Goal: Task Accomplishment & Management: Manage account settings

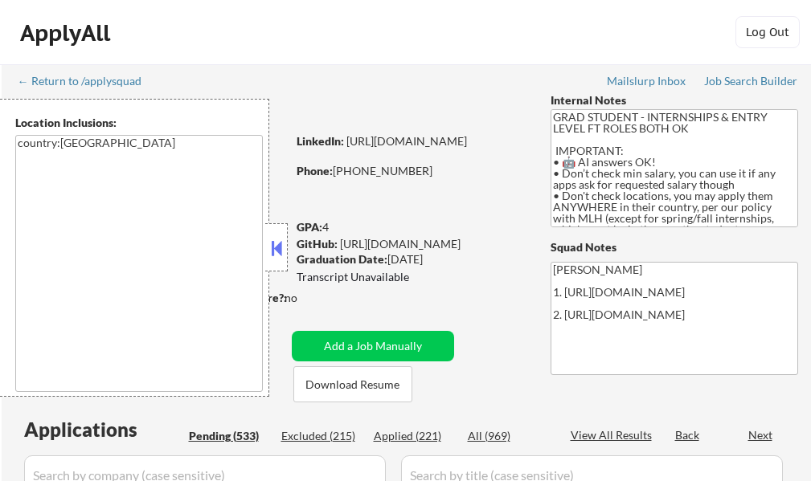
select select ""pending""
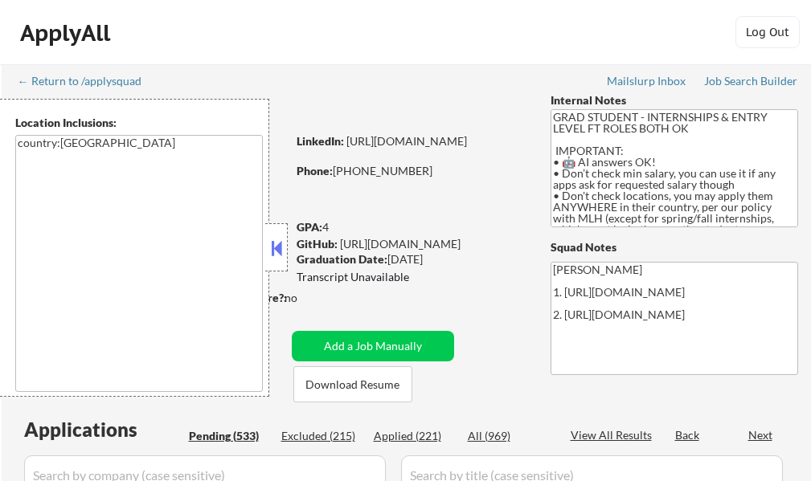
select select ""pending""
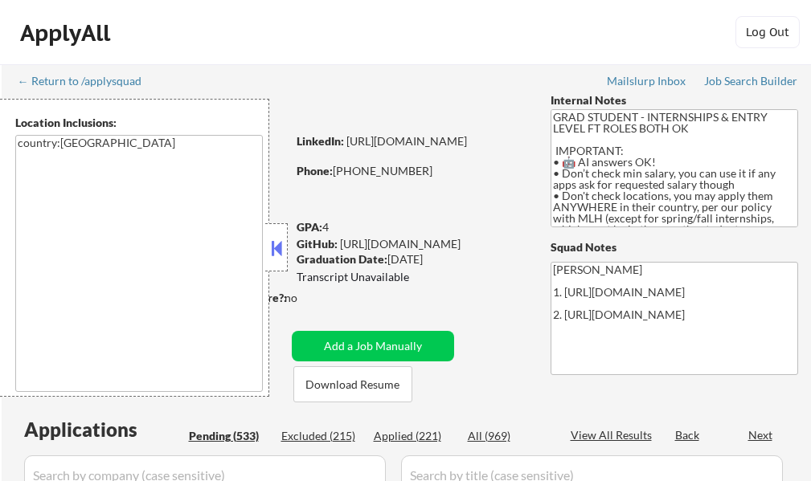
select select ""pending""
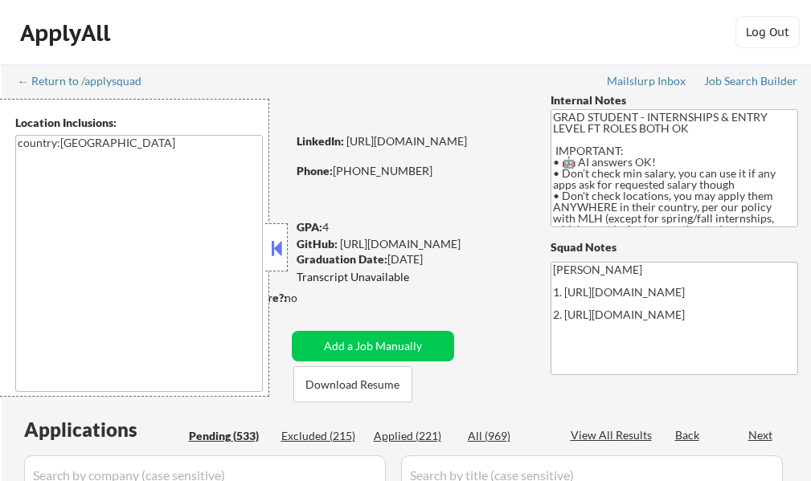
select select ""pending""
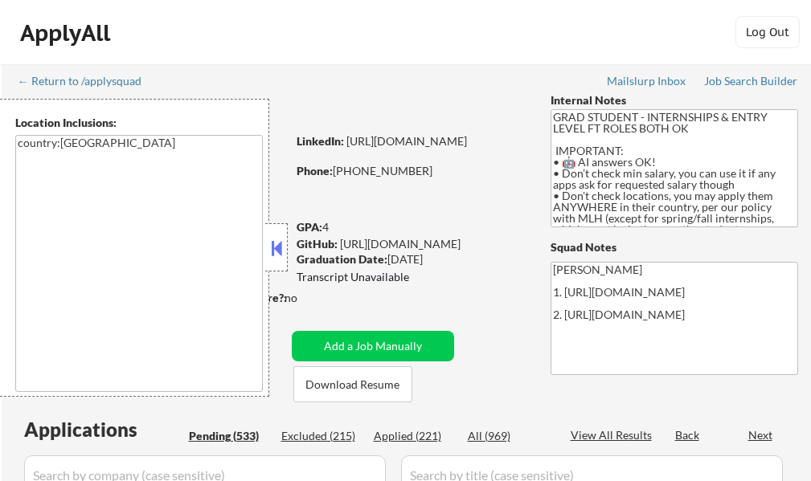
select select ""pending""
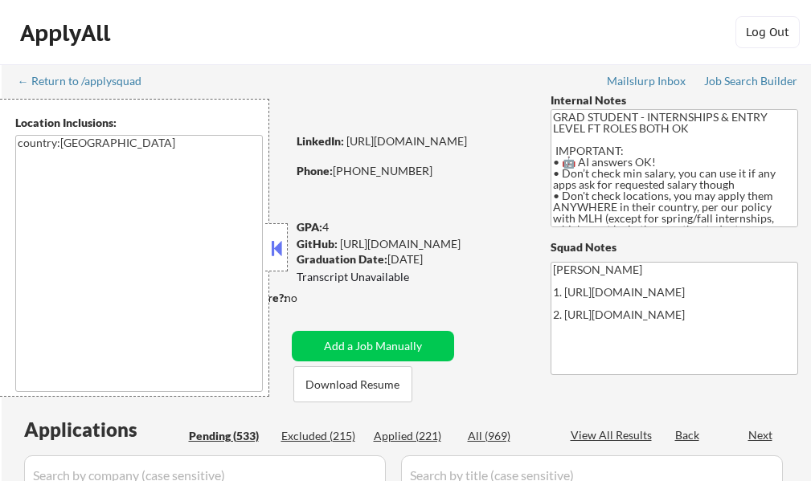
select select ""pending""
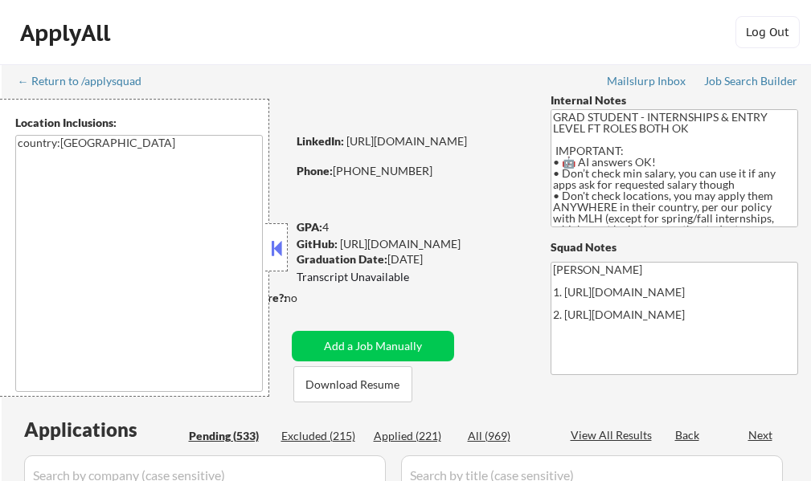
select select ""pending""
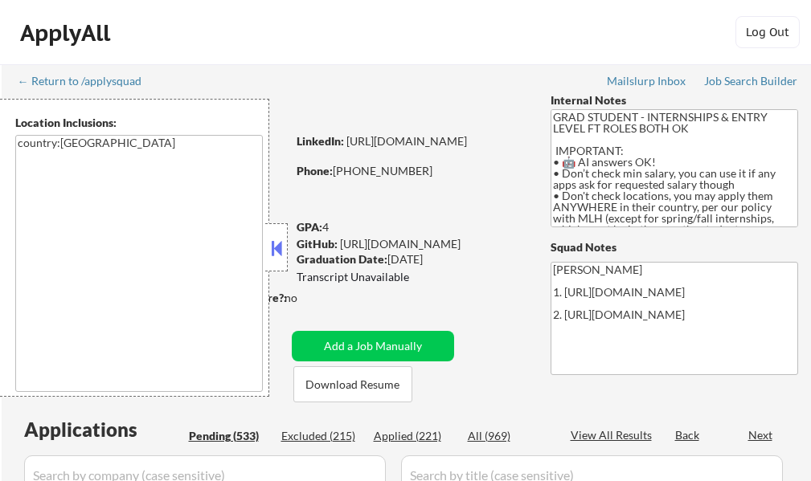
select select ""pending""
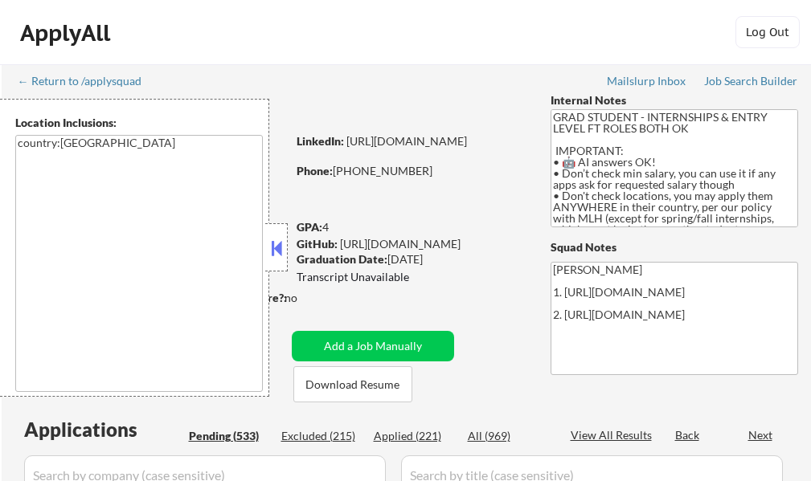
select select ""pending""
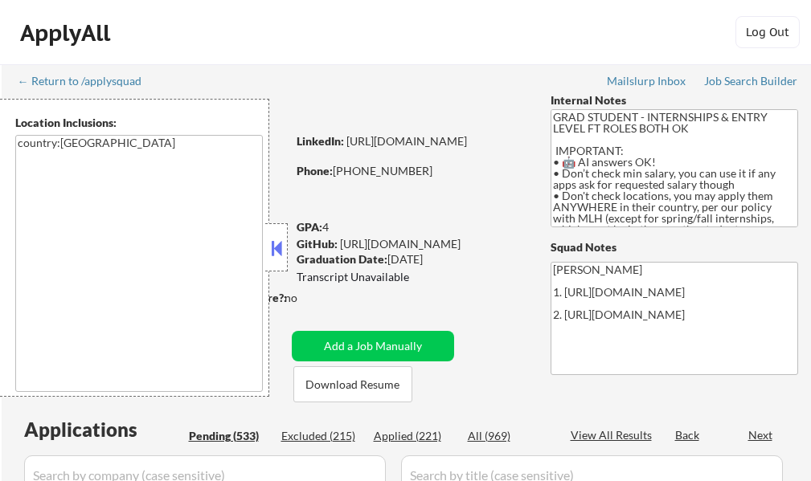
select select ""pending""
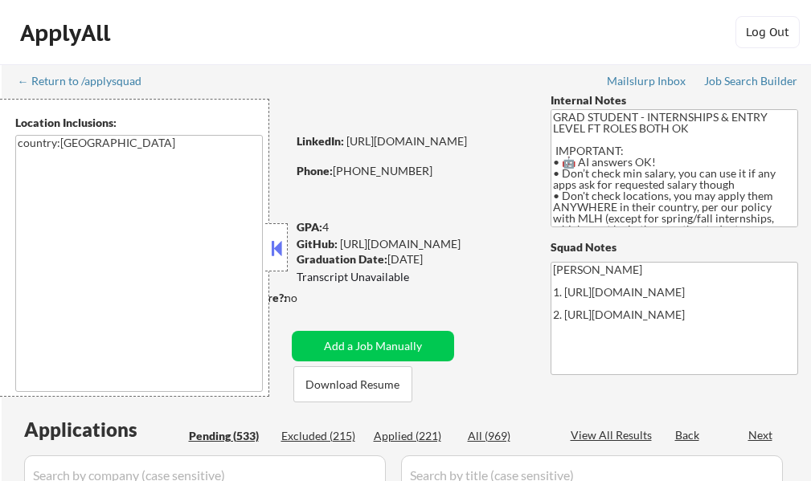
select select ""pending""
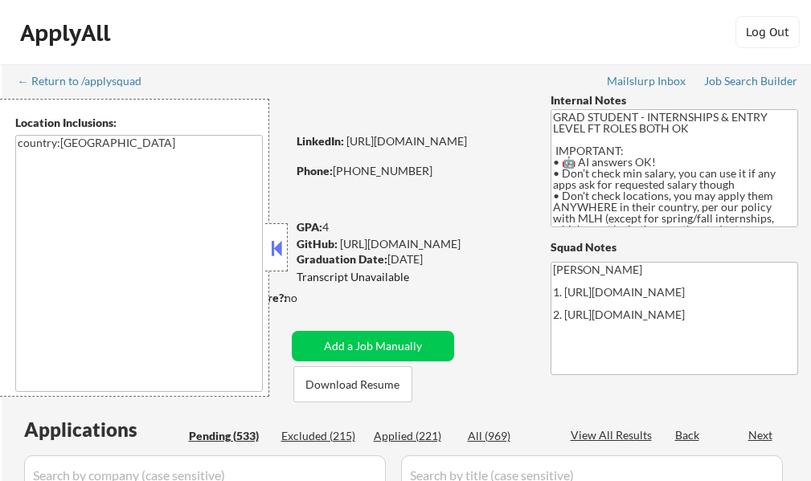
select select ""pending""
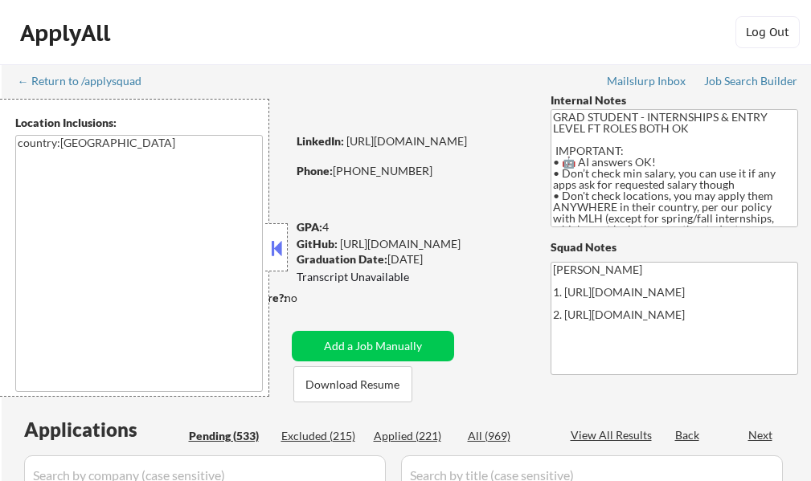
select select ""pending""
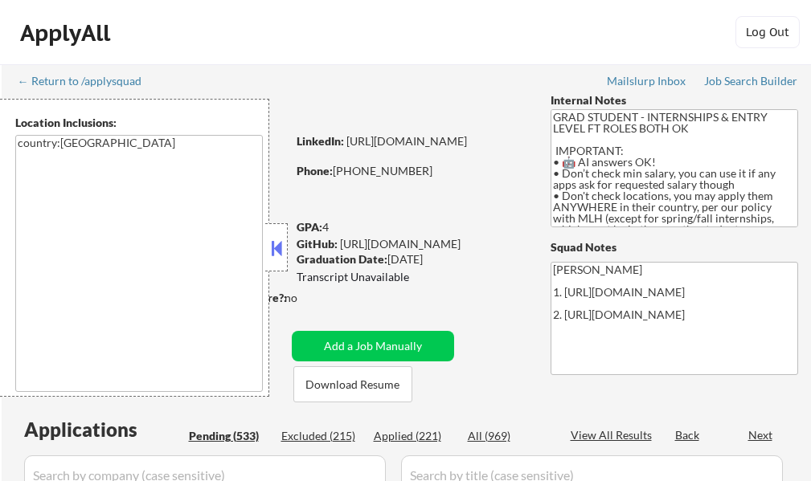
select select ""pending""
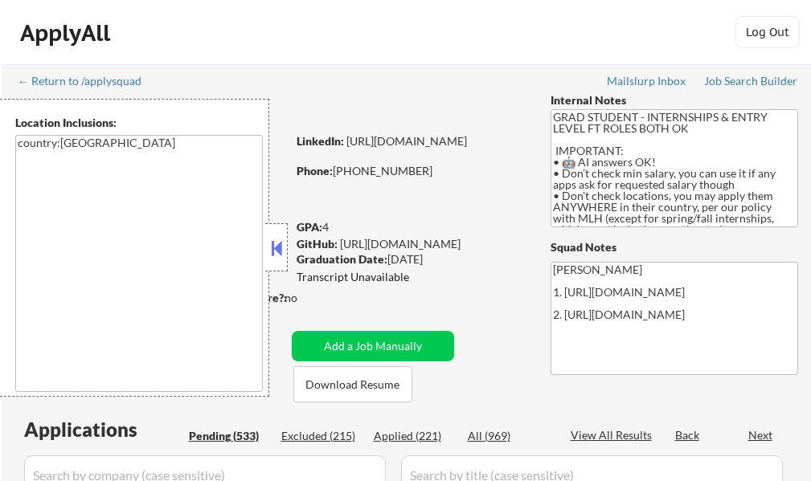
select select ""pending""
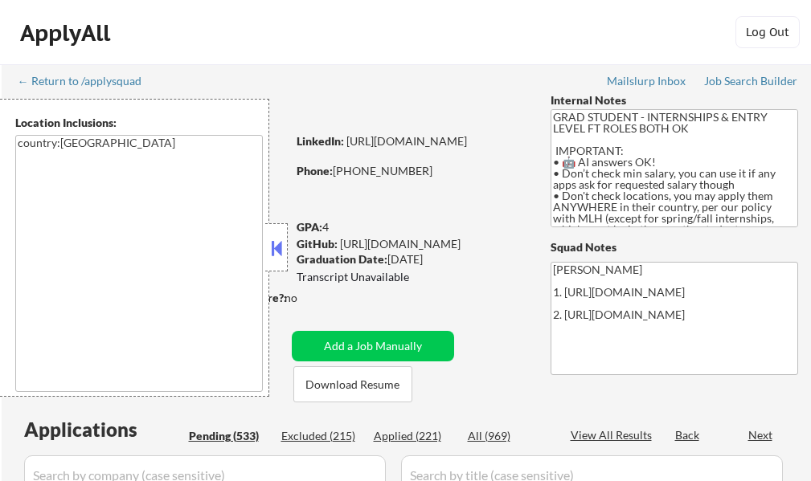
select select ""pending""
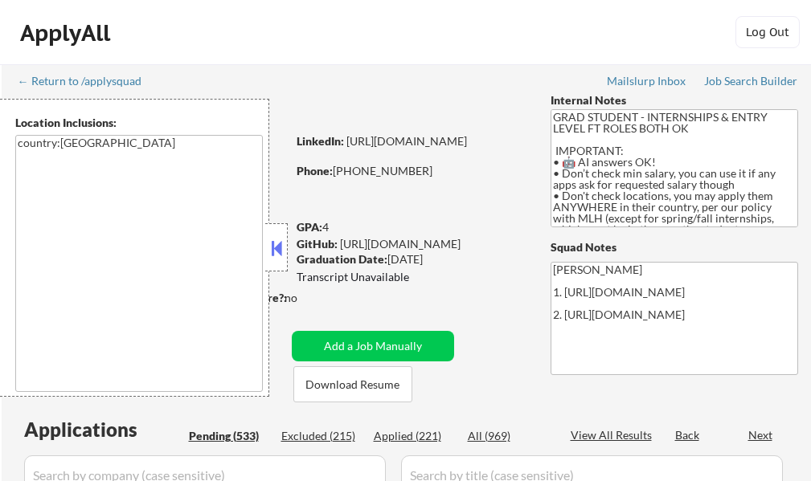
select select ""pending""
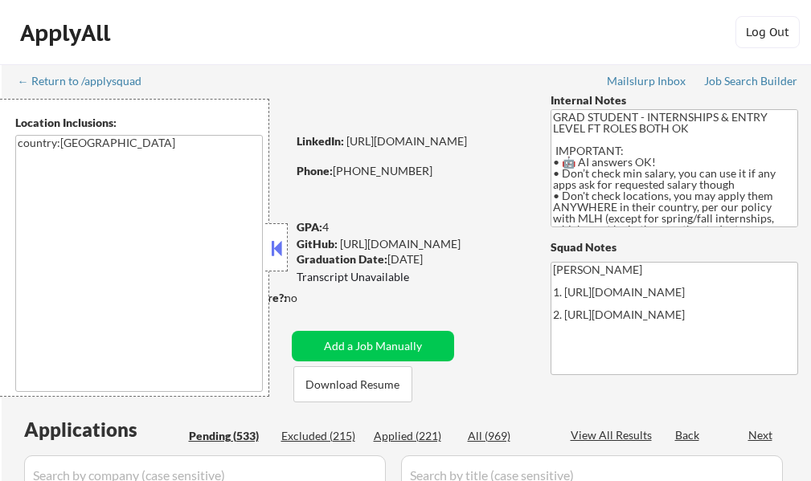
select select ""pending""
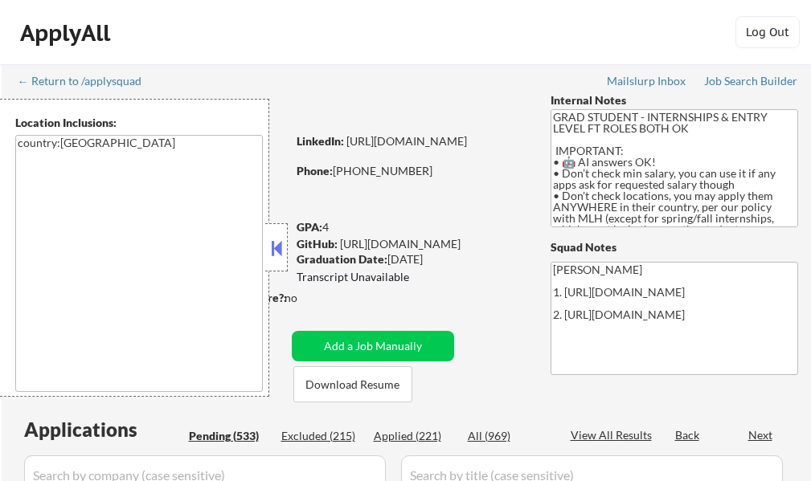
select select ""pending""
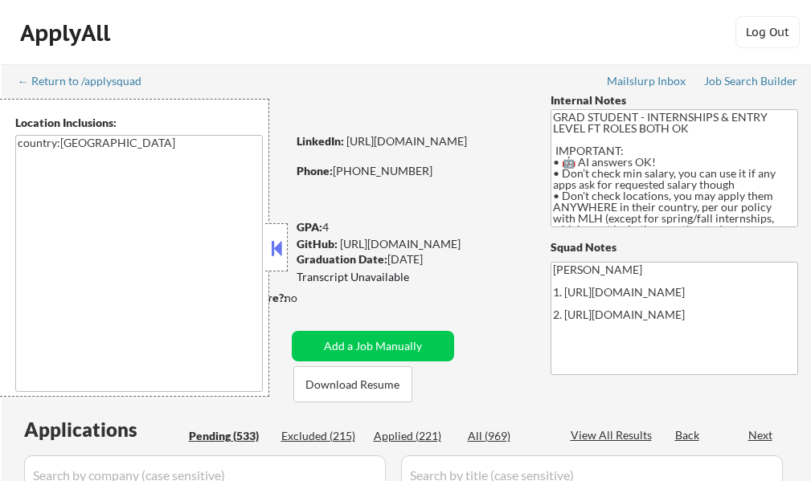
select select ""pending""
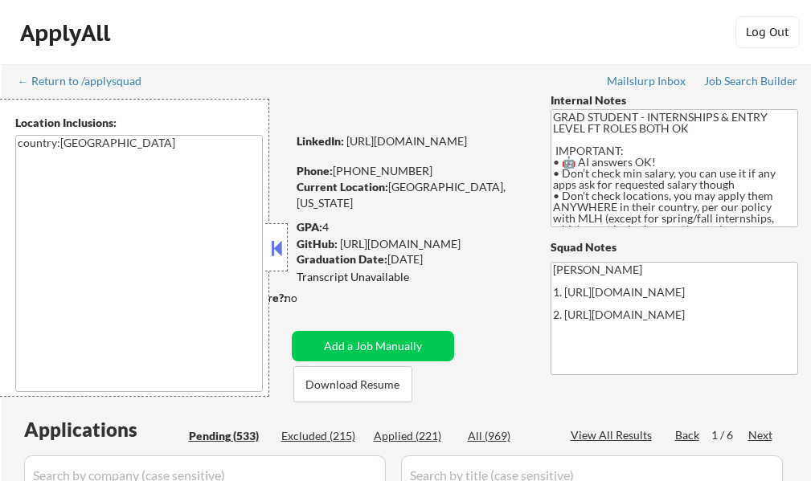
click at [270, 233] on div at bounding box center [276, 247] width 22 height 48
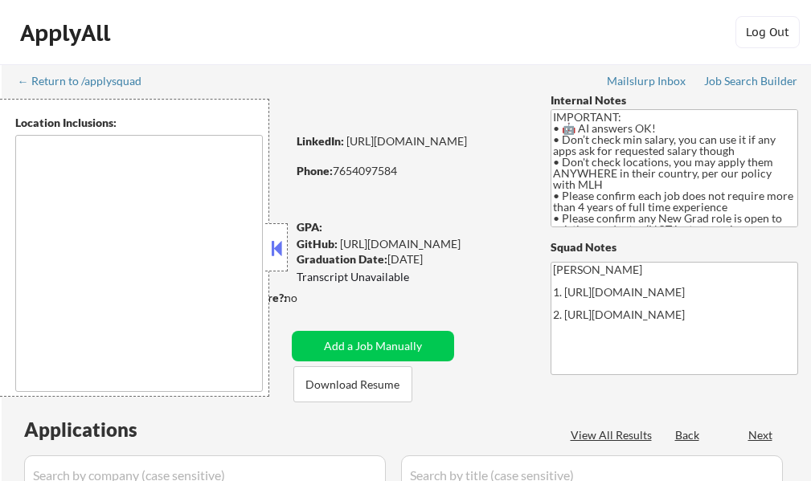
select select ""pending""
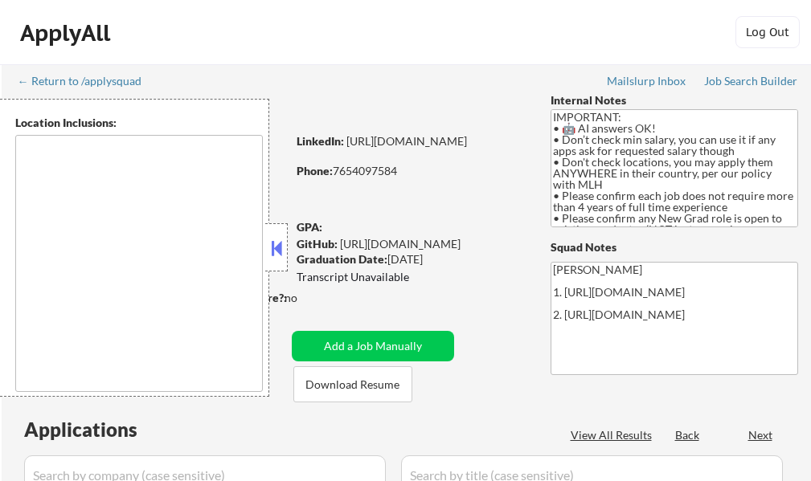
select select ""pending""
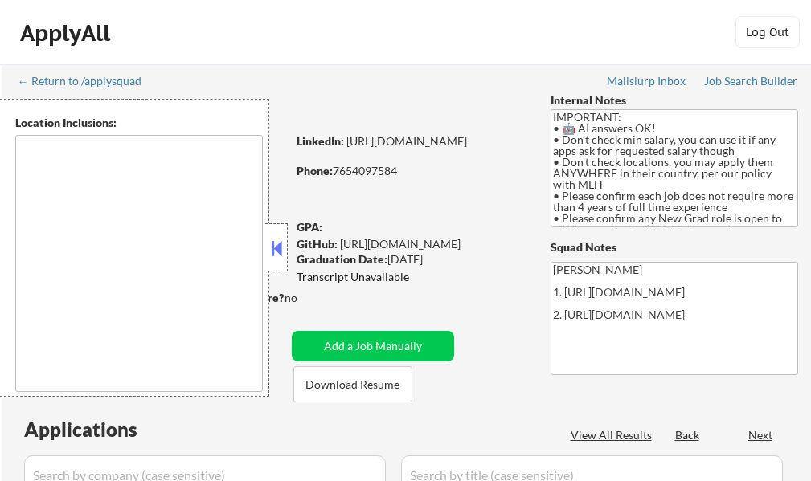
select select ""pending""
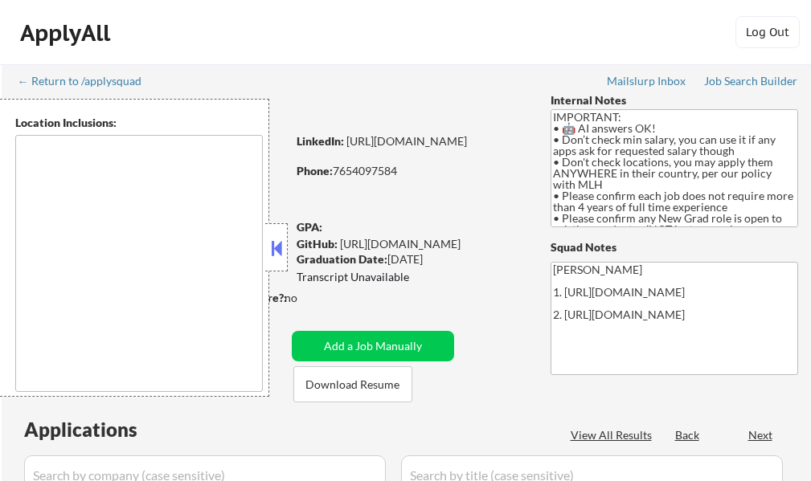
select select ""pending""
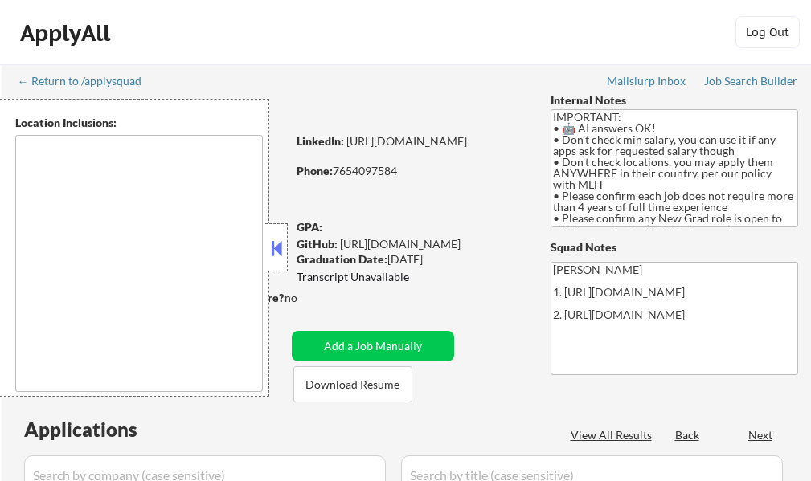
select select ""pending""
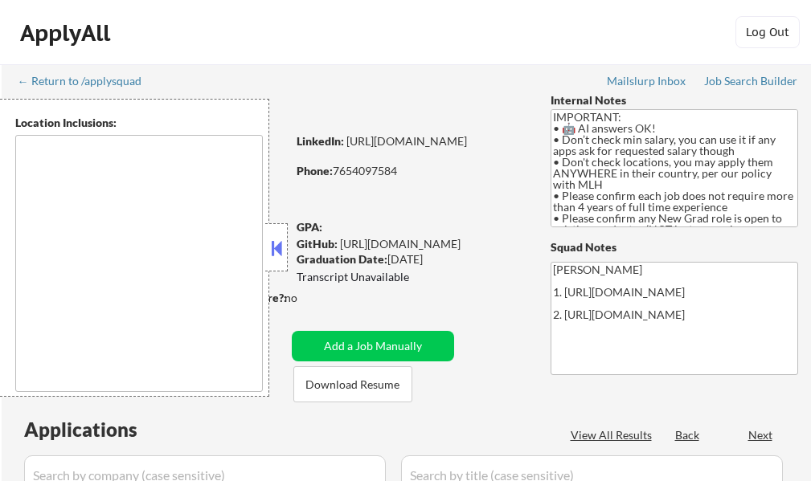
select select ""pending""
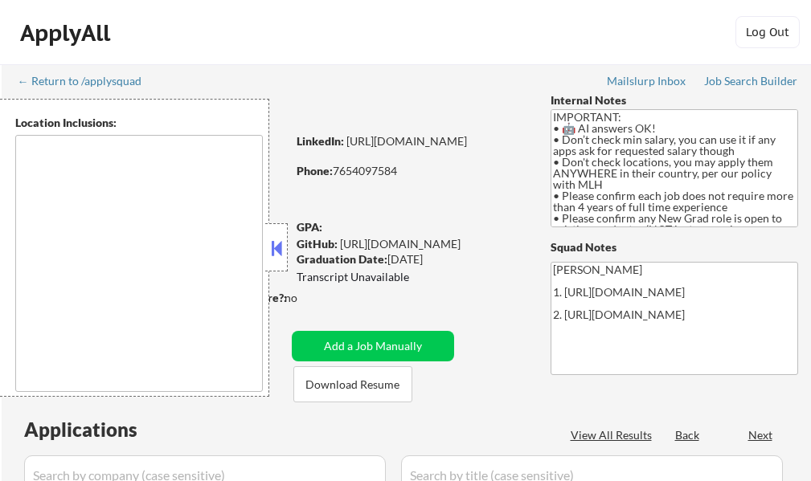
select select ""pending""
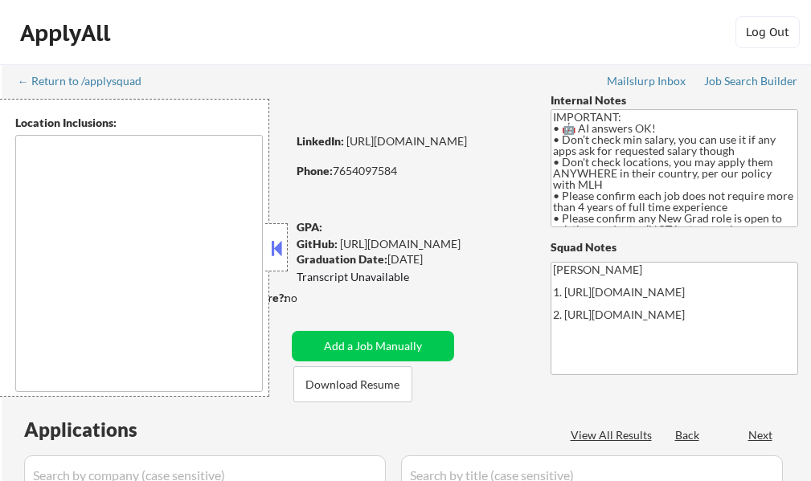
select select ""pending""
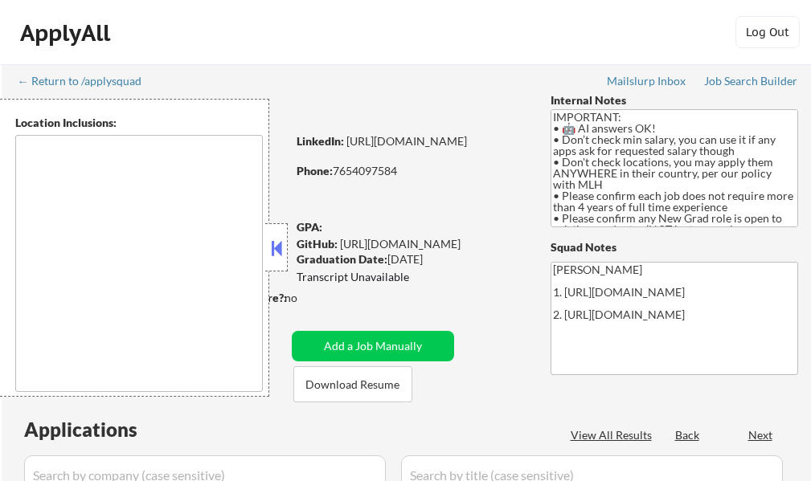
select select ""pending""
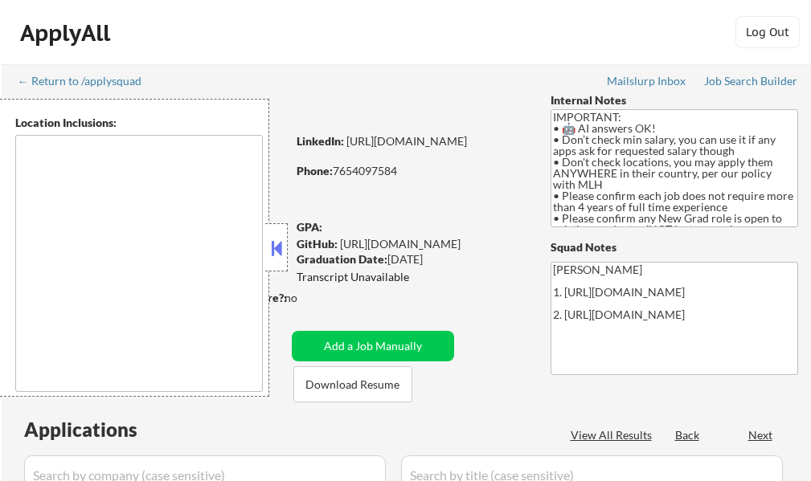
select select ""pending""
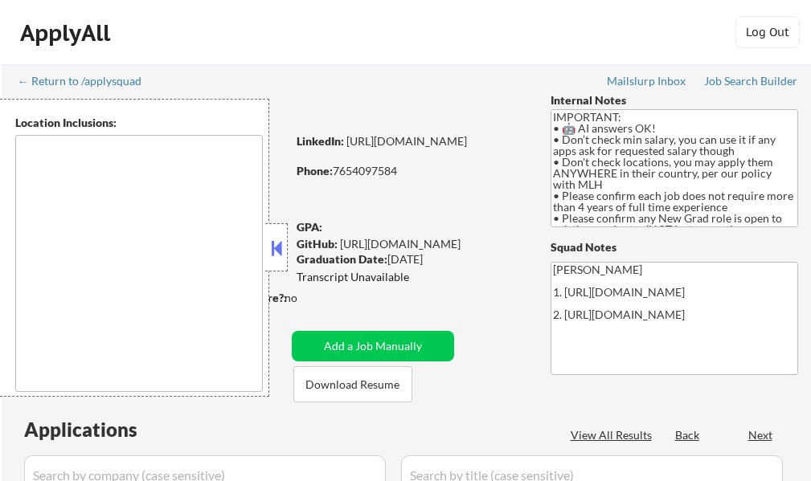
select select ""pending""
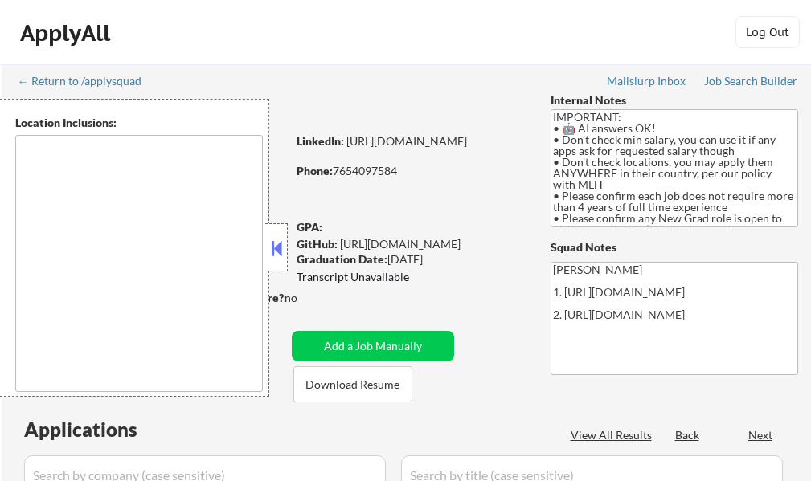
select select ""pending""
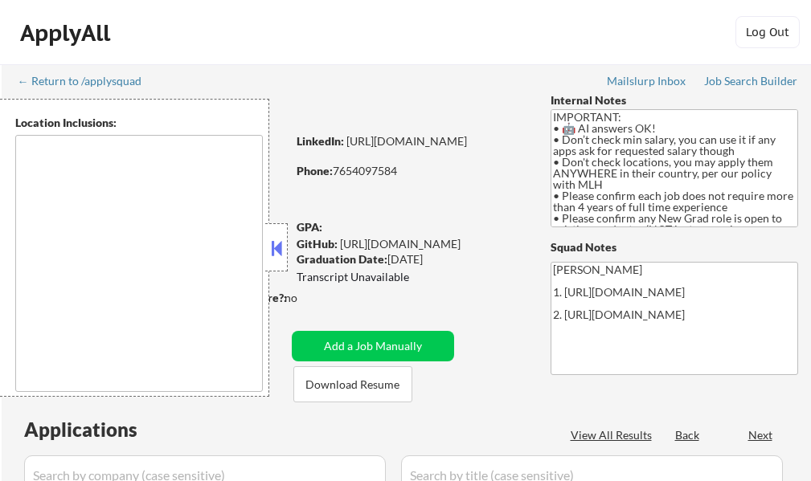
select select ""pending""
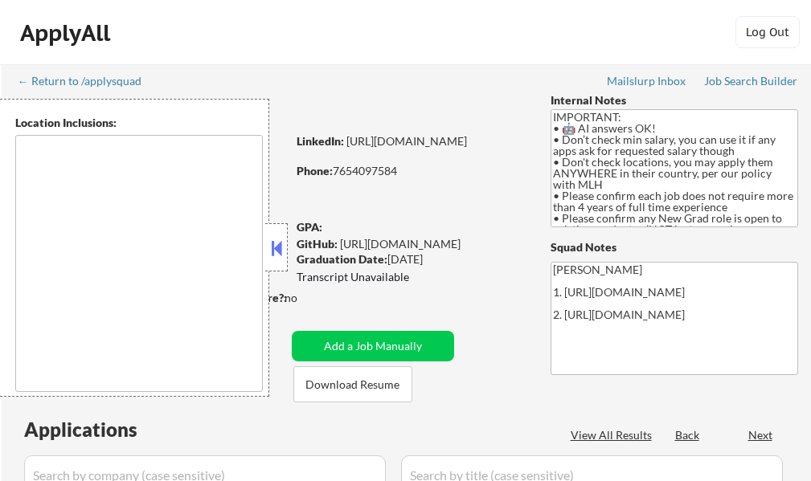
select select ""pending""
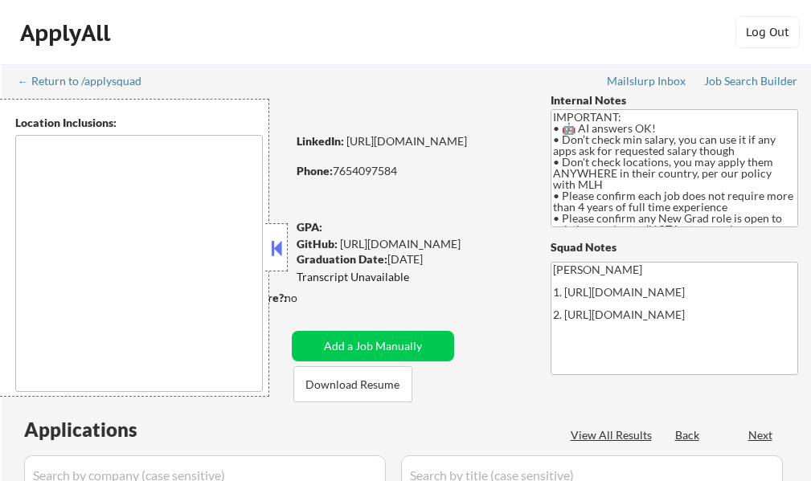
select select ""pending""
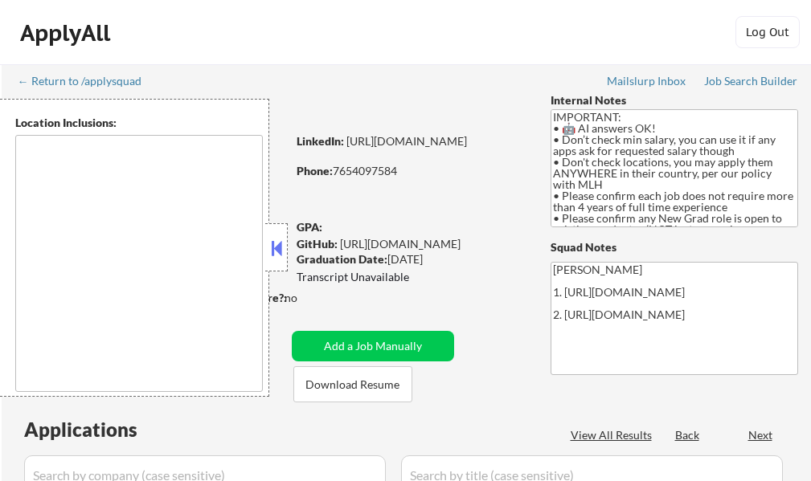
select select ""pending""
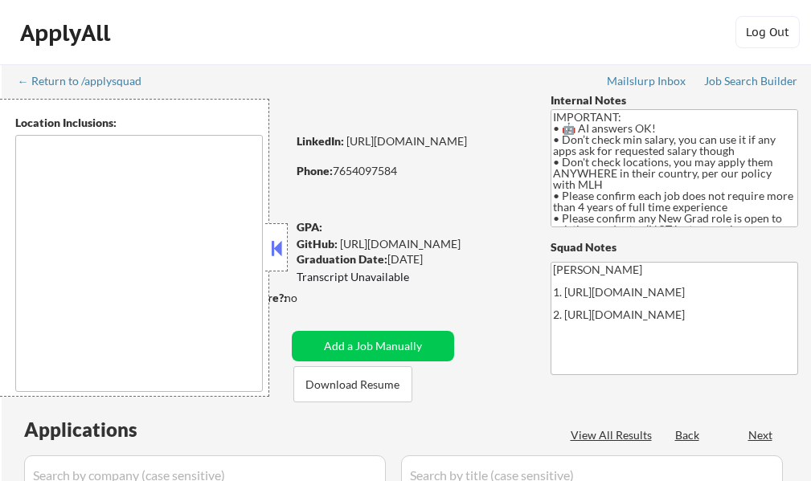
select select ""pending""
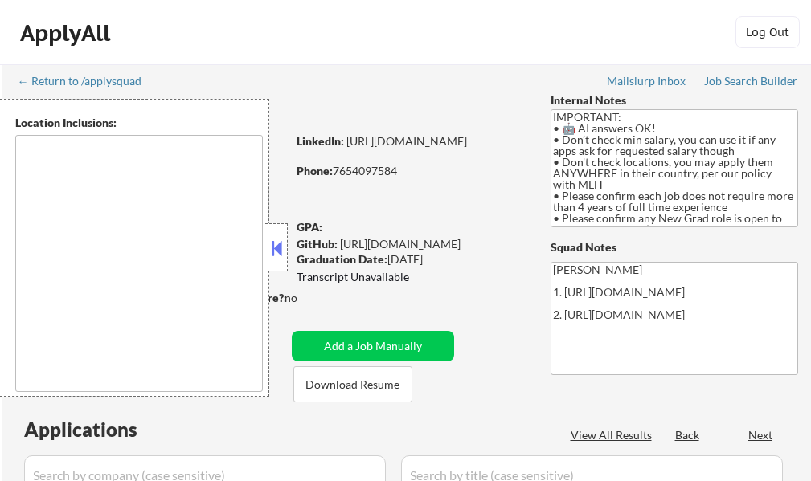
select select ""pending""
type textarea "country:[GEOGRAPHIC_DATA]"
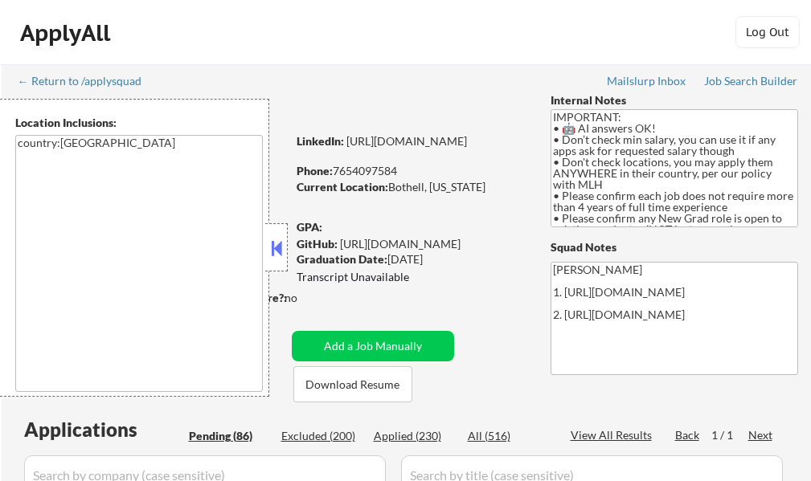
click at [282, 263] on div at bounding box center [276, 247] width 22 height 48
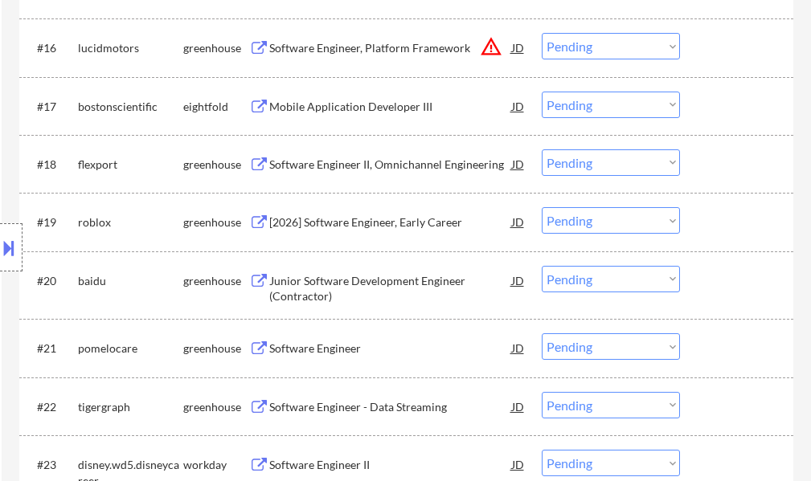
scroll to position [1527, 0]
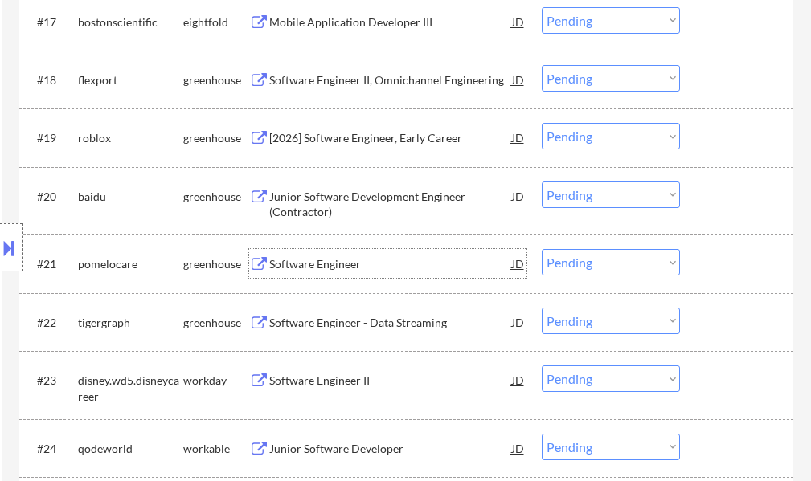
click at [292, 257] on div "Software Engineer" at bounding box center [390, 264] width 243 height 16
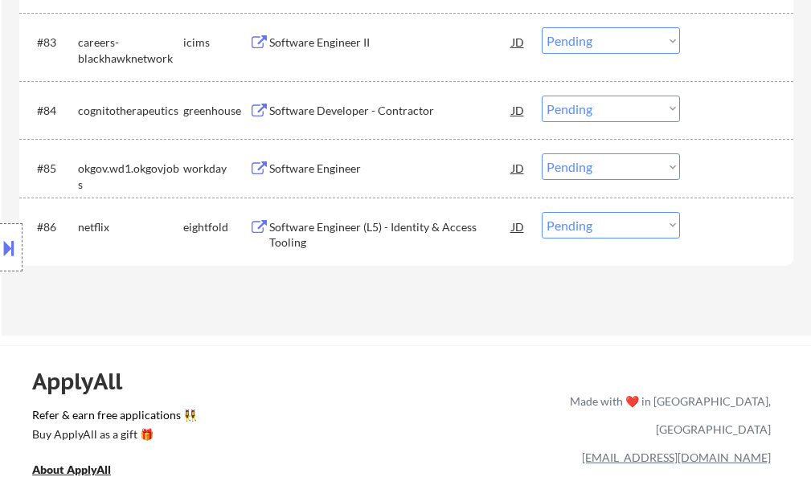
scroll to position [5464, 0]
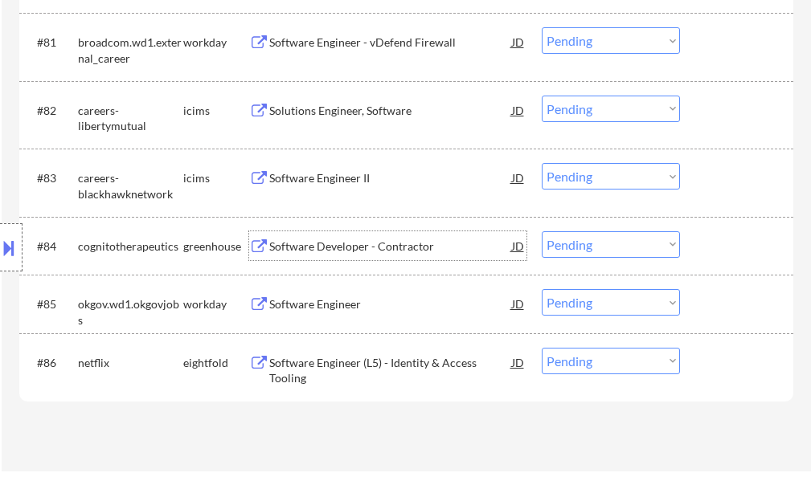
click at [348, 247] on div "Software Developer - Contractor" at bounding box center [390, 247] width 243 height 16
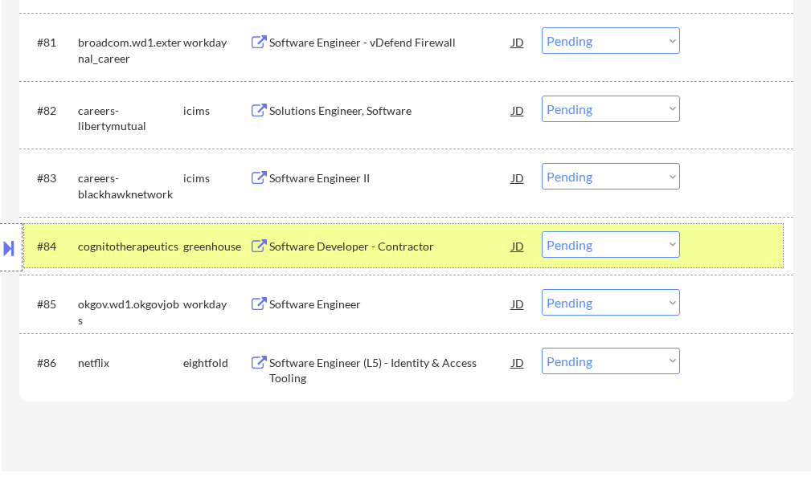
click at [752, 255] on div at bounding box center [738, 245] width 71 height 29
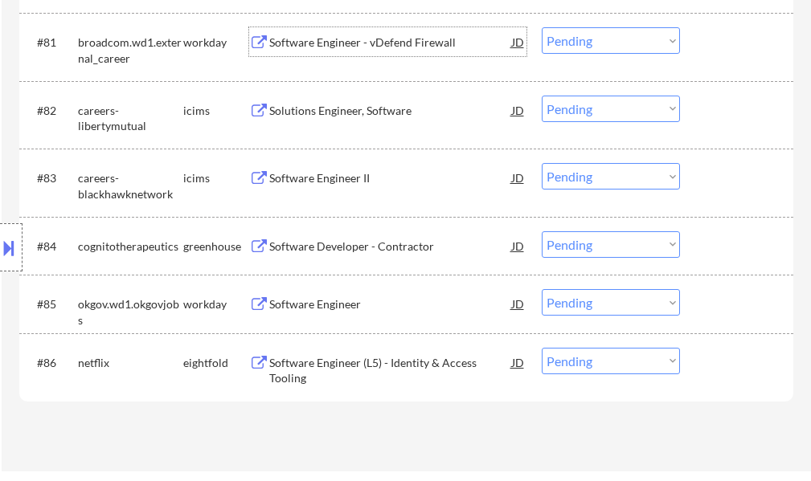
click at [317, 54] on div "Software Engineer - vDefend Firewall" at bounding box center [390, 41] width 243 height 29
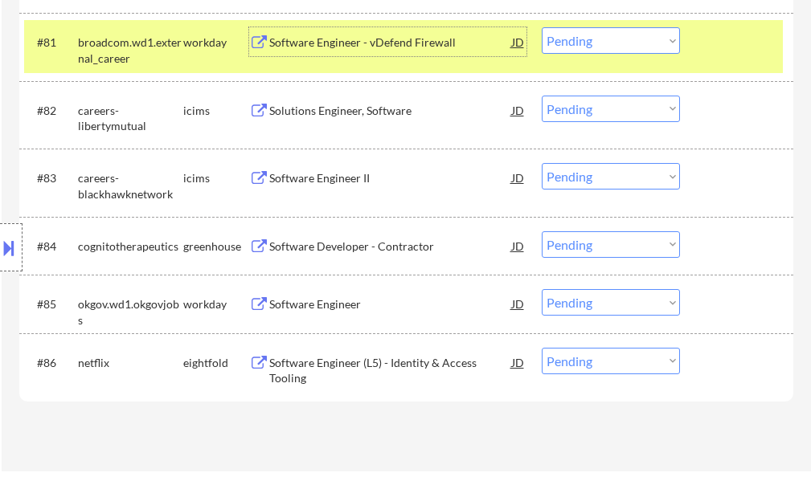
click at [731, 34] on div at bounding box center [738, 41] width 71 height 29
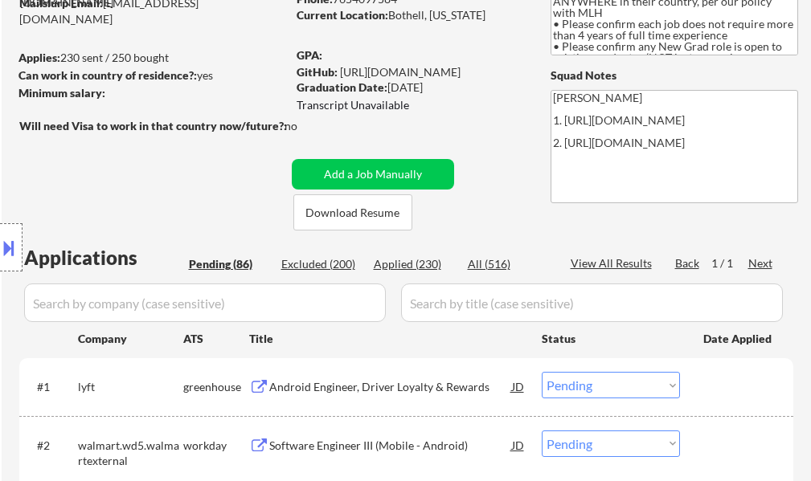
scroll to position [402, 0]
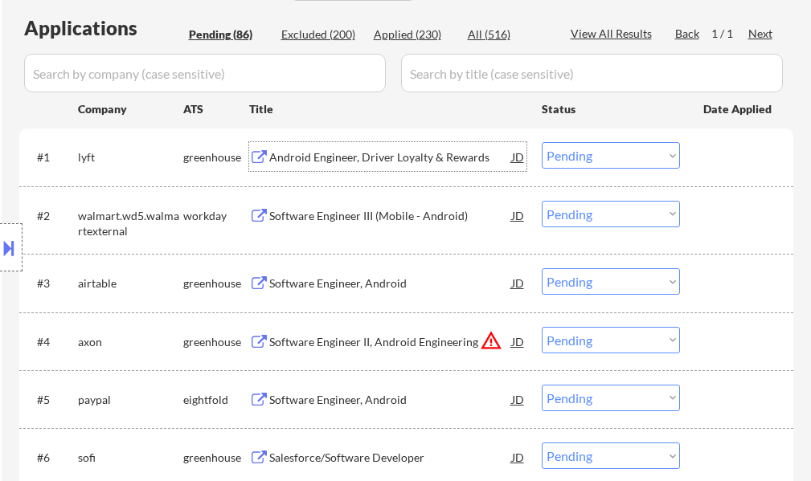
click at [398, 158] on div "Android Engineer, Driver Loyalty & Rewards" at bounding box center [390, 157] width 243 height 16
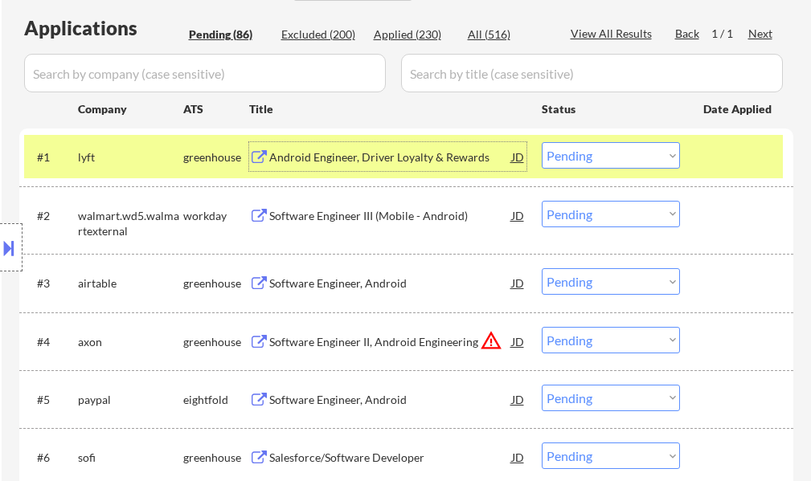
click at [686, 153] on div "#1 lyft greenhouse Android Engineer, Driver Loyalty & Rewards JD Choose an opti…" at bounding box center [403, 156] width 758 height 43
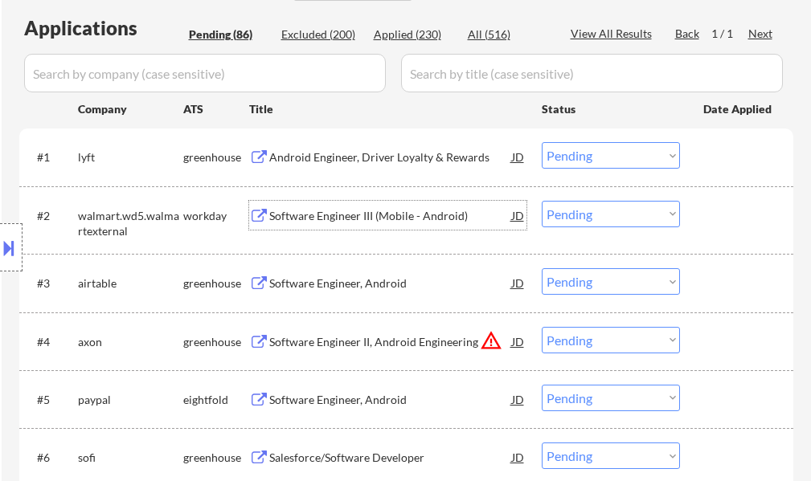
click at [378, 228] on div "Software Engineer III (Mobile - Android)" at bounding box center [390, 215] width 243 height 29
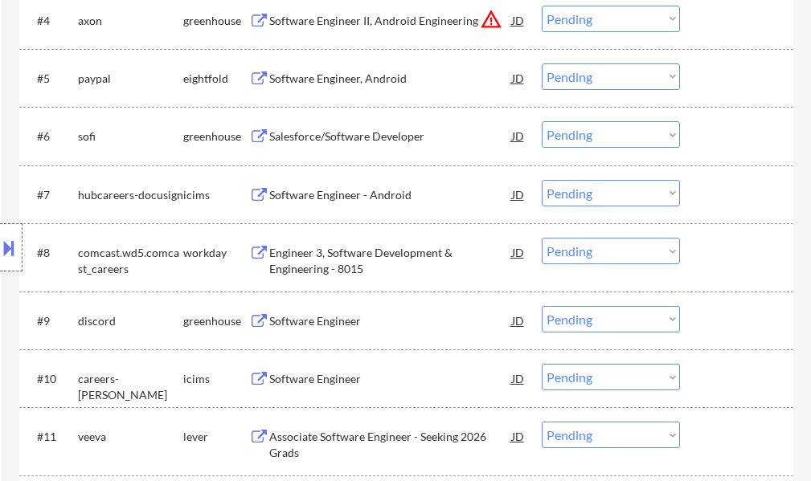
scroll to position [482, 0]
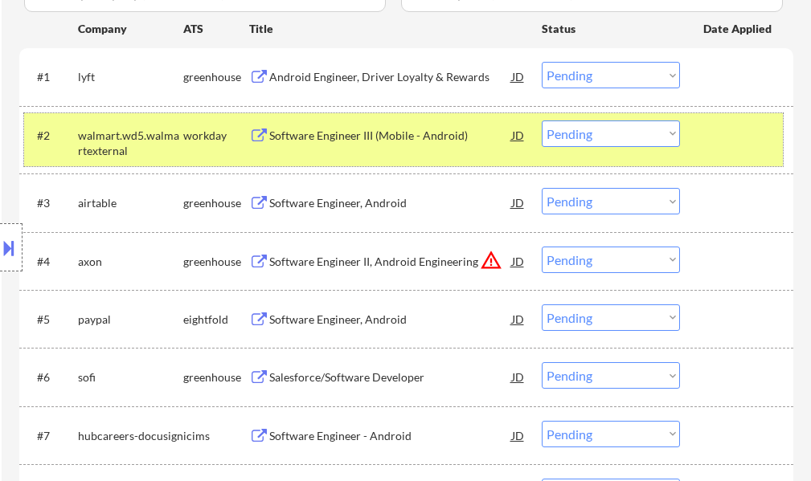
click at [720, 131] on div at bounding box center [738, 135] width 71 height 29
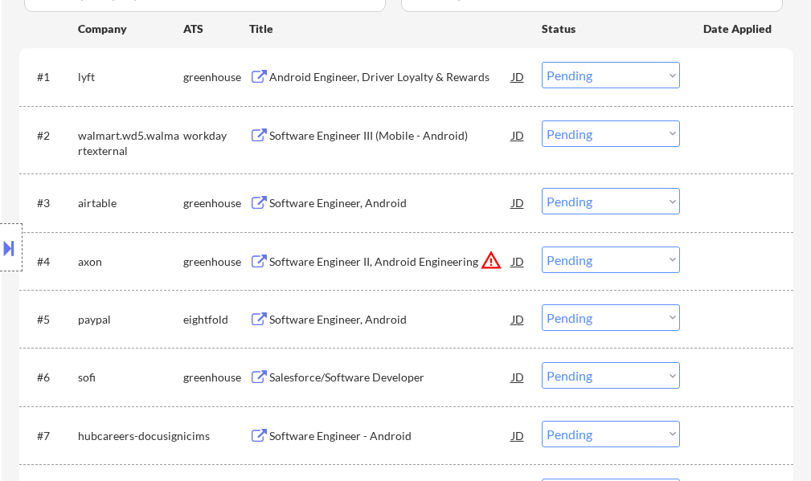
scroll to position [562, 0]
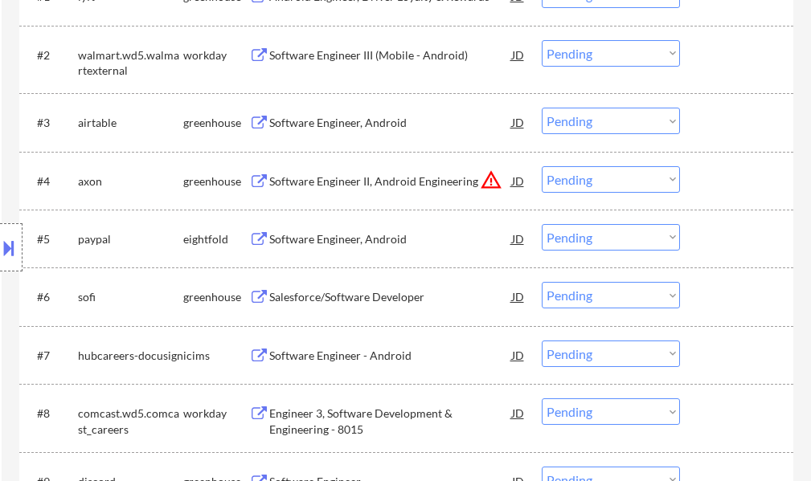
click at [393, 125] on div "Software Engineer, Android" at bounding box center [390, 123] width 243 height 16
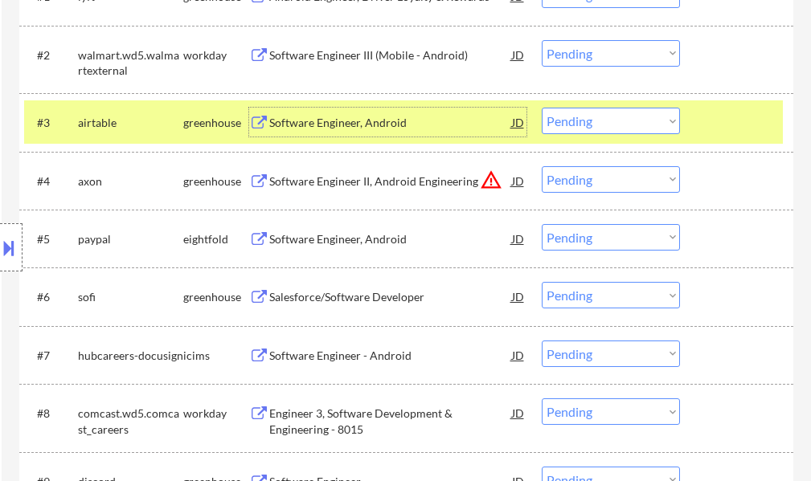
click at [746, 129] on div at bounding box center [738, 122] width 71 height 29
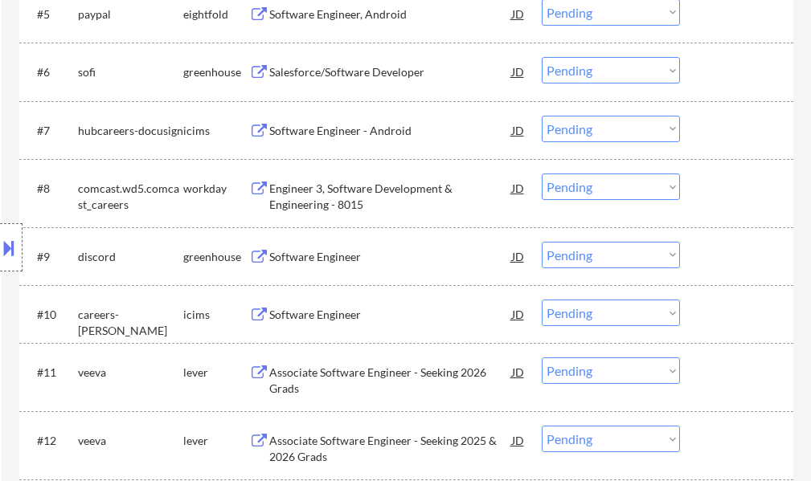
scroll to position [803, 0]
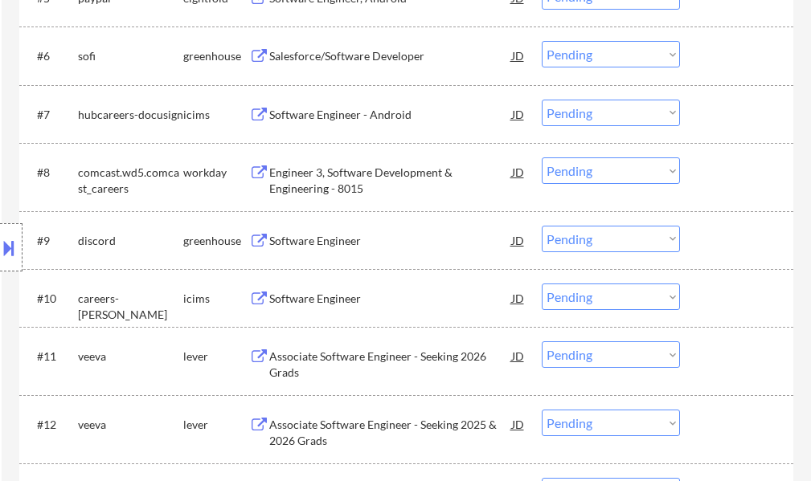
click at [353, 64] on div "Salesforce/Software Developer" at bounding box center [390, 55] width 243 height 29
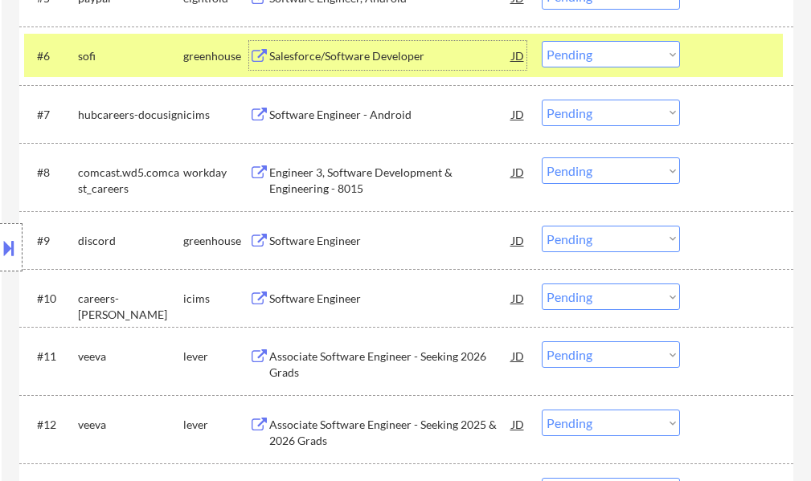
click at [726, 54] on div at bounding box center [738, 55] width 71 height 29
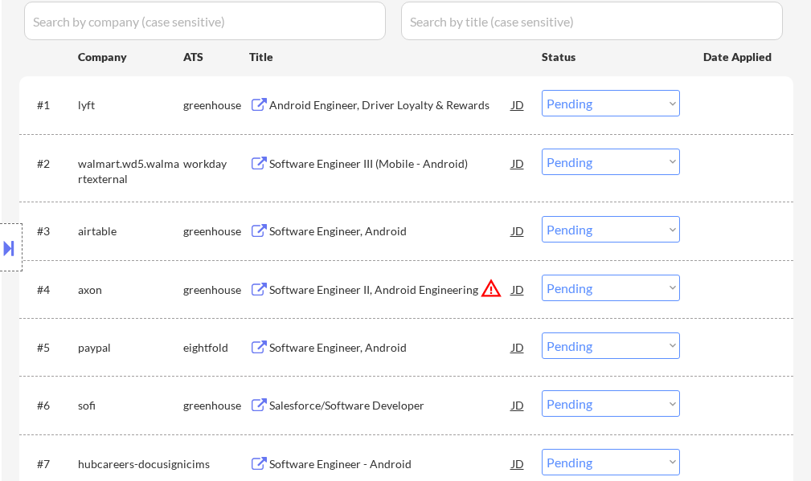
scroll to position [482, 0]
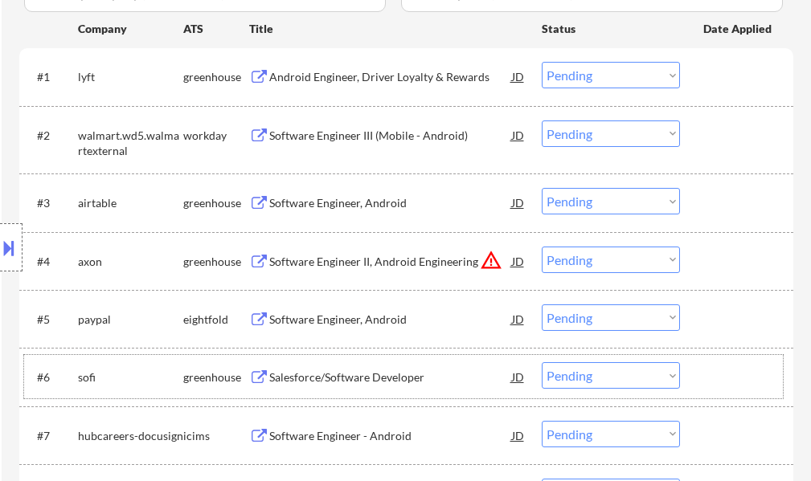
click at [611, 380] on select "Choose an option... Pending Applied Excluded (Questions) Excluded (Expired) Exc…" at bounding box center [611, 375] width 138 height 27
click at [542, 362] on select "Choose an option... Pending Applied Excluded (Questions) Excluded (Expired) Exc…" at bounding box center [611, 375] width 138 height 27
click at [710, 374] on div at bounding box center [738, 376] width 71 height 29
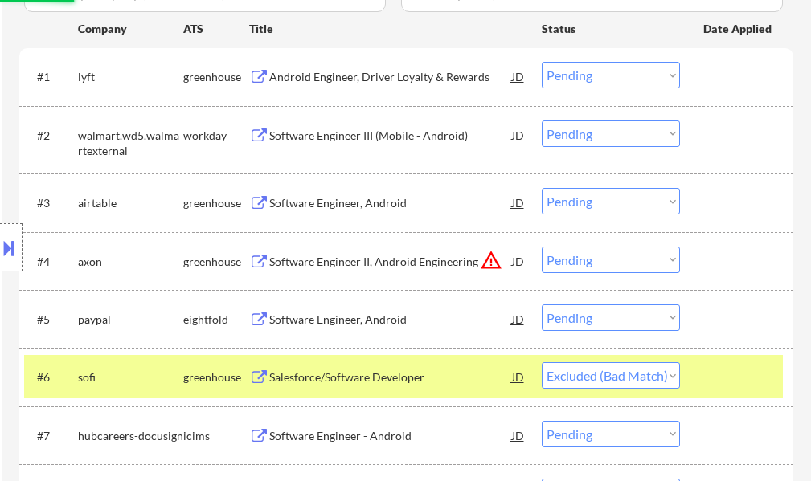
click at [710, 374] on div at bounding box center [738, 376] width 71 height 29
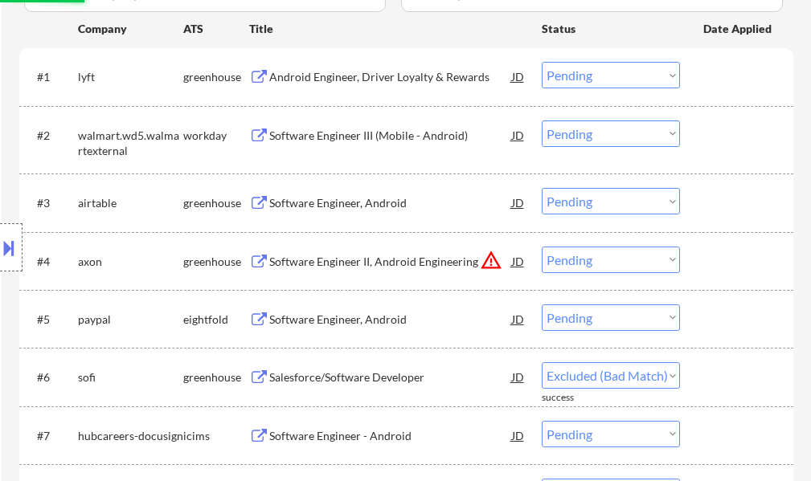
select select ""pending""
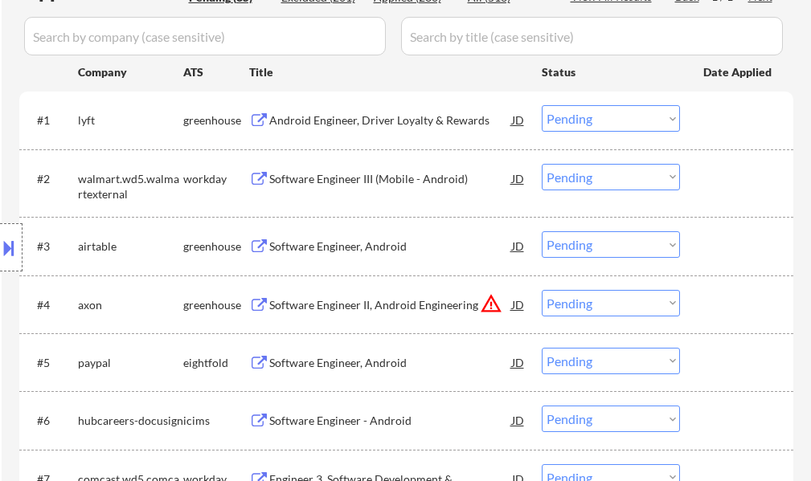
scroll to position [402, 0]
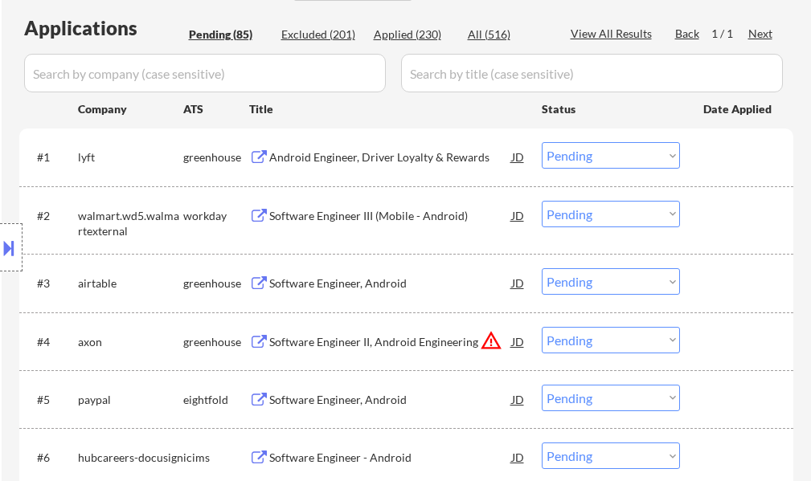
click at [372, 270] on div "Software Engineer, Android" at bounding box center [390, 282] width 243 height 29
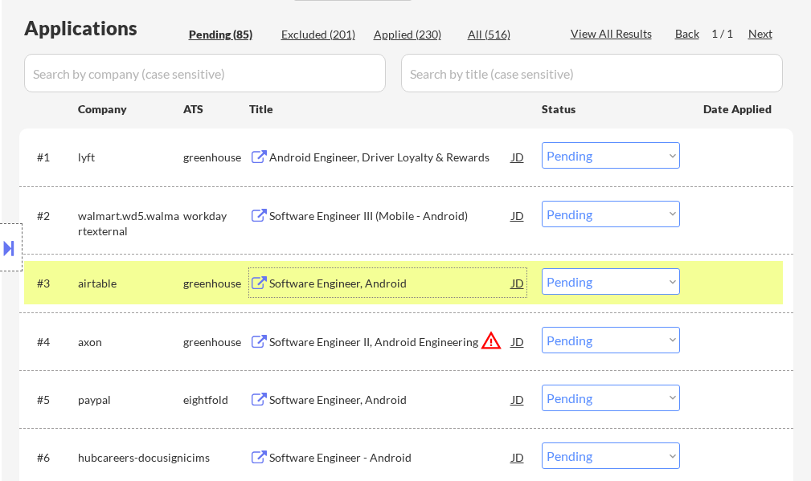
click at [707, 281] on div at bounding box center [738, 282] width 71 height 29
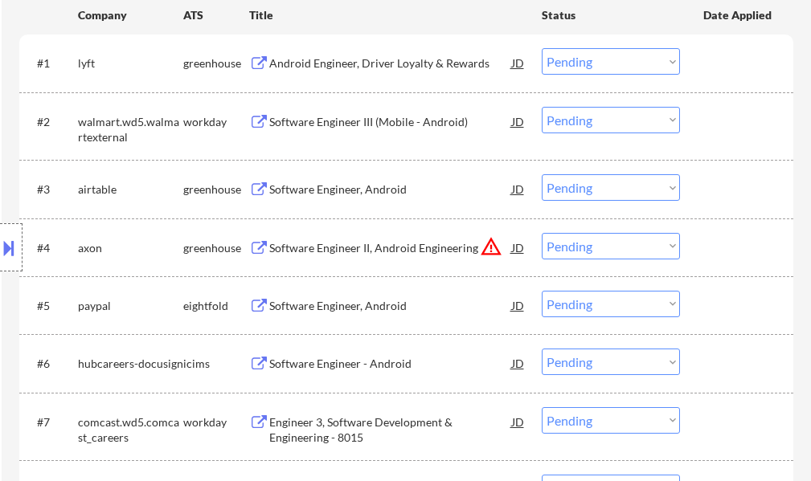
scroll to position [723, 0]
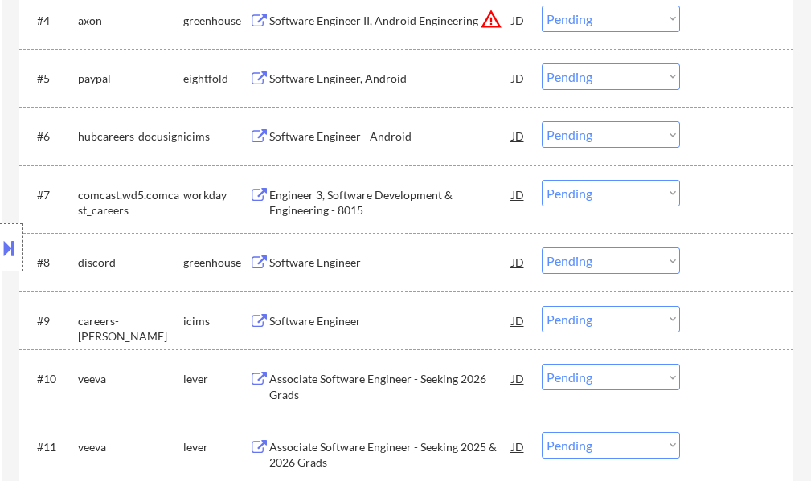
click at [308, 254] on div "Software Engineer" at bounding box center [390, 261] width 243 height 29
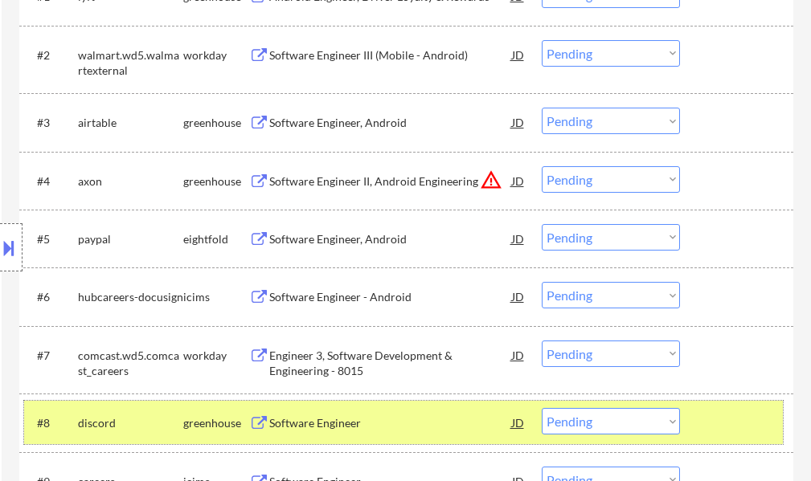
click at [722, 407] on div "#8 discord greenhouse Software Engineer JD Choose an option... Pending Applied …" at bounding box center [403, 422] width 758 height 43
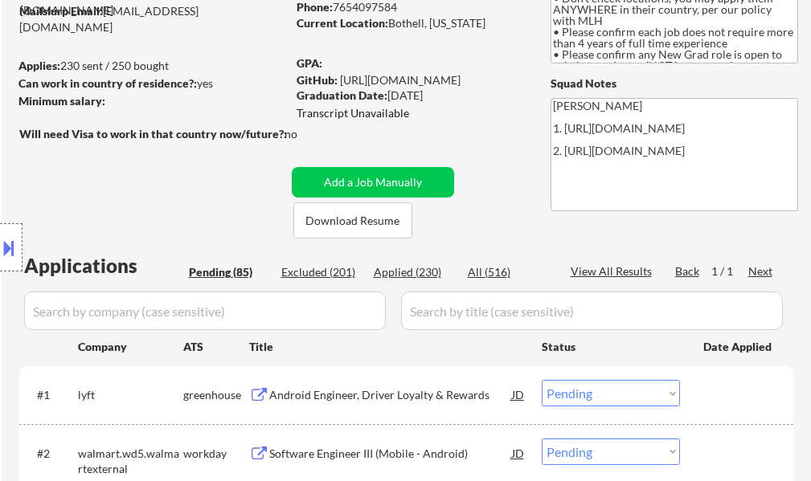
scroll to position [241, 0]
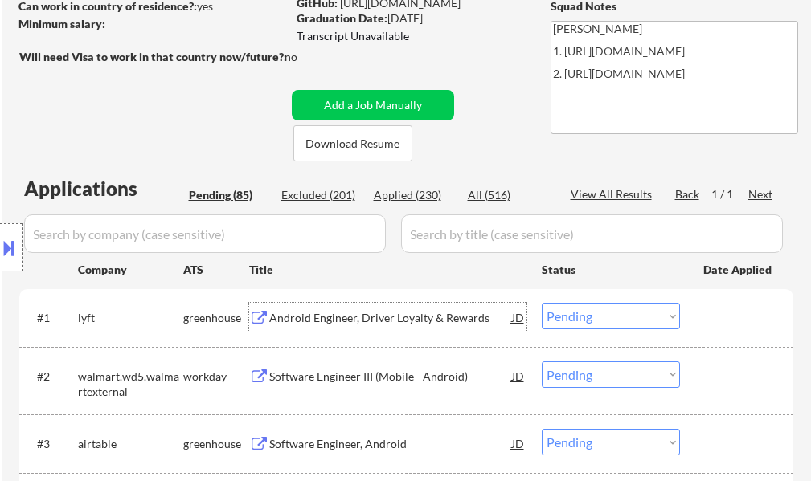
click at [352, 323] on div "Android Engineer, Driver Loyalty & Rewards" at bounding box center [390, 318] width 243 height 16
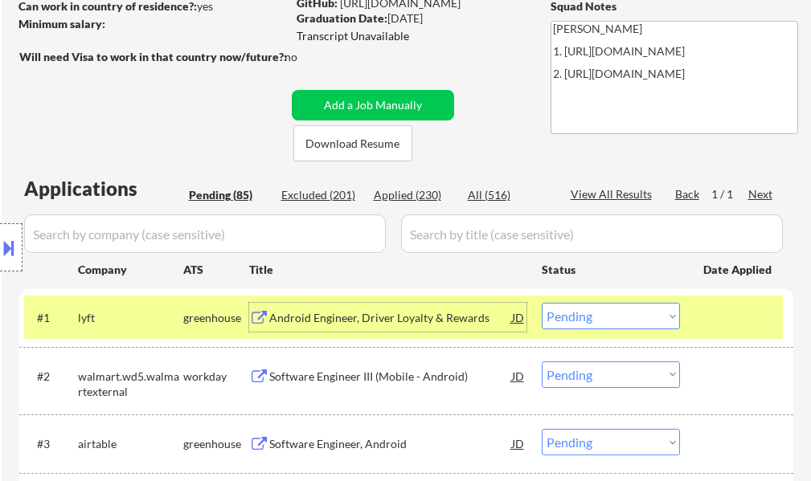
click at [558, 309] on select "Choose an option... Pending Applied Excluded (Questions) Excluded (Expired) Exc…" at bounding box center [611, 316] width 138 height 27
click at [542, 303] on select "Choose an option... Pending Applied Excluded (Questions) Excluded (Expired) Exc…" at bounding box center [611, 316] width 138 height 27
click at [761, 325] on div at bounding box center [738, 317] width 71 height 29
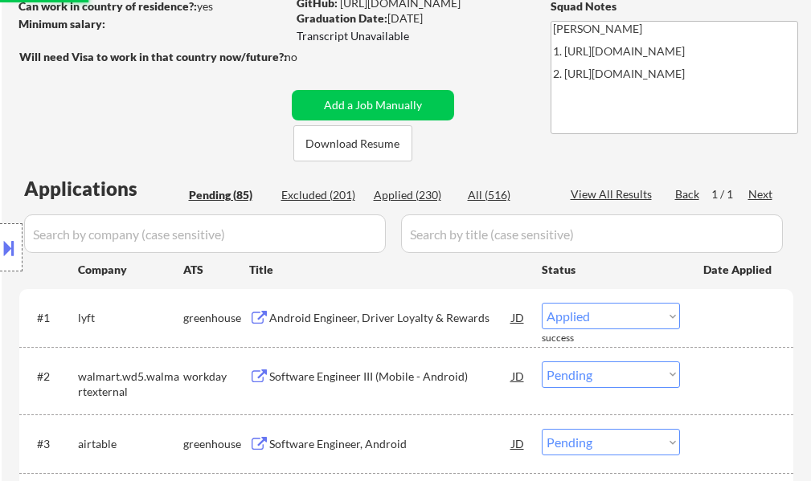
select select ""pending""
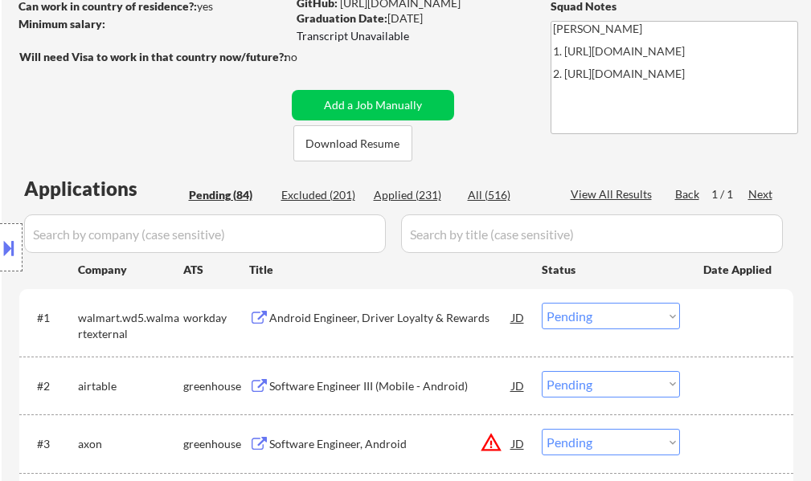
click at [359, 378] on div "Software Engineer III (Mobile - Android)" at bounding box center [390, 386] width 243 height 16
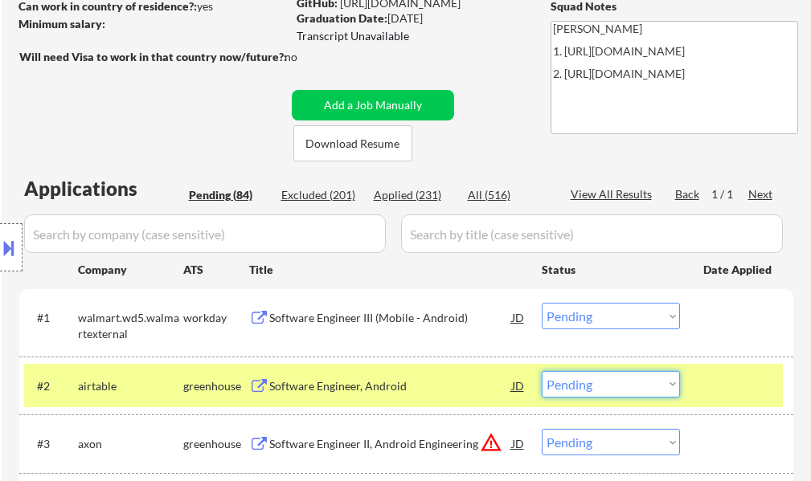
click at [611, 378] on select "Choose an option... Pending Applied Excluded (Questions) Excluded (Expired) Exc…" at bounding box center [611, 384] width 138 height 27
click at [542, 371] on select "Choose an option... Pending Applied Excluded (Questions) Excluded (Expired) Exc…" at bounding box center [611, 384] width 138 height 27
click at [726, 382] on div at bounding box center [738, 385] width 71 height 29
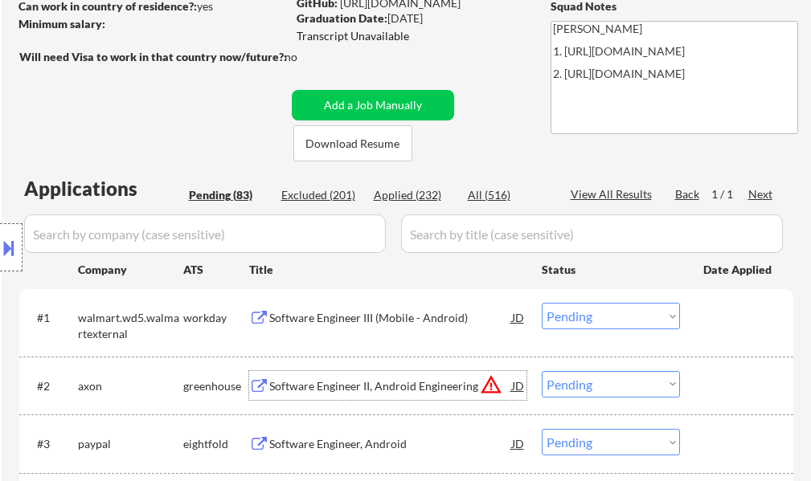
click at [332, 381] on div "Software Engineer II, Android Engineering" at bounding box center [390, 386] width 243 height 16
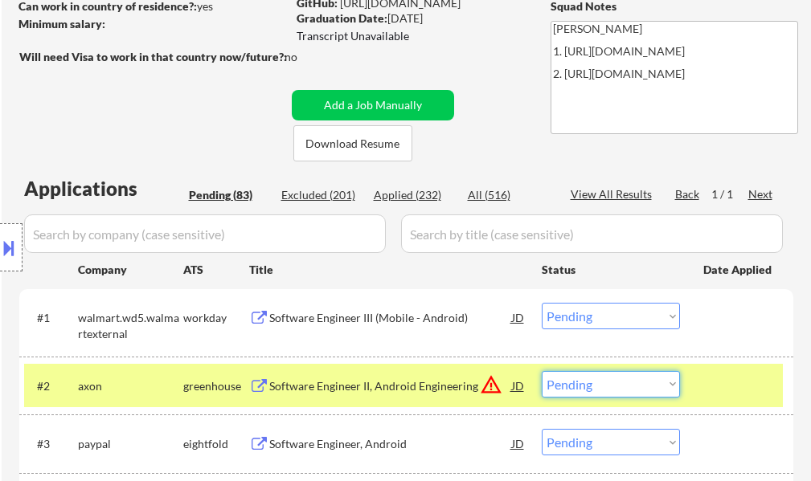
click at [605, 389] on select "Choose an option... Pending Applied Excluded (Questions) Excluded (Expired) Exc…" at bounding box center [611, 384] width 138 height 27
click at [542, 371] on select "Choose an option... Pending Applied Excluded (Questions) Excluded (Expired) Exc…" at bounding box center [611, 384] width 138 height 27
click at [740, 400] on div "#2 axon greenhouse Software Engineer II, Android Engineering JD warning_amber C…" at bounding box center [403, 385] width 758 height 43
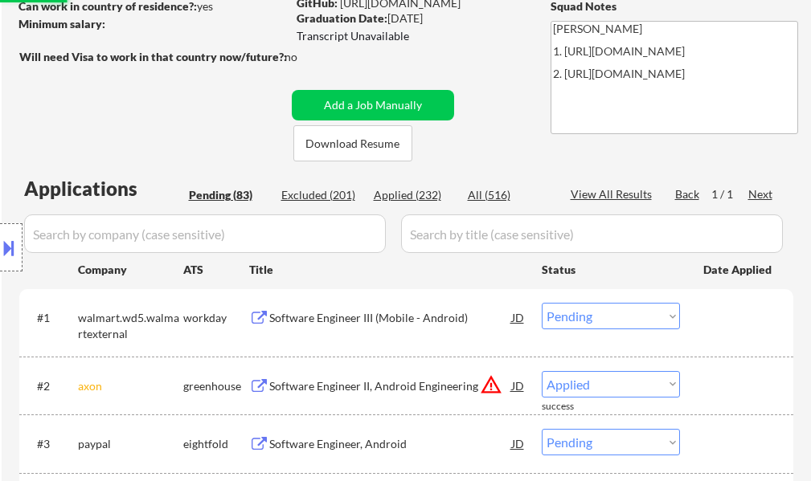
select select ""pending""
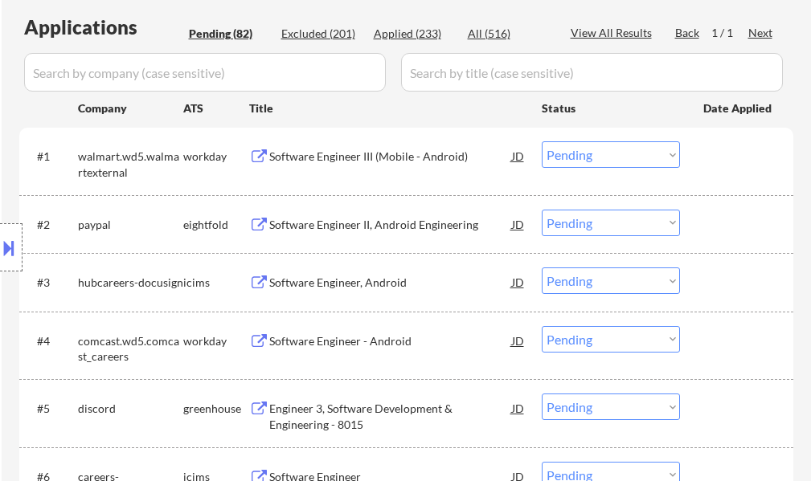
scroll to position [482, 0]
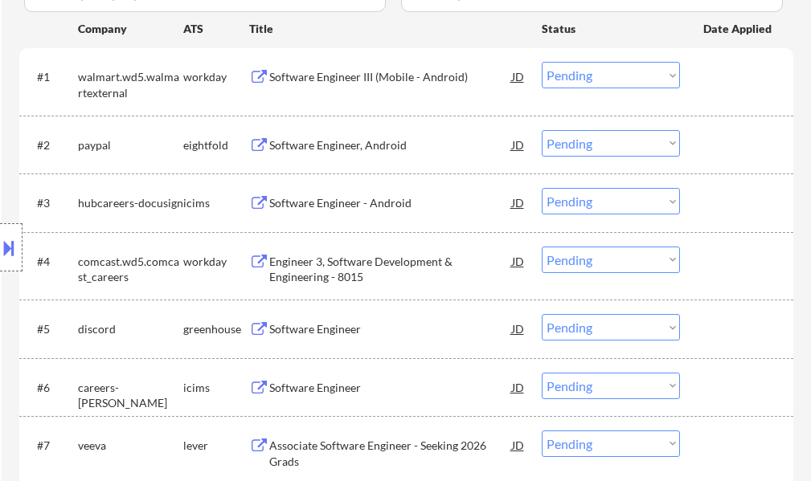
click at [346, 325] on div "Software Engineer" at bounding box center [390, 329] width 243 height 16
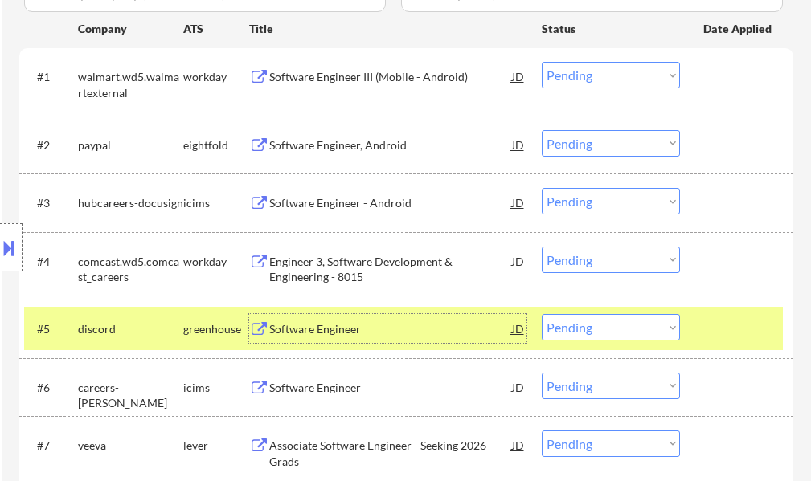
click at [628, 313] on div "#5 discord greenhouse Software Engineer JD Choose an option... Pending Applied …" at bounding box center [403, 328] width 758 height 43
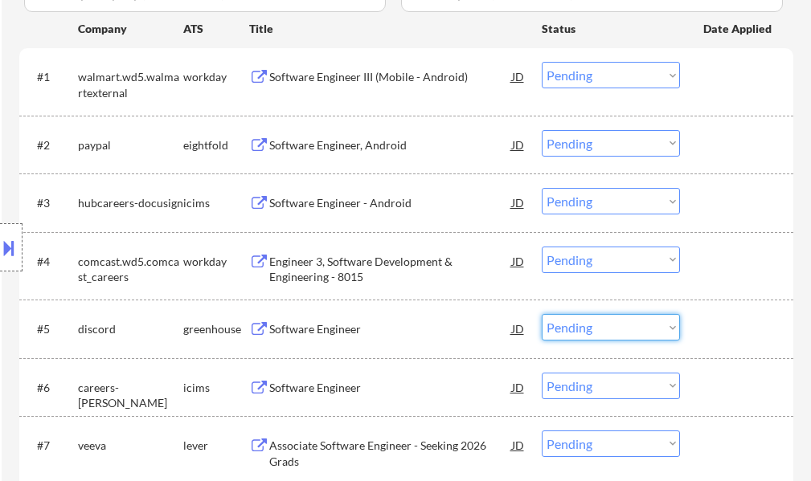
click at [617, 325] on select "Choose an option... Pending Applied Excluded (Questions) Excluded (Expired) Exc…" at bounding box center [611, 327] width 138 height 27
click at [542, 314] on select "Choose an option... Pending Applied Excluded (Questions) Excluded (Expired) Exc…" at bounding box center [611, 327] width 138 height 27
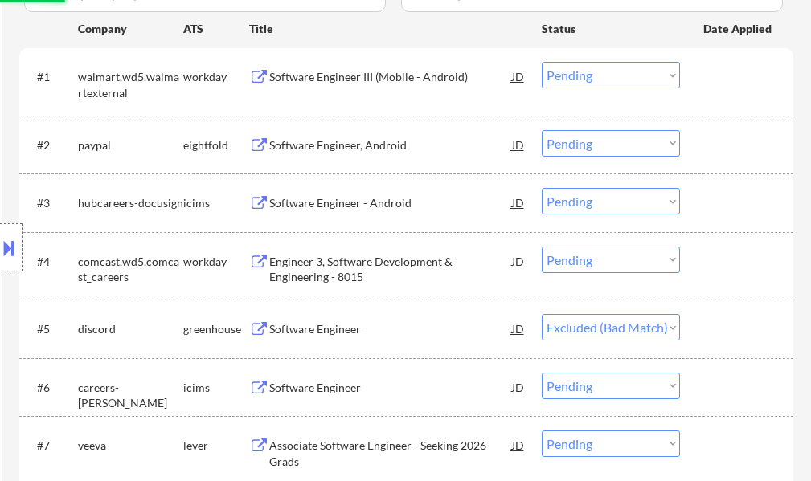
click at [727, 333] on div at bounding box center [738, 328] width 71 height 29
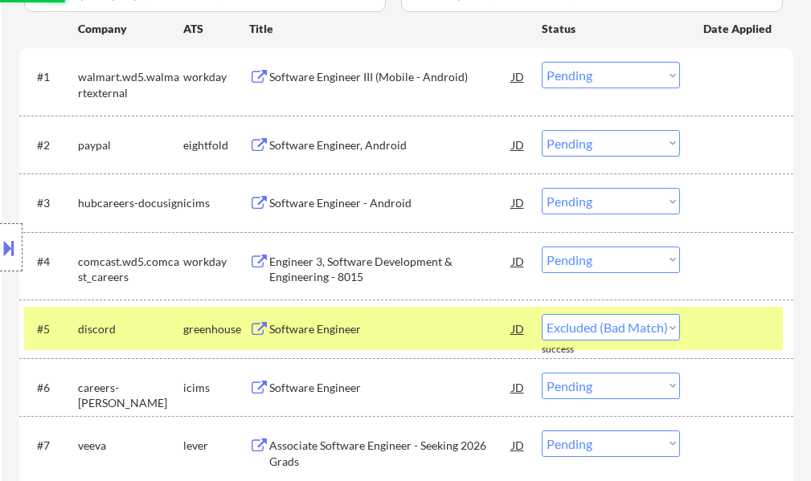
select select ""pending""
click at [727, 333] on div at bounding box center [738, 328] width 71 height 29
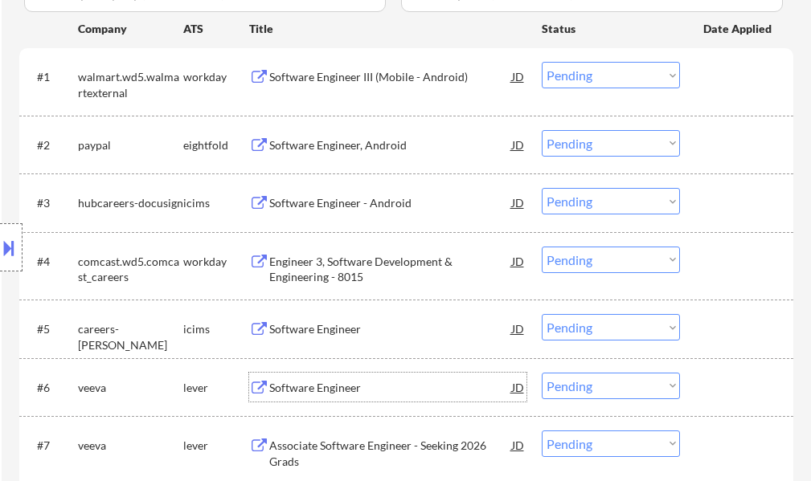
click at [338, 381] on div "Software Engineer" at bounding box center [390, 388] width 243 height 16
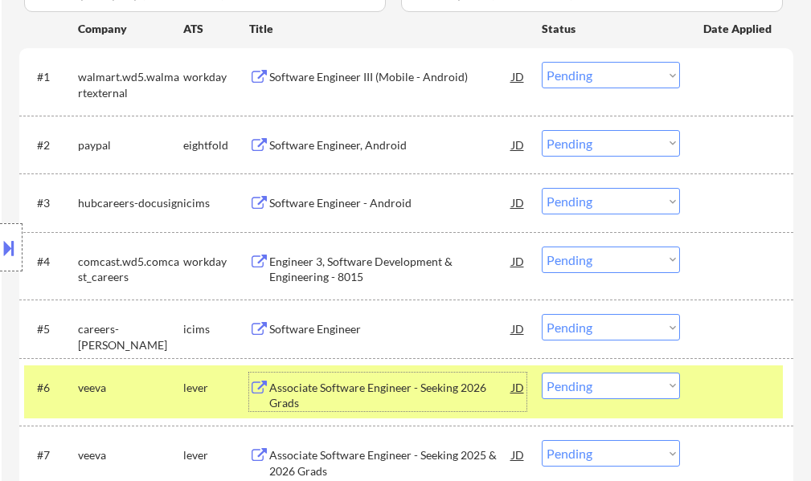
click at [586, 392] on select "Choose an option... Pending Applied Excluded (Questions) Excluded (Expired) Exc…" at bounding box center [611, 386] width 138 height 27
click at [542, 373] on select "Choose an option... Pending Applied Excluded (Questions) Excluded (Expired) Exc…" at bounding box center [611, 386] width 138 height 27
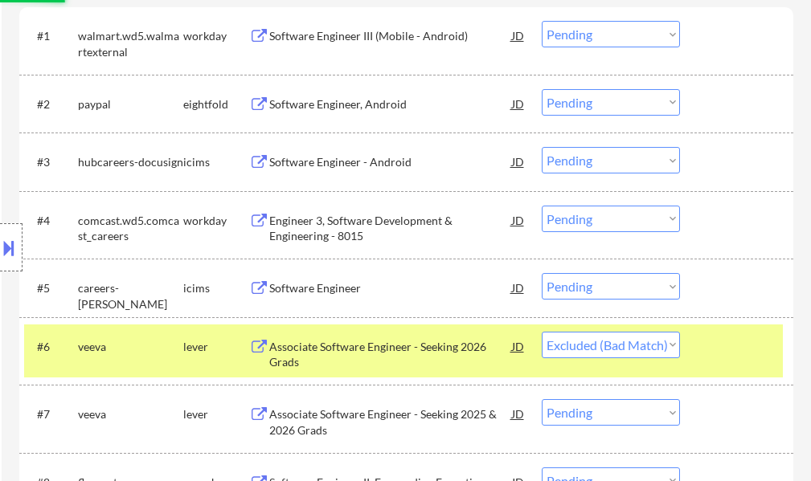
scroll to position [562, 0]
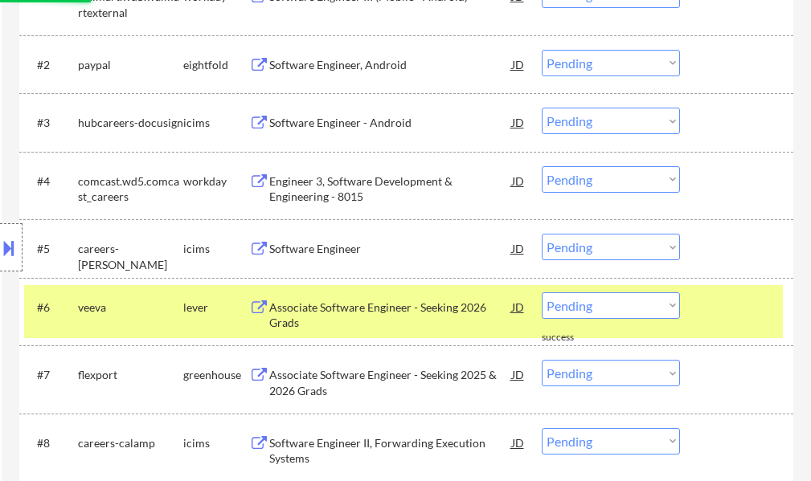
click at [719, 297] on div at bounding box center [738, 306] width 71 height 29
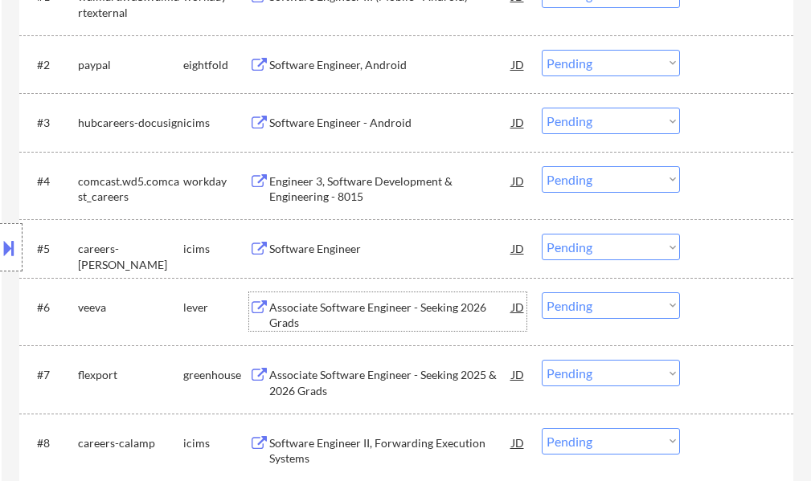
click at [468, 306] on div "Associate Software Engineer - Seeking 2026 Grads" at bounding box center [390, 315] width 243 height 31
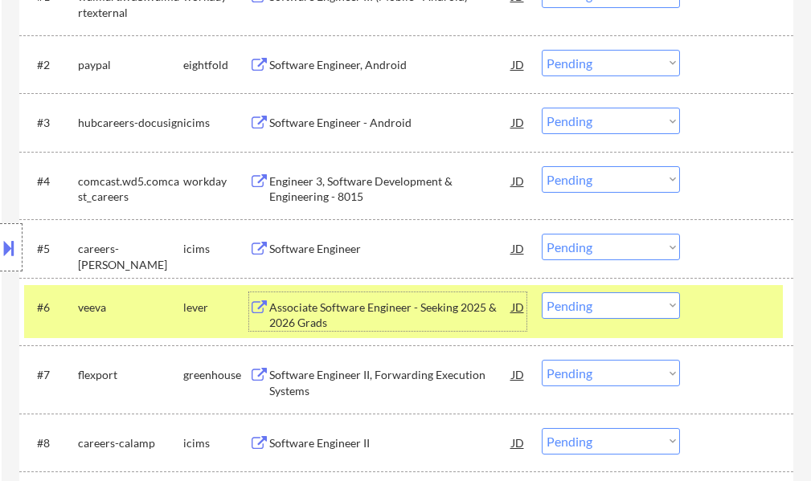
click at [614, 304] on select "Choose an option... Pending Applied Excluded (Questions) Excluded (Expired) Exc…" at bounding box center [611, 305] width 138 height 27
click at [542, 292] on select "Choose an option... Pending Applied Excluded (Questions) Excluded (Expired) Exc…" at bounding box center [611, 305] width 138 height 27
click at [749, 322] on div "#6 veeva lever Associate Software Engineer - Seeking 2025 & 2026 Grads JD Choos…" at bounding box center [403, 311] width 758 height 53
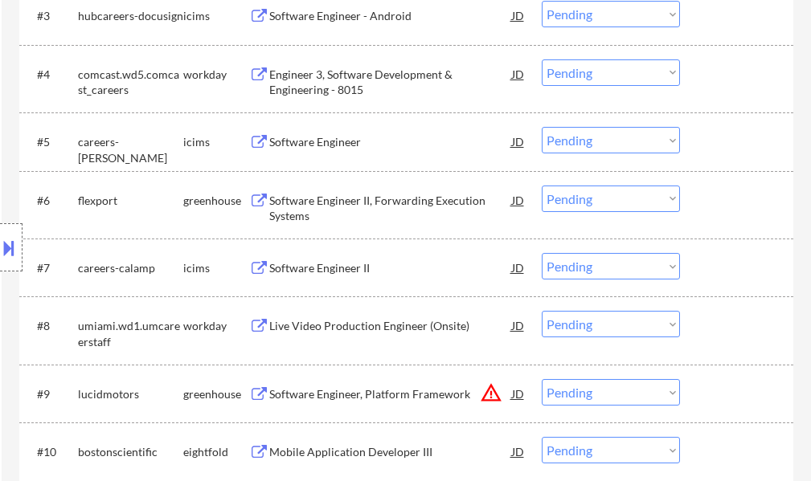
scroll to position [709, 0]
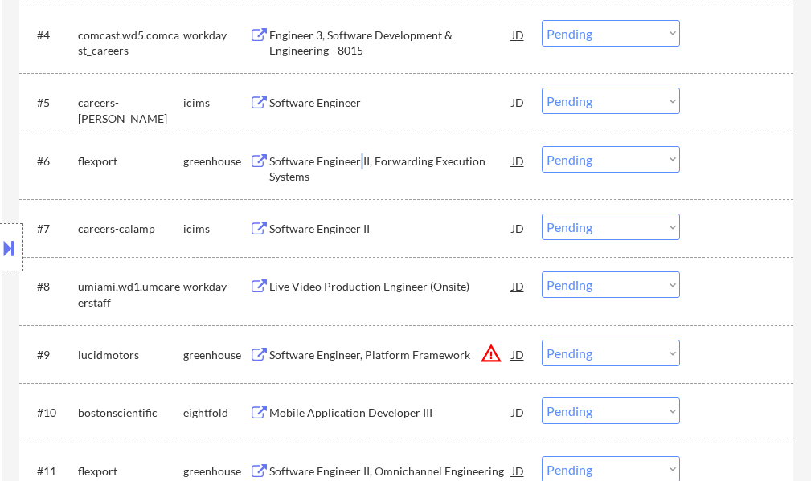
click at [361, 157] on div "Software Engineer II, Forwarding Execution Systems" at bounding box center [390, 168] width 243 height 31
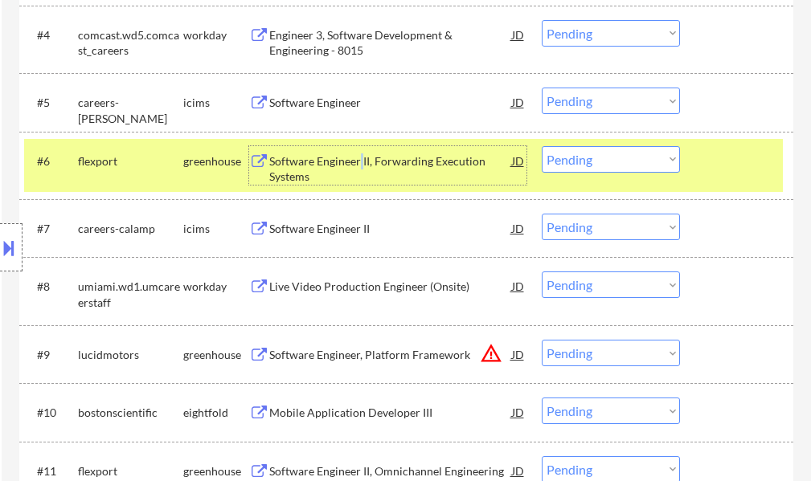
click at [569, 153] on select "Choose an option... Pending Applied Excluded (Questions) Excluded (Expired) Exc…" at bounding box center [611, 159] width 138 height 27
click at [542, 146] on select "Choose an option... Pending Applied Excluded (Questions) Excluded (Expired) Exc…" at bounding box center [611, 159] width 138 height 27
click at [729, 167] on div at bounding box center [738, 160] width 71 height 29
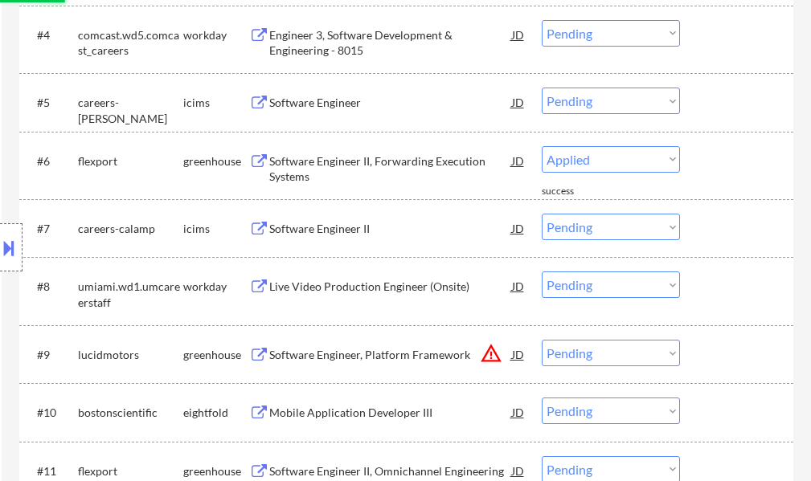
select select ""pending""
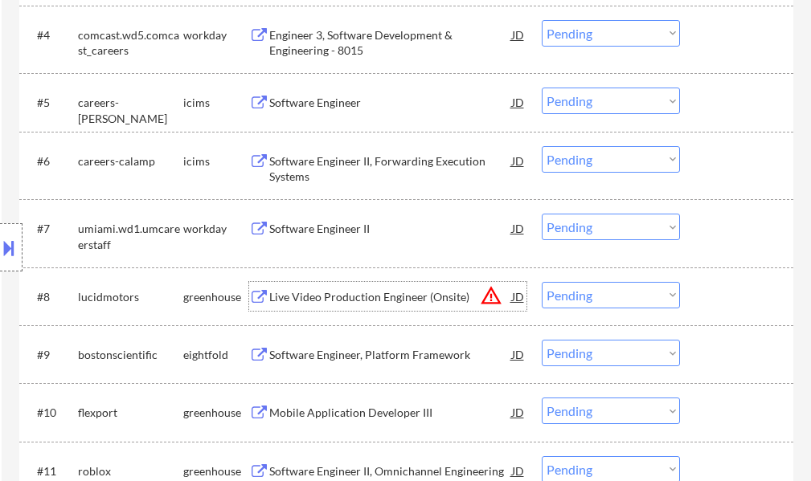
click at [370, 285] on div "Live Video Production Engineer (Onsite)" at bounding box center [390, 296] width 243 height 29
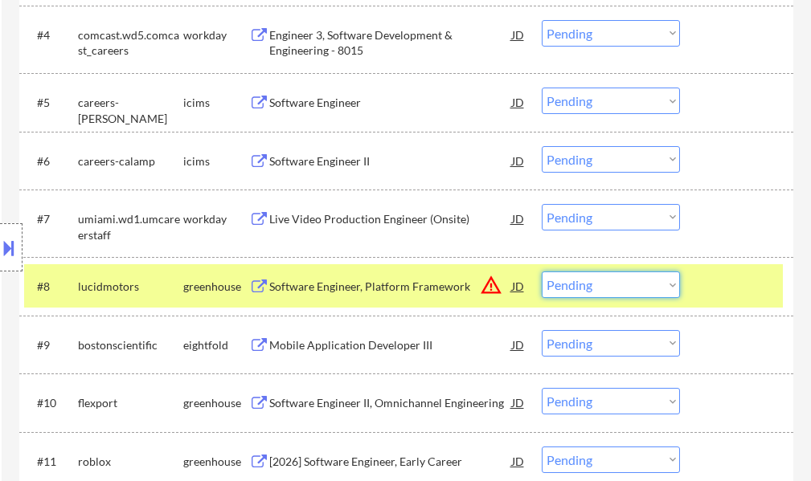
click at [619, 285] on select "Choose an option... Pending Applied Excluded (Questions) Excluded (Expired) Exc…" at bounding box center [611, 285] width 138 height 27
click at [542, 272] on select "Choose an option... Pending Applied Excluded (Questions) Excluded (Expired) Exc…" at bounding box center [611, 285] width 138 height 27
click at [709, 295] on div at bounding box center [738, 286] width 71 height 29
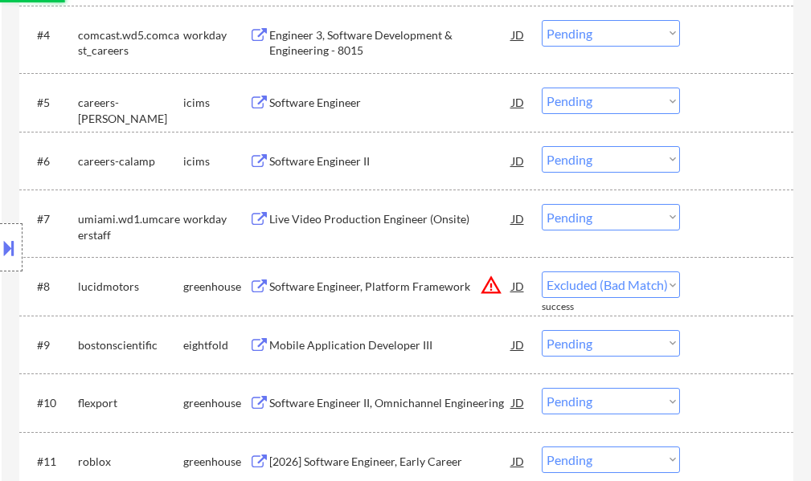
select select ""pending""
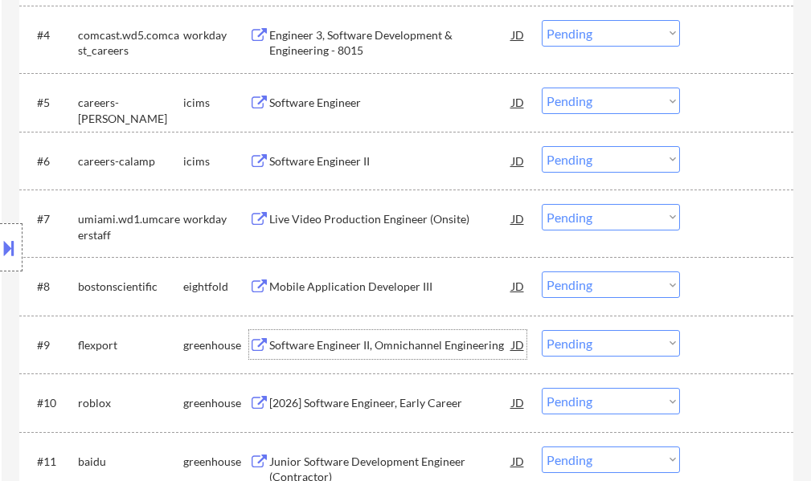
click at [375, 353] on div "Software Engineer II, Omnichannel Engineering" at bounding box center [390, 345] width 243 height 16
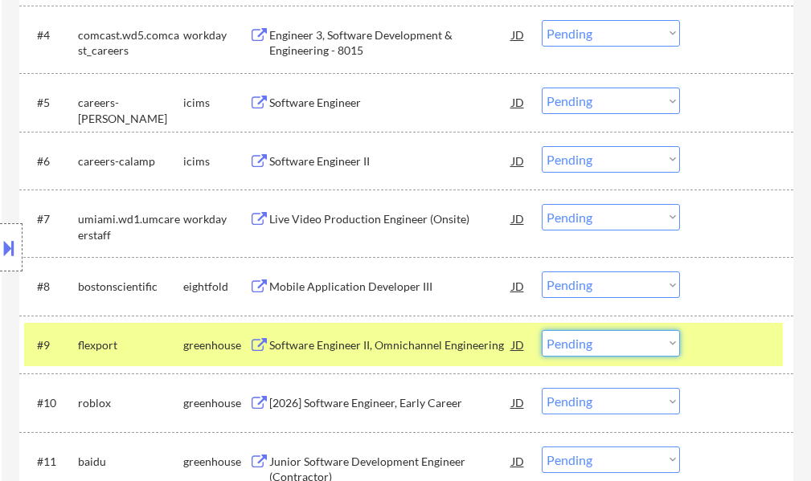
click at [595, 350] on select "Choose an option... Pending Applied Excluded (Questions) Excluded (Expired) Exc…" at bounding box center [611, 343] width 138 height 27
click at [542, 330] on select "Choose an option... Pending Applied Excluded (Questions) Excluded (Expired) Exc…" at bounding box center [611, 343] width 138 height 27
click at [706, 348] on div at bounding box center [738, 344] width 71 height 29
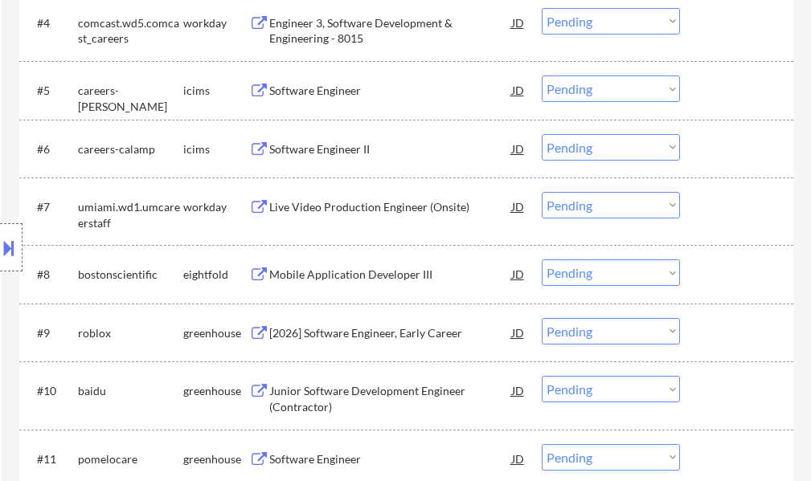
scroll to position [789, 0]
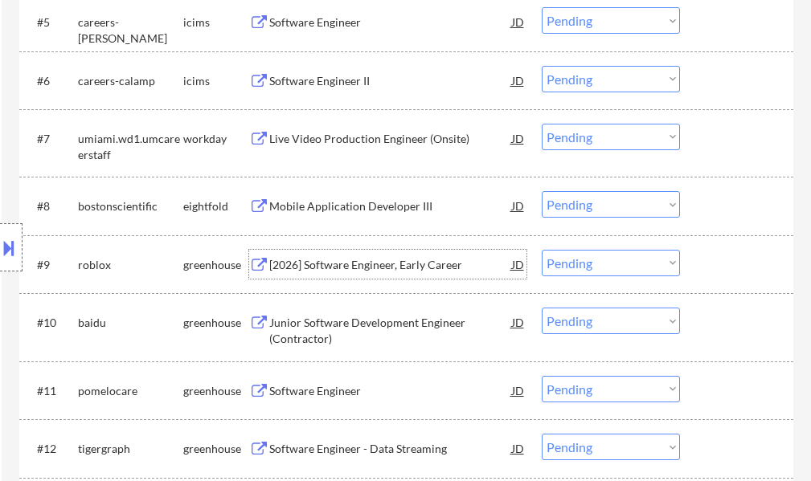
click at [412, 273] on div "[2026] Software Engineer, Early Career" at bounding box center [390, 264] width 243 height 29
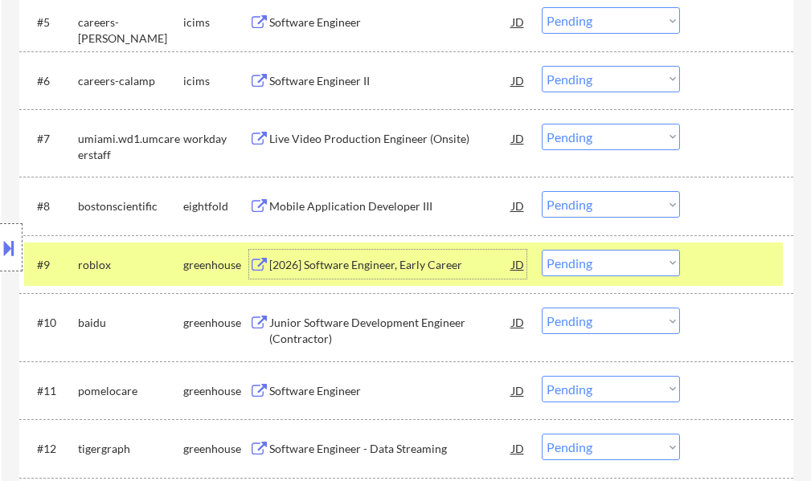
click at [623, 265] on select "Choose an option... Pending Applied Excluded (Questions) Excluded (Expired) Exc…" at bounding box center [611, 263] width 138 height 27
click at [542, 250] on select "Choose an option... Pending Applied Excluded (Questions) Excluded (Expired) Exc…" at bounding box center [611, 263] width 138 height 27
click at [738, 255] on div at bounding box center [738, 264] width 71 height 29
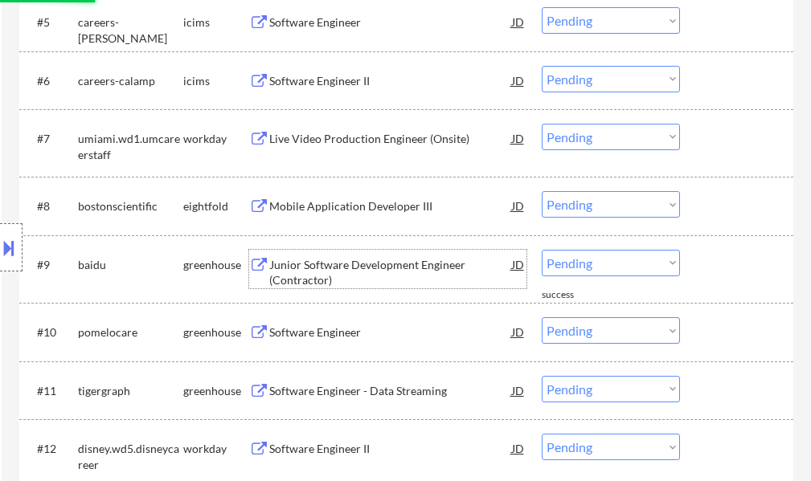
click at [384, 260] on div "Junior Software Development Engineer (Contractor)" at bounding box center [390, 272] width 243 height 31
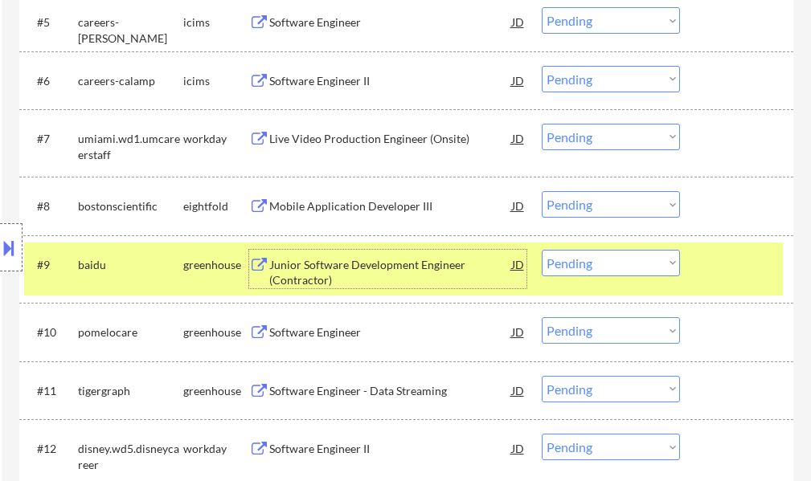
click at [575, 261] on select "Choose an option... Pending Applied Excluded (Questions) Excluded (Expired) Exc…" at bounding box center [611, 263] width 138 height 27
click at [542, 250] on select "Choose an option... Pending Applied Excluded (Questions) Excluded (Expired) Exc…" at bounding box center [611, 263] width 138 height 27
click at [719, 271] on div at bounding box center [738, 264] width 71 height 29
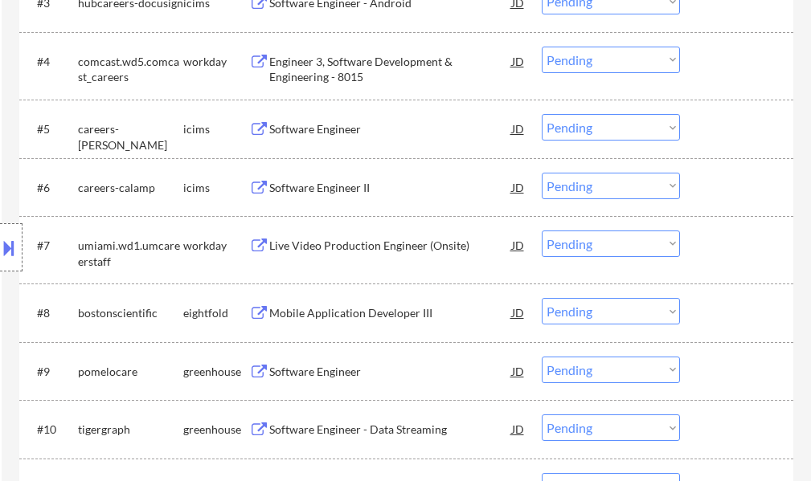
scroll to position [709, 0]
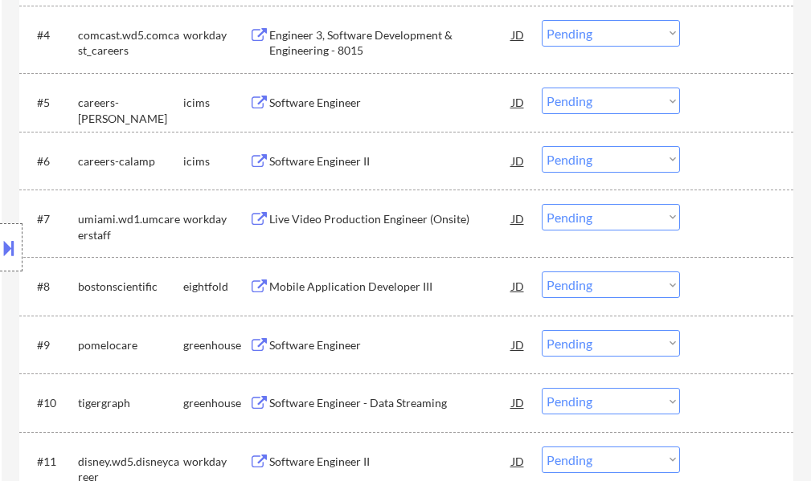
click at [317, 350] on div "Software Engineer" at bounding box center [390, 345] width 243 height 16
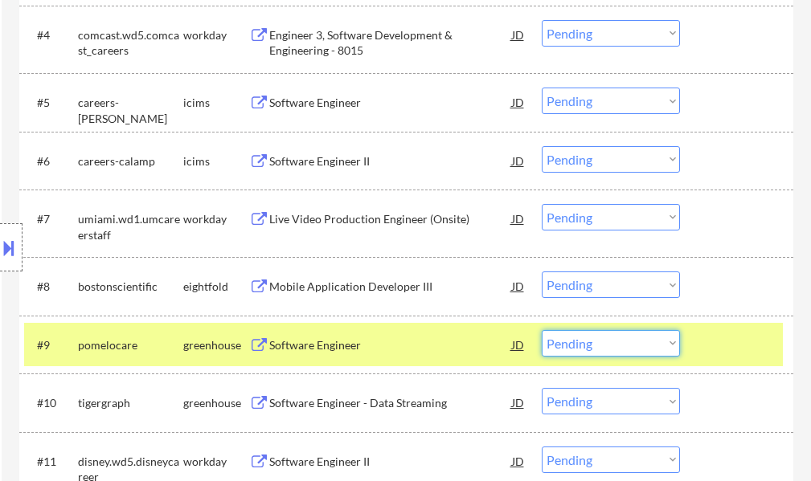
click at [570, 349] on select "Choose an option... Pending Applied Excluded (Questions) Excluded (Expired) Exc…" at bounding box center [611, 343] width 138 height 27
click at [542, 330] on select "Choose an option... Pending Applied Excluded (Questions) Excluded (Expired) Exc…" at bounding box center [611, 343] width 138 height 27
click at [734, 354] on div at bounding box center [738, 344] width 71 height 29
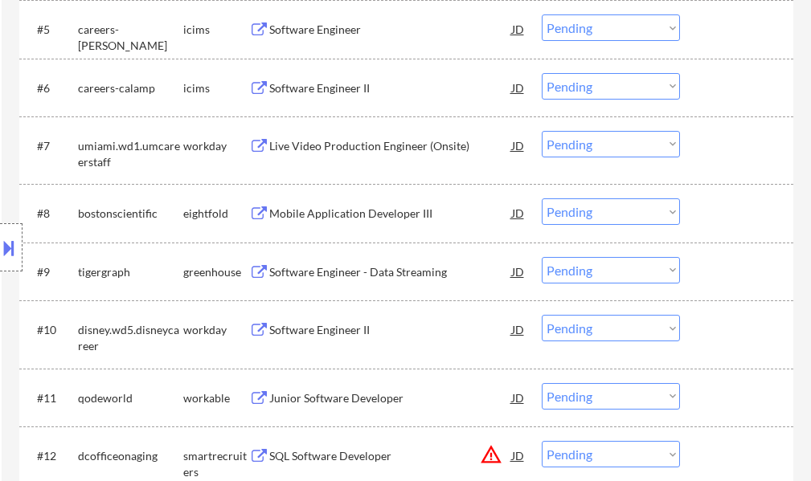
scroll to position [869, 0]
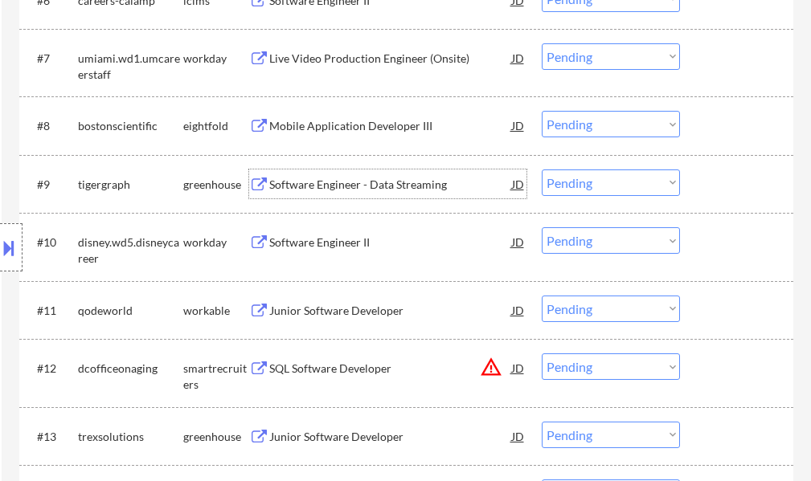
click at [359, 179] on div "Software Engineer - Data Streaming" at bounding box center [390, 185] width 243 height 16
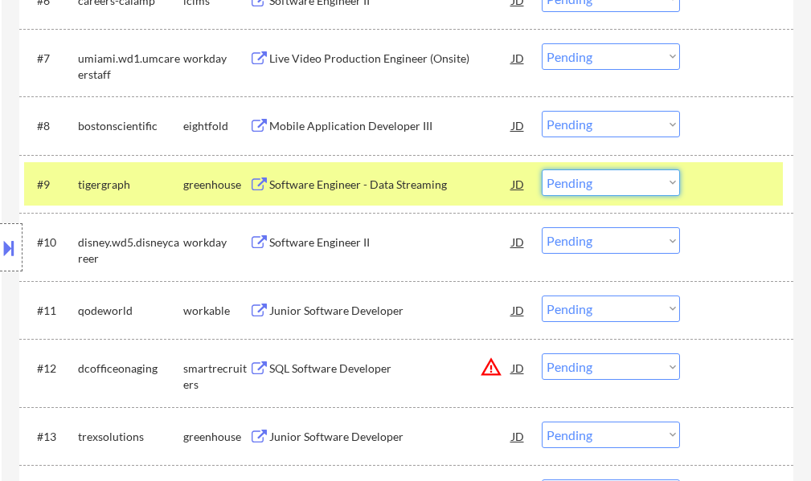
click at [555, 181] on select "Choose an option... Pending Applied Excluded (Questions) Excluded (Expired) Exc…" at bounding box center [611, 183] width 138 height 27
click at [542, 170] on select "Choose an option... Pending Applied Excluded (Questions) Excluded (Expired) Exc…" at bounding box center [611, 183] width 138 height 27
drag, startPoint x: 603, startPoint y: 165, endPoint x: 605, endPoint y: 173, distance: 8.4
click at [603, 166] on div "#9 tigergraph greenhouse Software Engineer - Data Streaming JD warning_amber Ch…" at bounding box center [403, 183] width 758 height 43
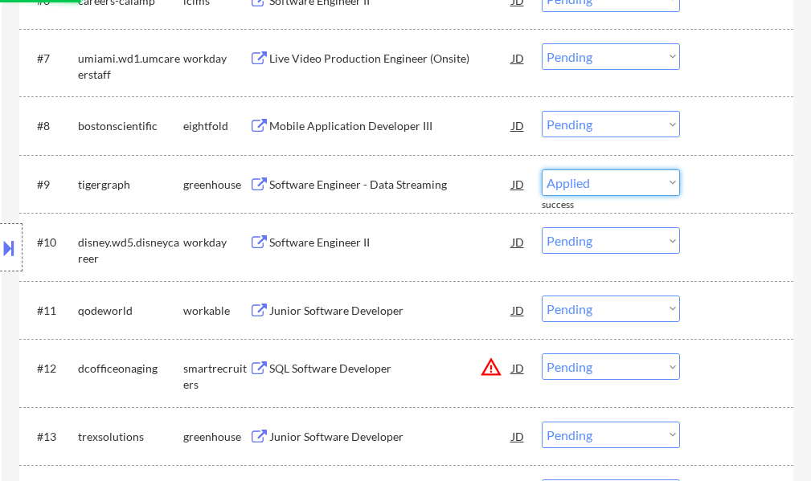
click at [607, 182] on select "Choose an option... Pending Applied Excluded (Questions) Excluded (Expired) Exc…" at bounding box center [611, 183] width 138 height 27
select select ""pending""
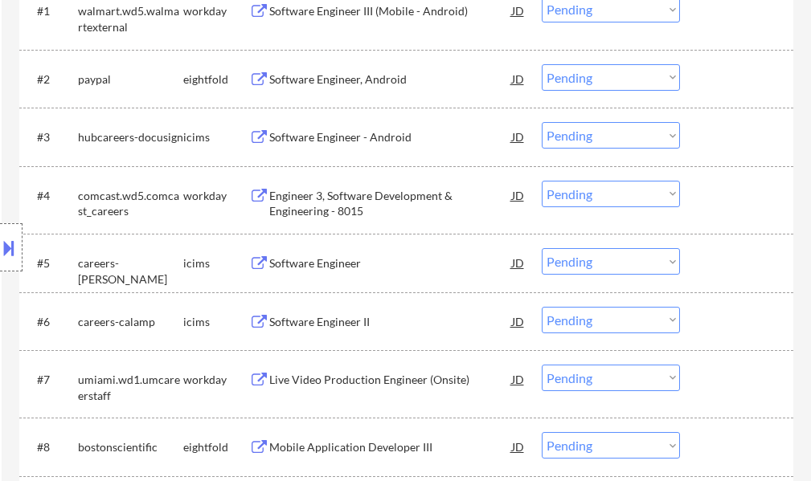
scroll to position [307, 0]
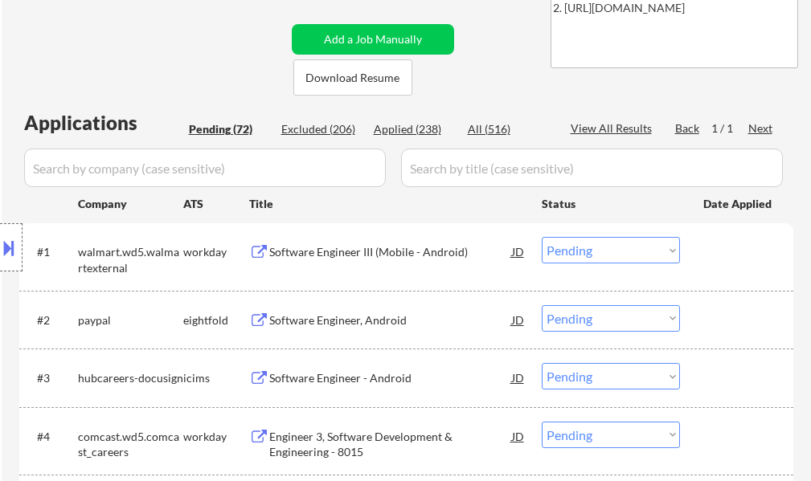
click at [411, 129] on div "Applied (238)" at bounding box center [414, 129] width 80 height 16
select select ""applied""
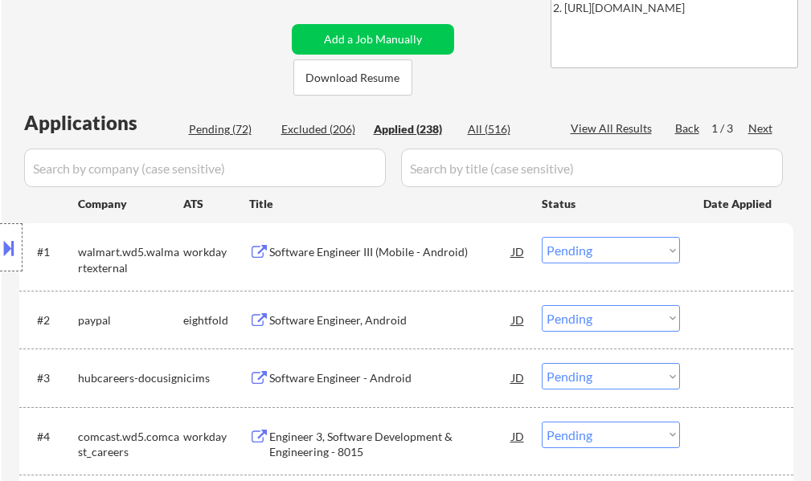
select select ""applied""
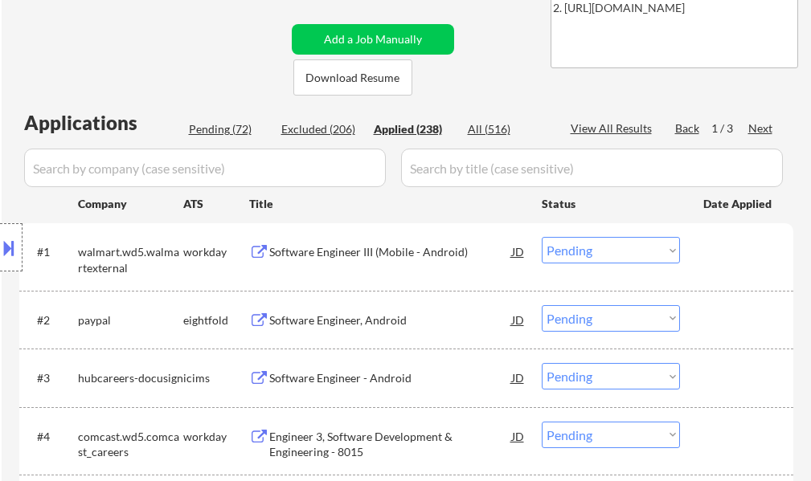
select select ""applied""
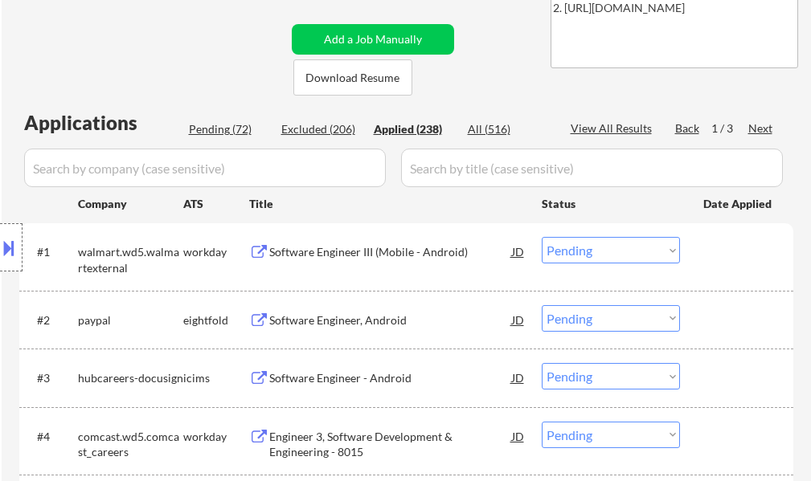
select select ""applied""
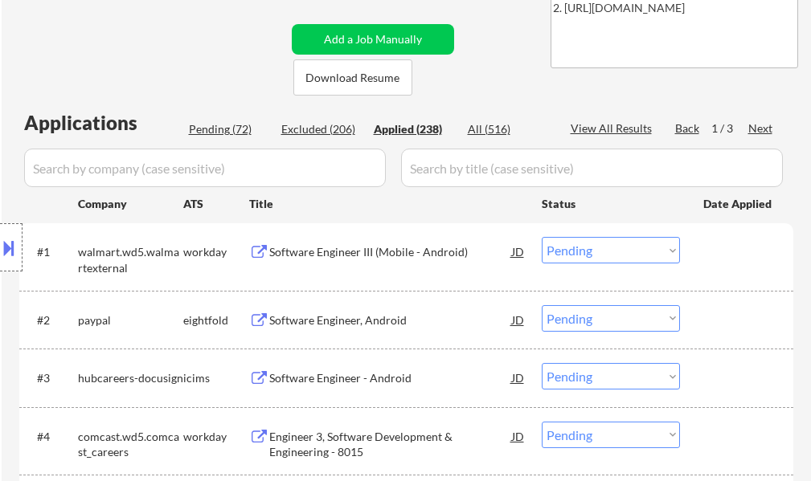
select select ""applied""
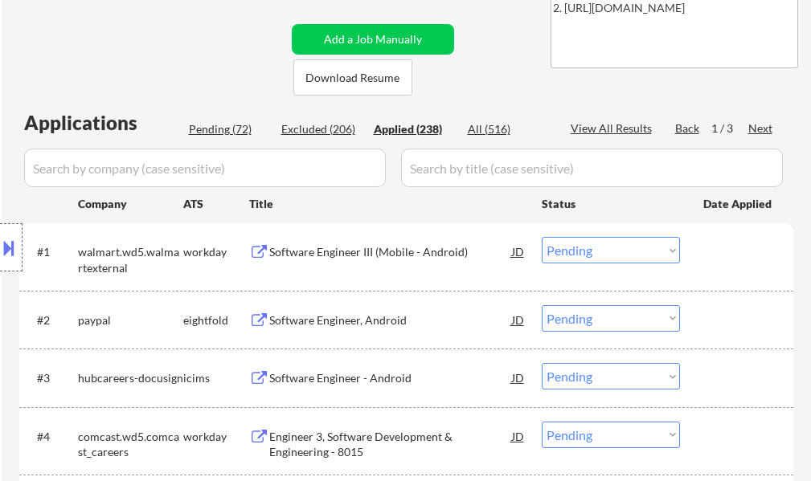
select select ""applied""
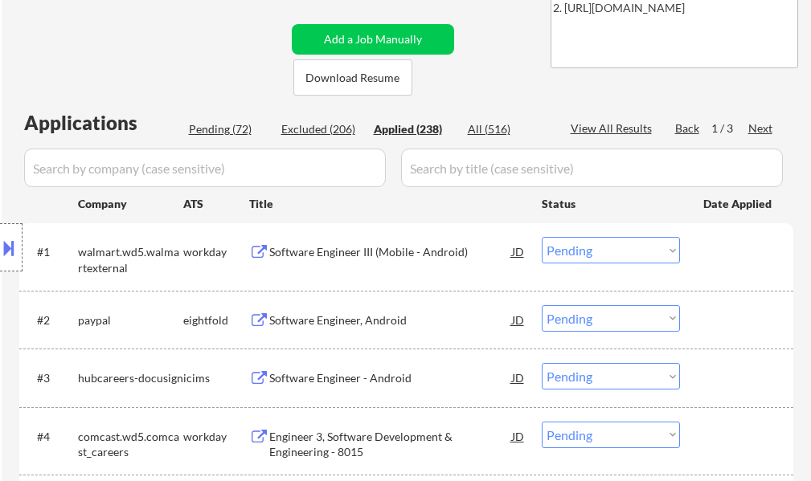
select select ""applied""
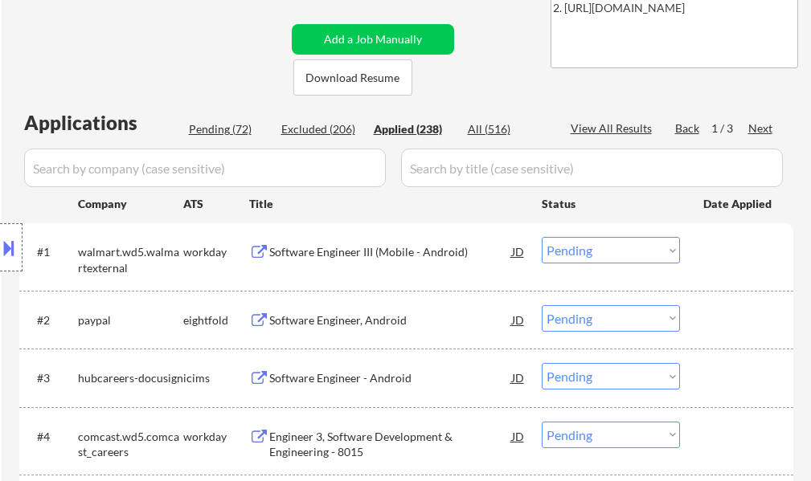
select select ""applied""
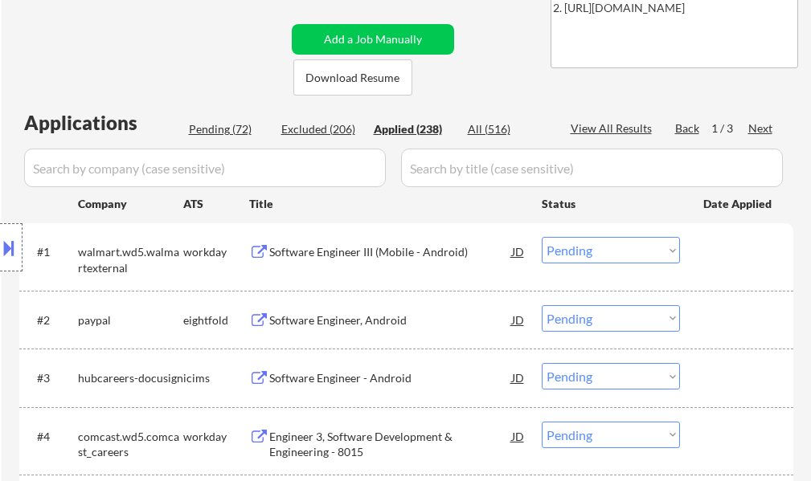
select select ""applied""
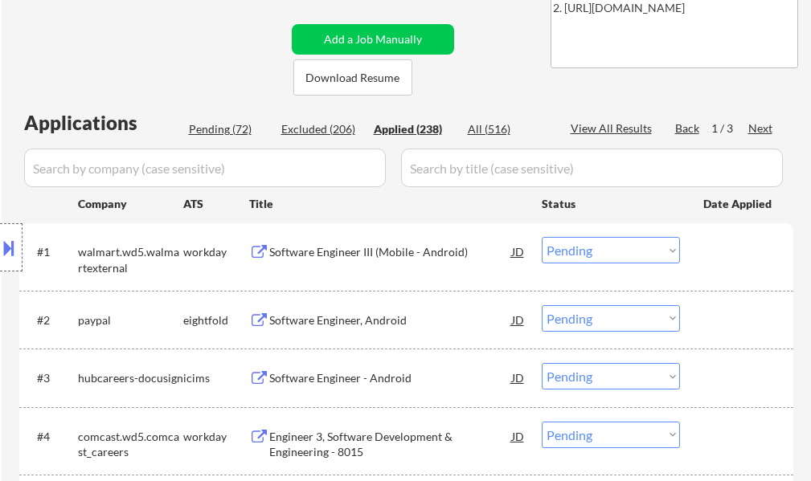
select select ""applied""
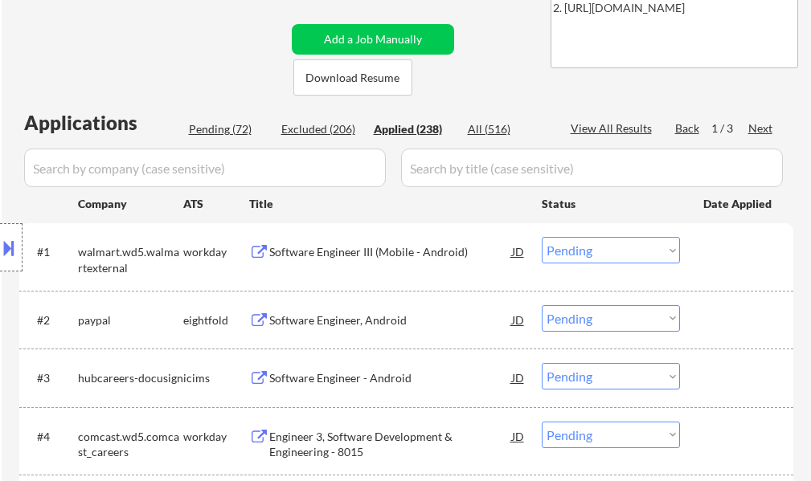
select select ""applied""
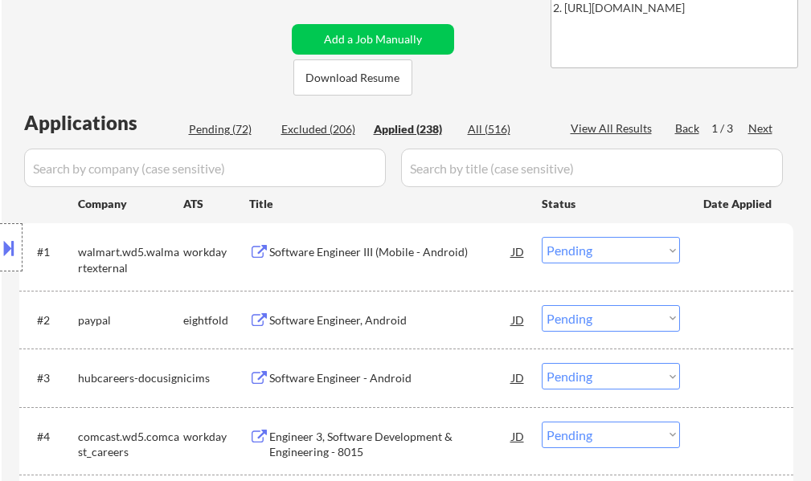
select select ""applied""
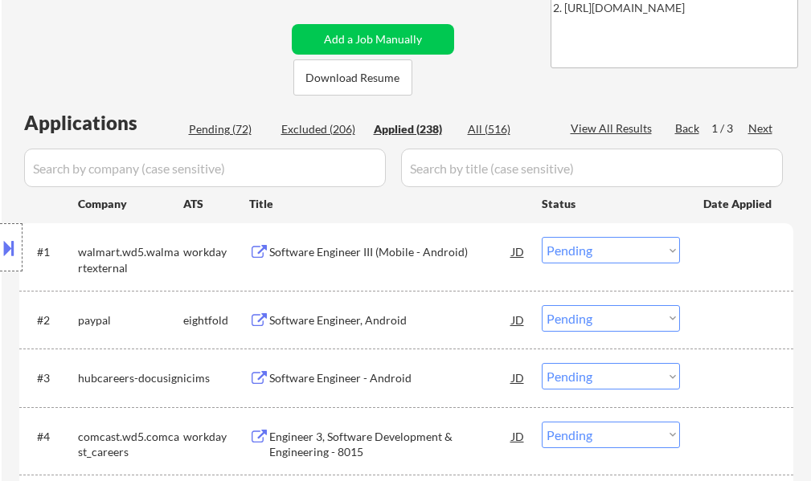
select select ""applied""
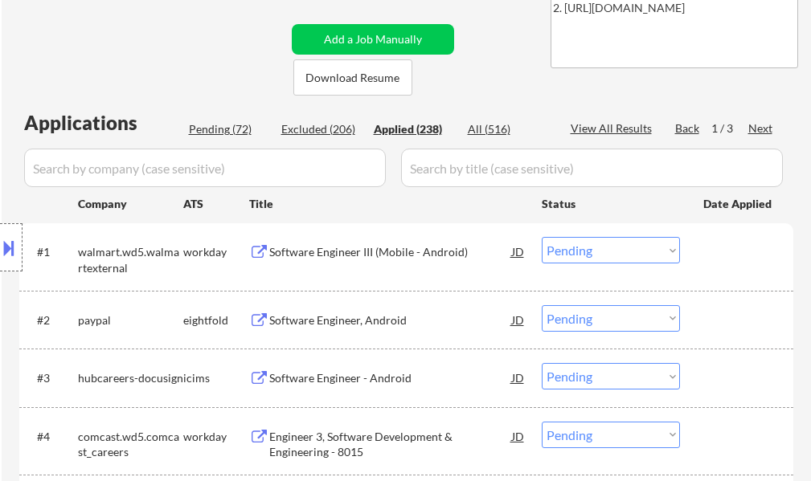
select select ""applied""
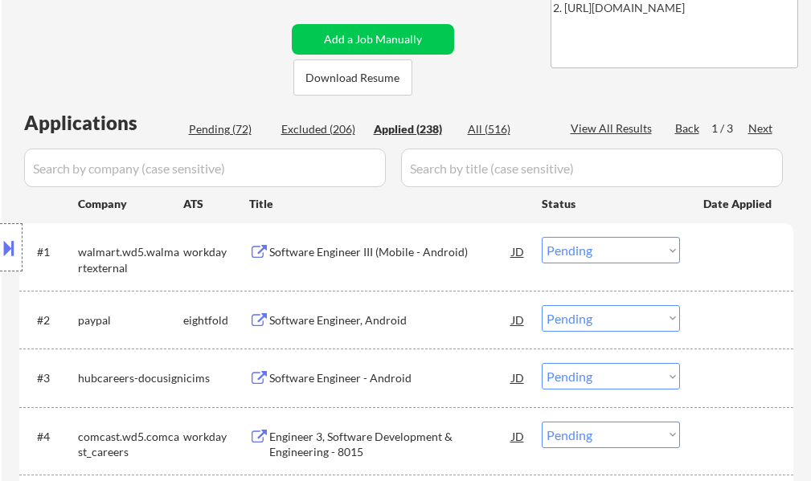
select select ""applied""
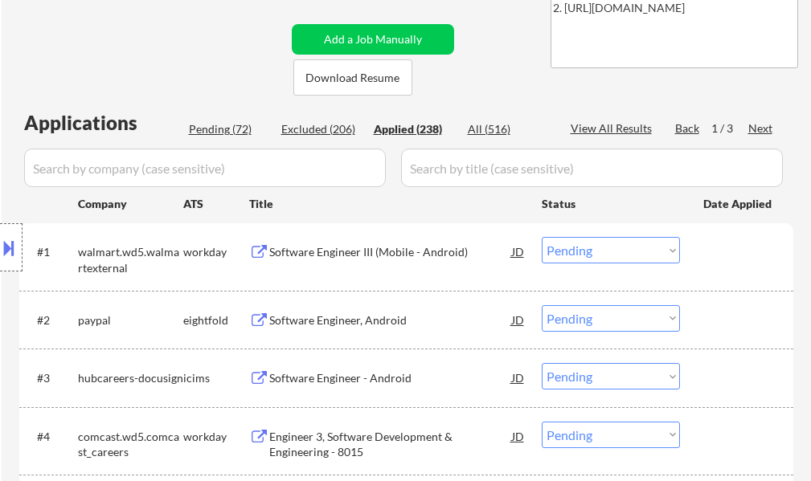
select select ""applied""
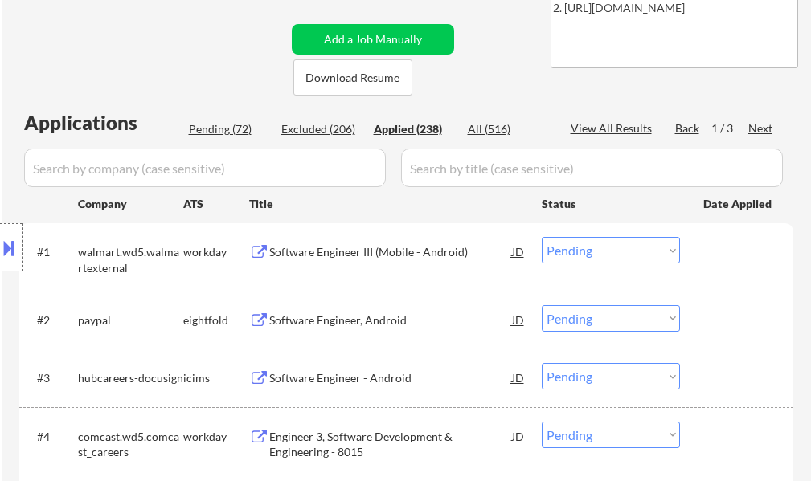
select select ""applied""
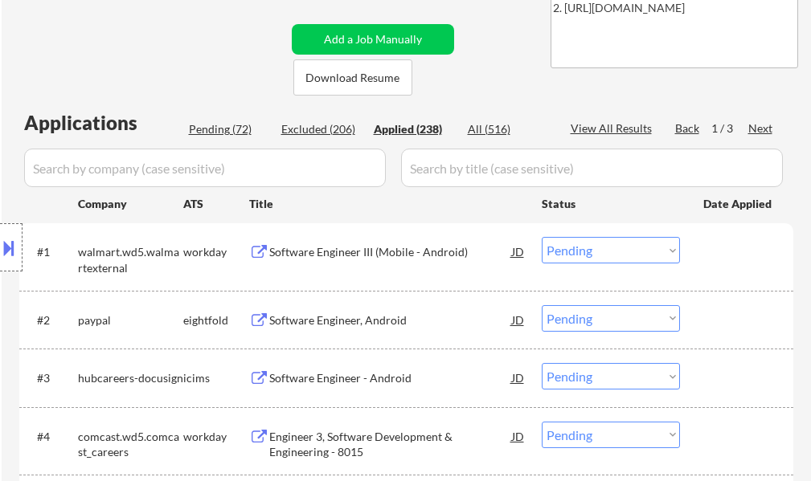
select select ""applied""
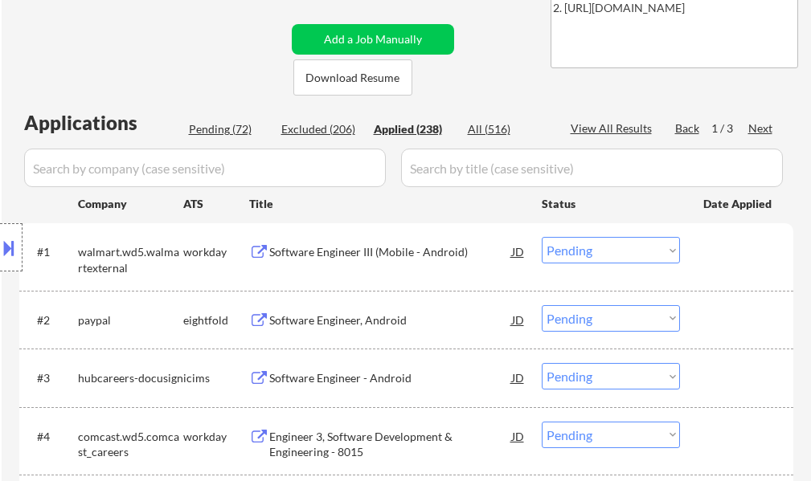
select select ""applied""
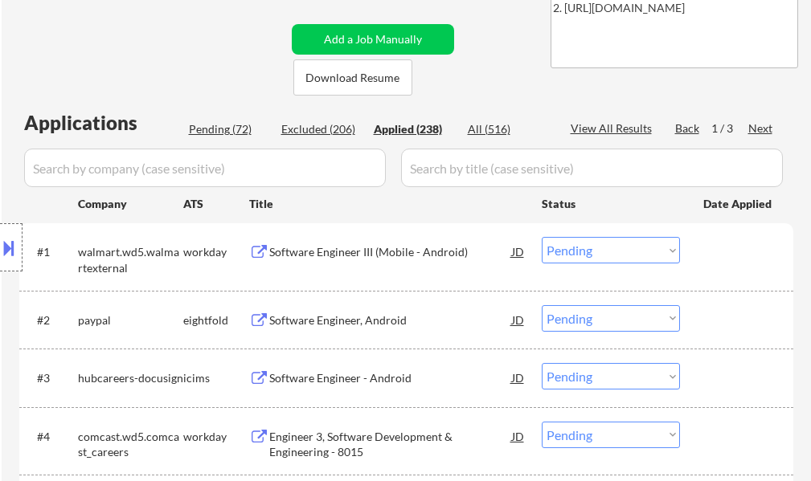
select select ""applied""
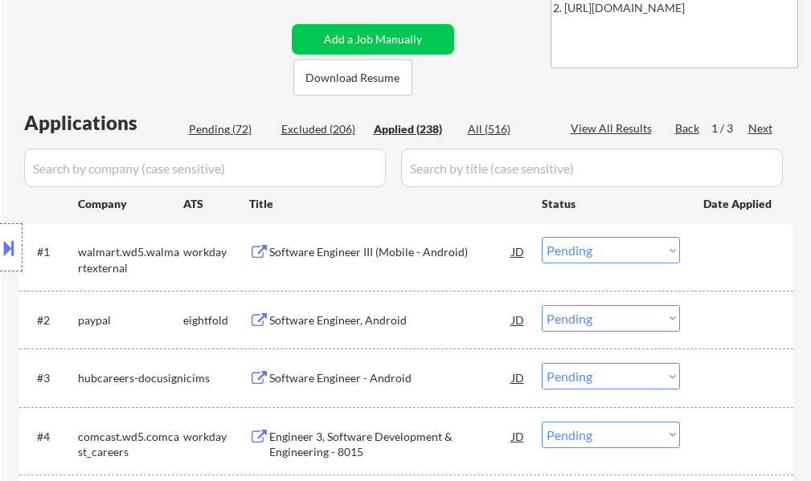
select select ""applied""
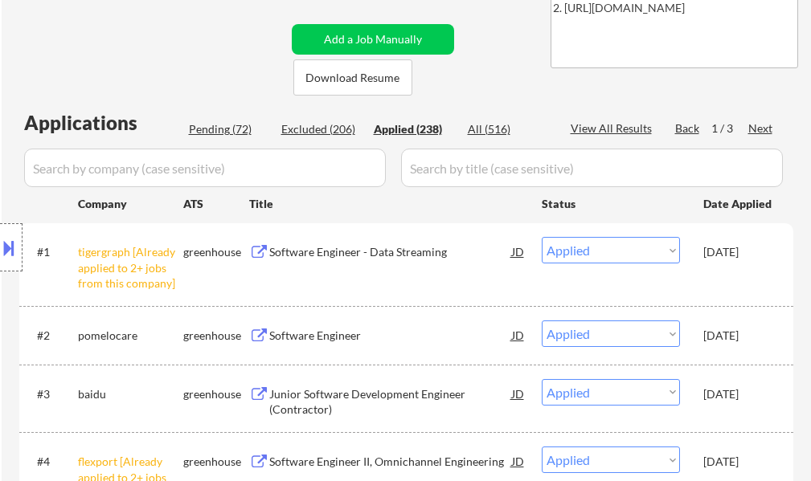
click at [566, 247] on select "Choose an option... Pending Applied Excluded (Questions) Excluded (Expired) Exc…" at bounding box center [611, 250] width 138 height 27
click at [387, 290] on div "#1 tigergraph [Already applied to 2+ jobs from this company] greenhouse Softwar…" at bounding box center [403, 264] width 758 height 69
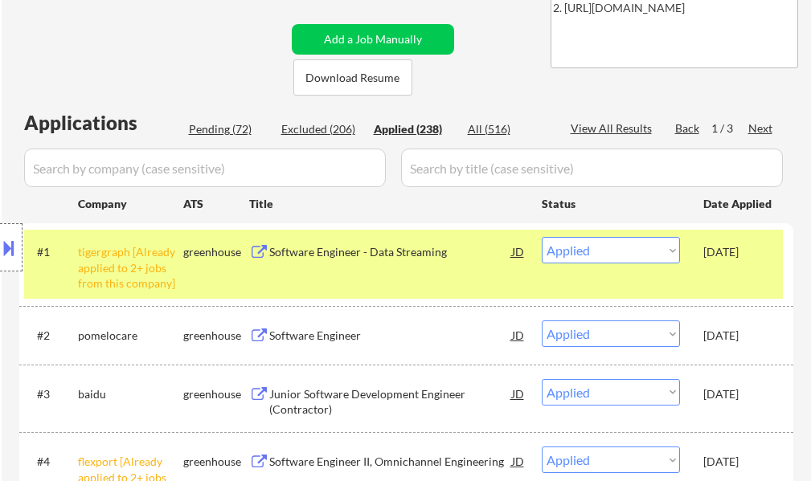
click at [374, 254] on div "Software Engineer - Data Streaming" at bounding box center [390, 252] width 243 height 16
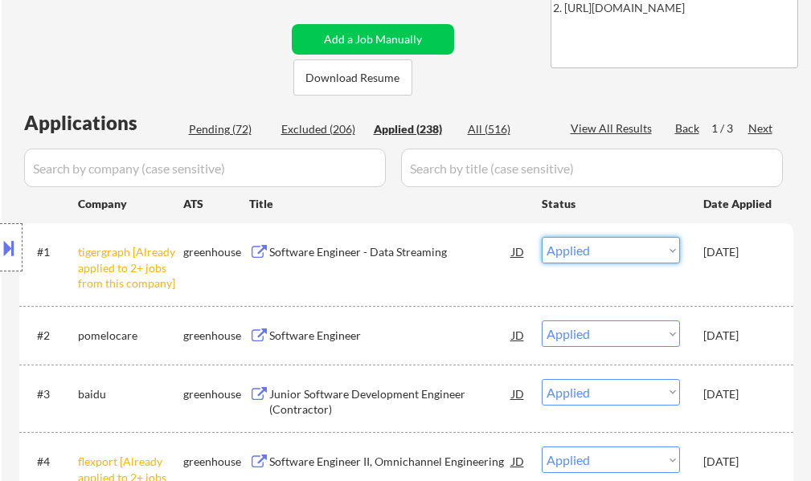
click at [571, 254] on select "Choose an option... Pending Applied Excluded (Questions) Excluded (Expired) Exc…" at bounding box center [611, 250] width 138 height 27
click at [542, 237] on select "Choose an option... Pending Applied Excluded (Questions) Excluded (Expired) Exc…" at bounding box center [611, 250] width 138 height 27
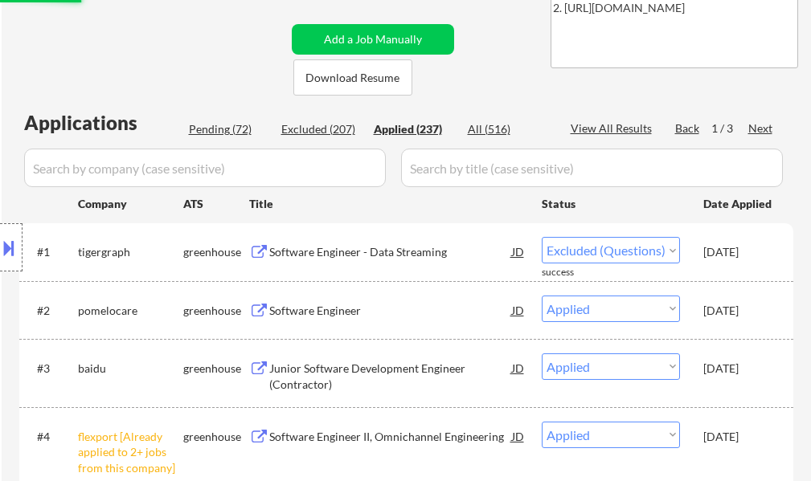
select select ""applied""
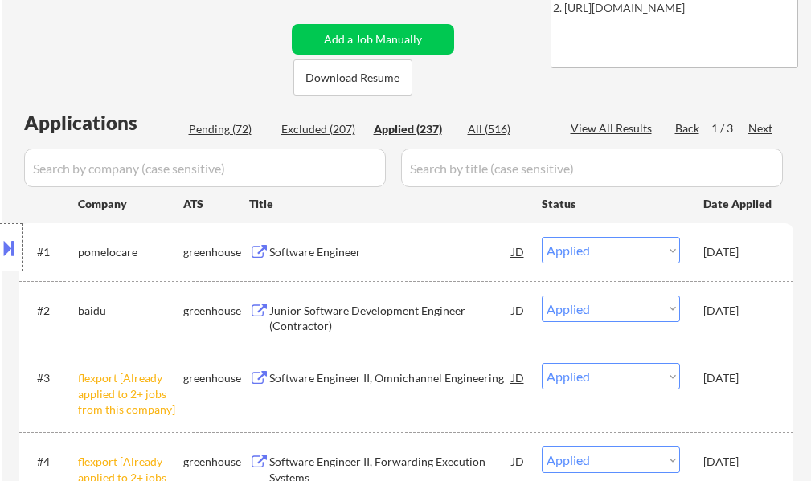
click at [248, 134] on div "Location Inclusions: country:US" at bounding box center [144, 248] width 288 height 298
click at [244, 129] on div "Location Inclusions: country:US" at bounding box center [144, 248] width 288 height 298
click at [222, 130] on div "Location Inclusions: country:US" at bounding box center [144, 248] width 288 height 298
click at [222, 129] on div "Location Inclusions: country:US" at bounding box center [144, 248] width 288 height 298
click at [220, 129] on div "Location Inclusions: country:US" at bounding box center [144, 248] width 288 height 298
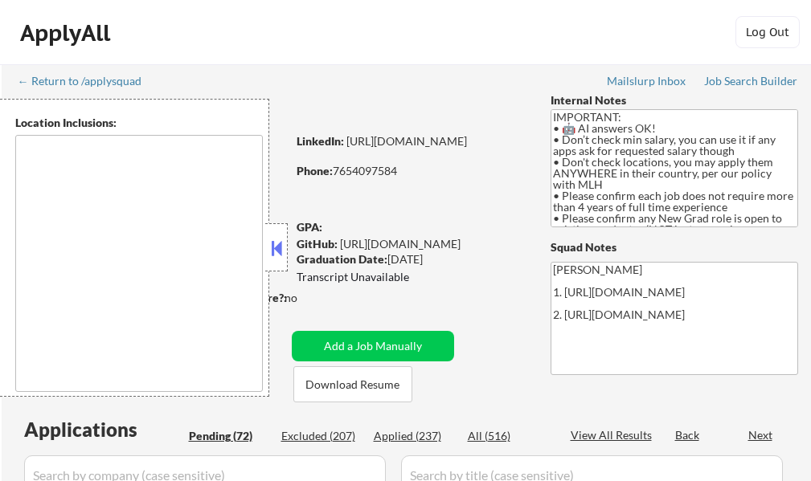
type textarea "country:[GEOGRAPHIC_DATA]"
select select ""pending""
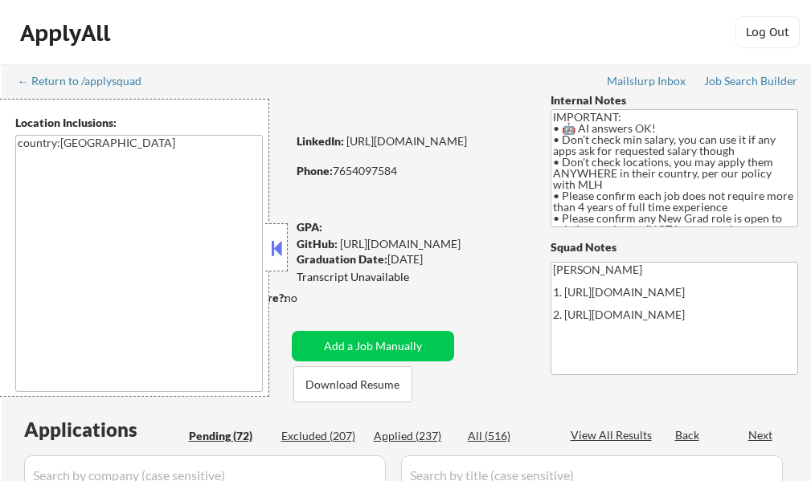
select select ""pending""
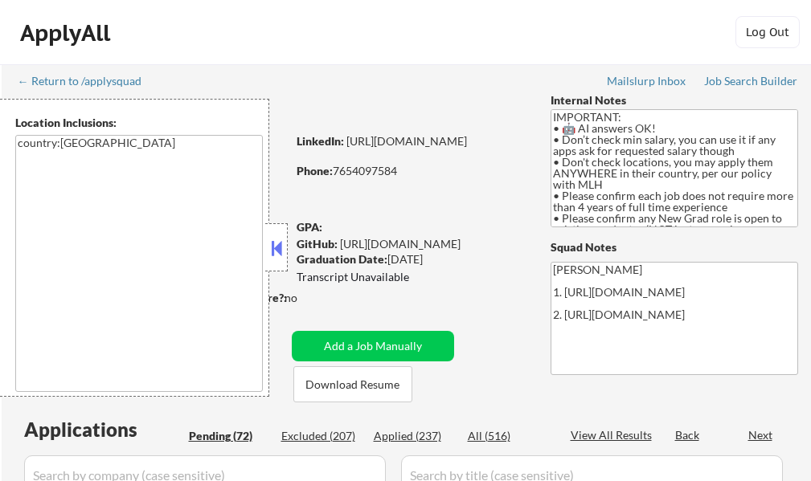
select select ""pending""
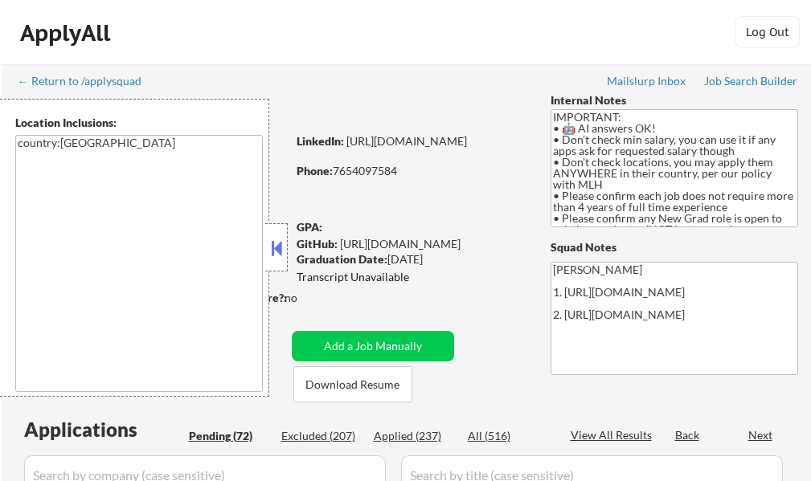
select select ""pending""
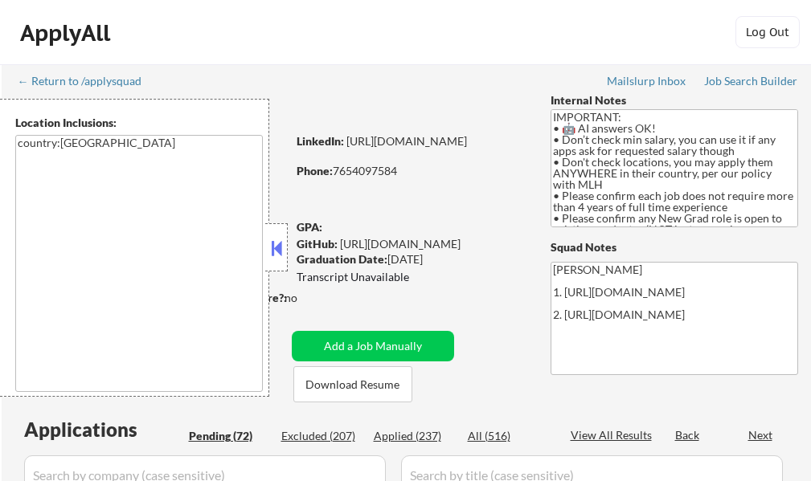
select select ""pending""
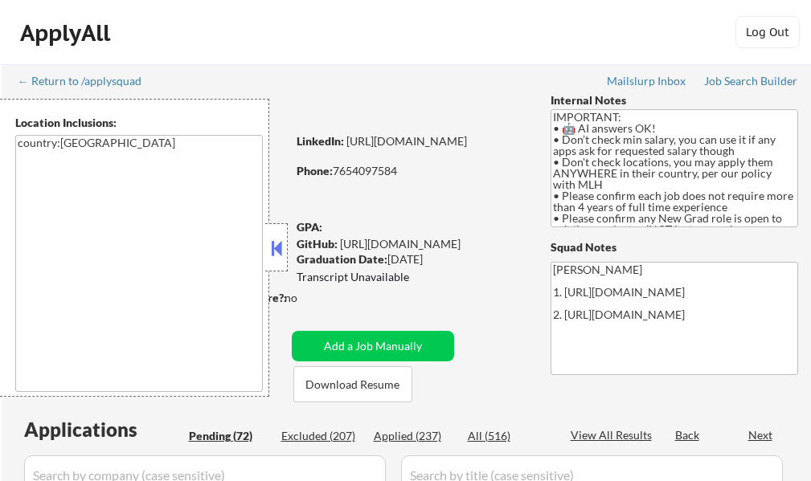
select select ""pending""
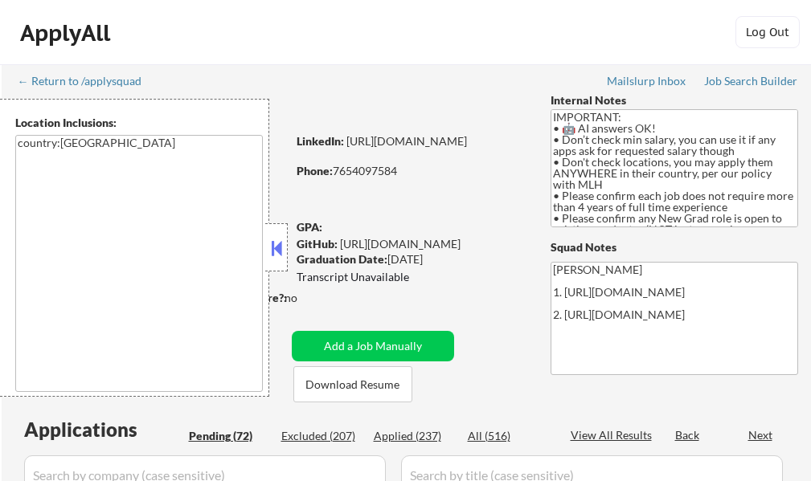
select select ""pending""
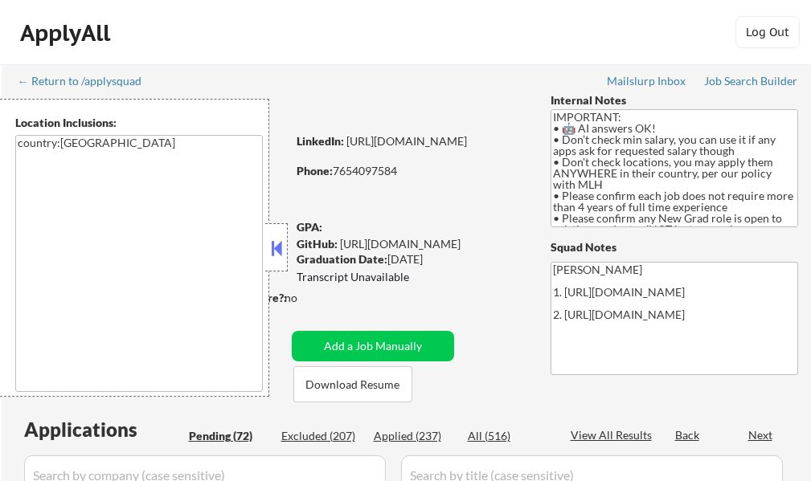
select select ""pending""
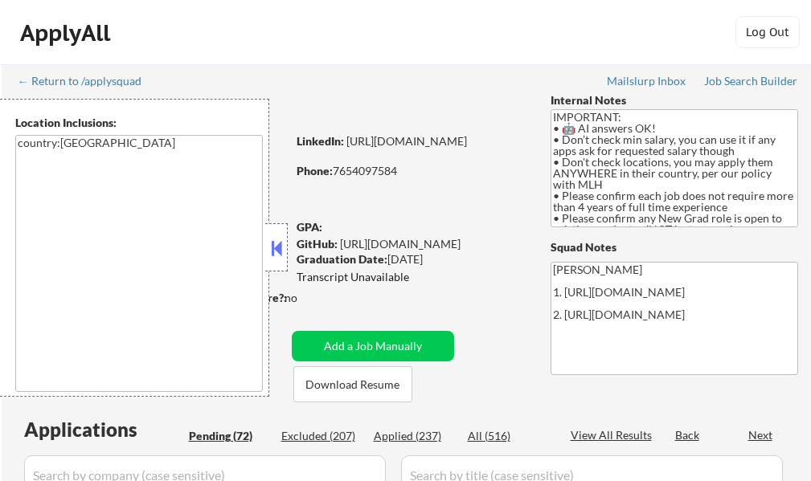
select select ""pending""
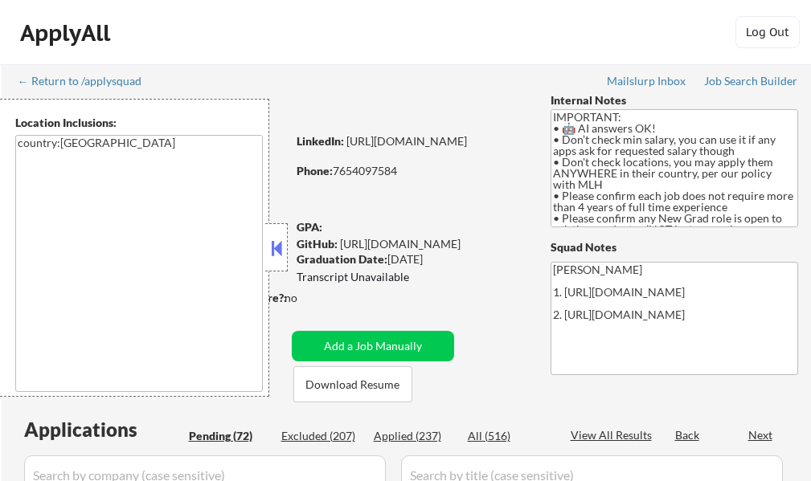
select select ""pending""
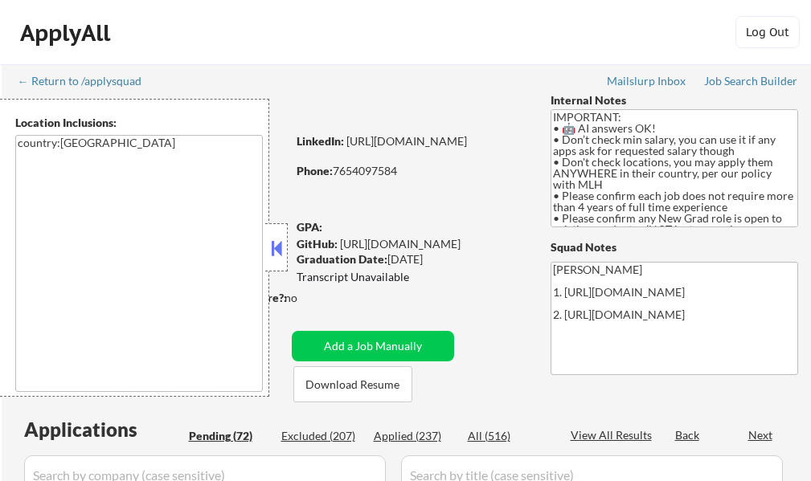
select select ""pending""
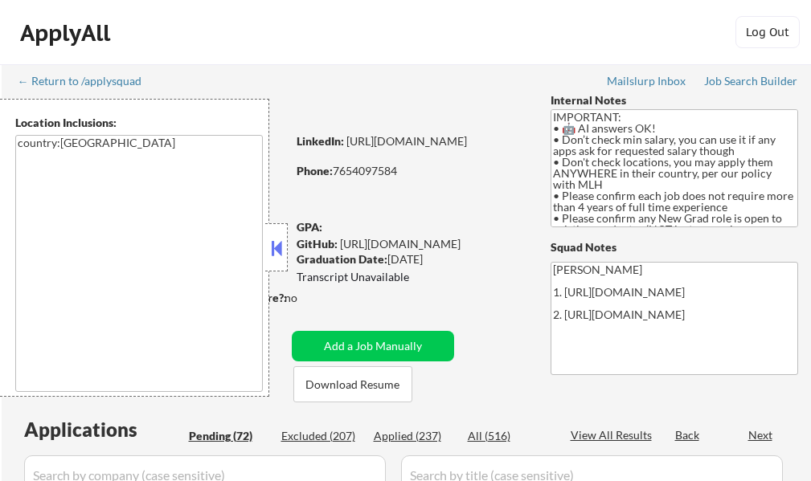
select select ""pending""
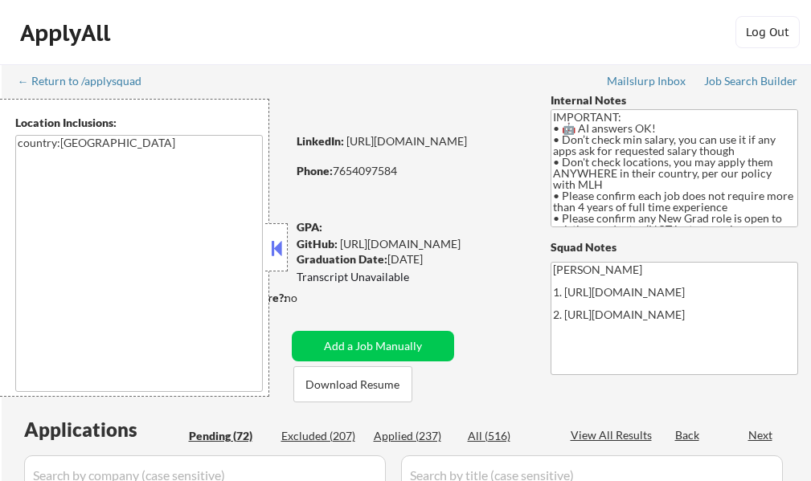
select select ""pending""
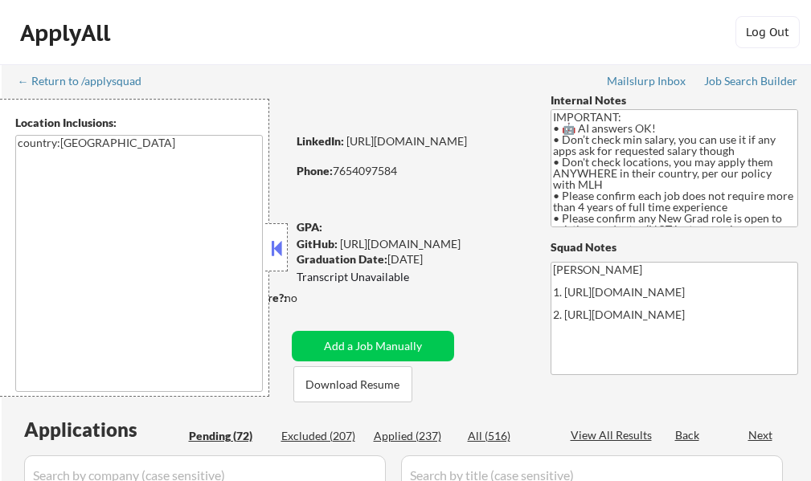
select select ""pending""
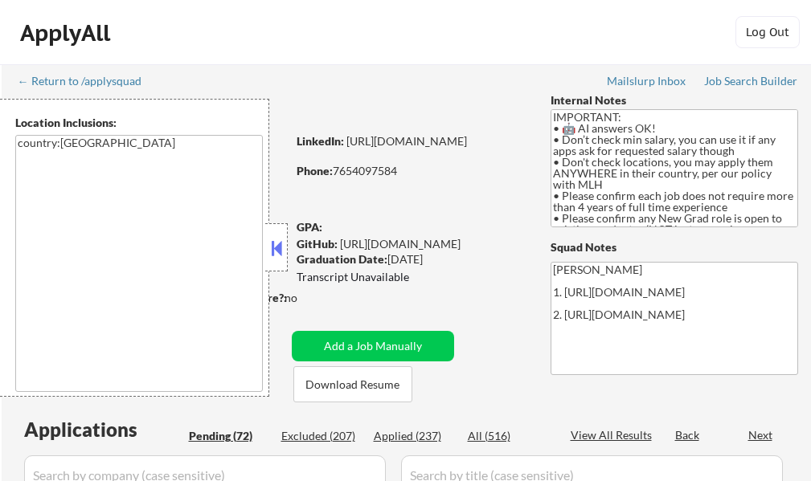
select select ""pending""
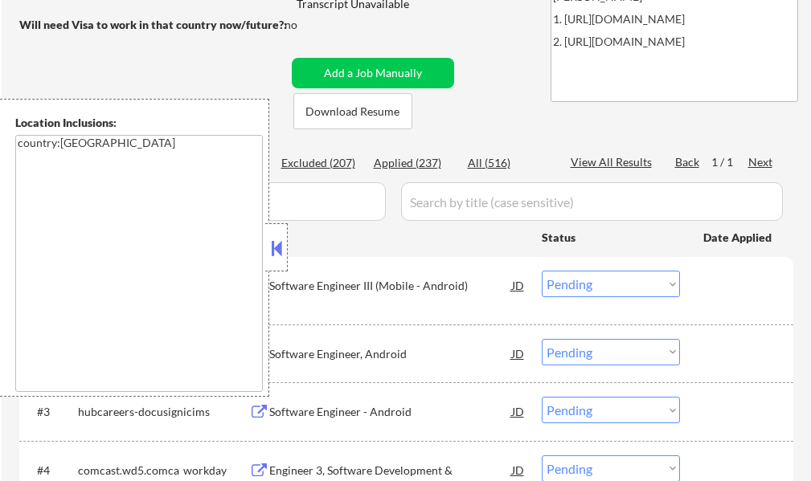
scroll to position [321, 0]
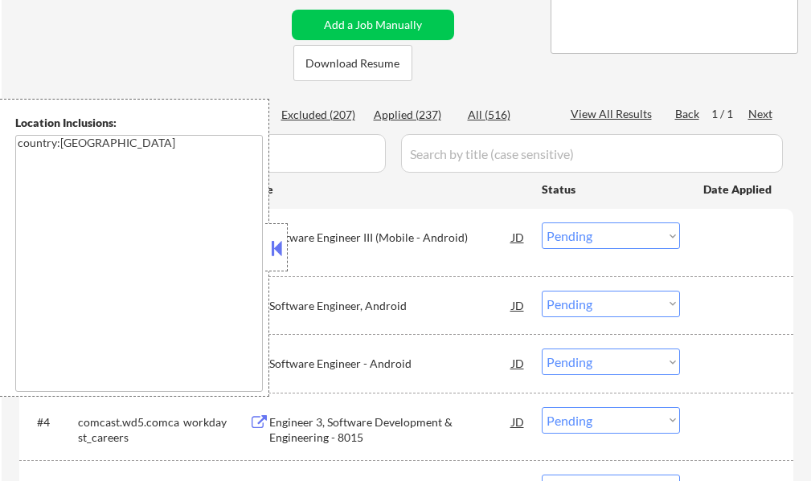
click at [284, 245] on button at bounding box center [277, 248] width 18 height 24
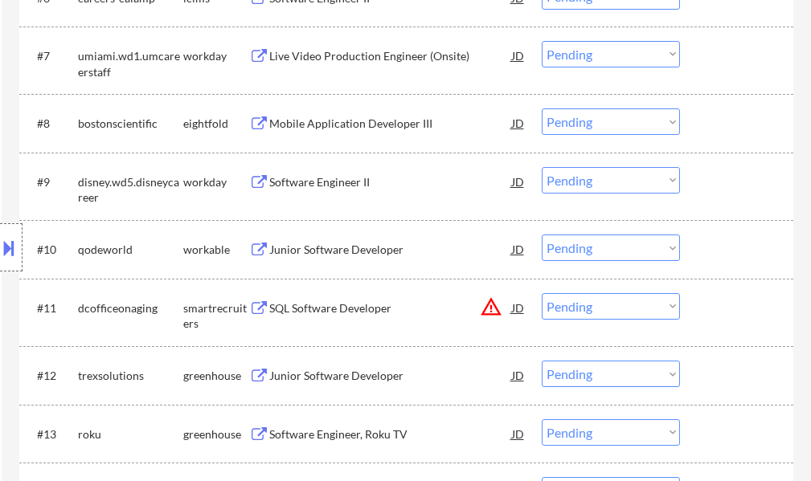
scroll to position [964, 0]
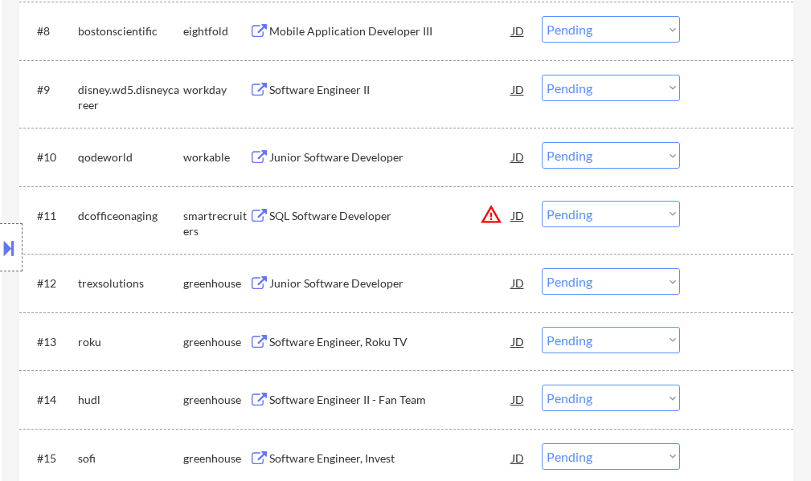
click at [331, 221] on div "SQL Software Developer" at bounding box center [390, 216] width 243 height 16
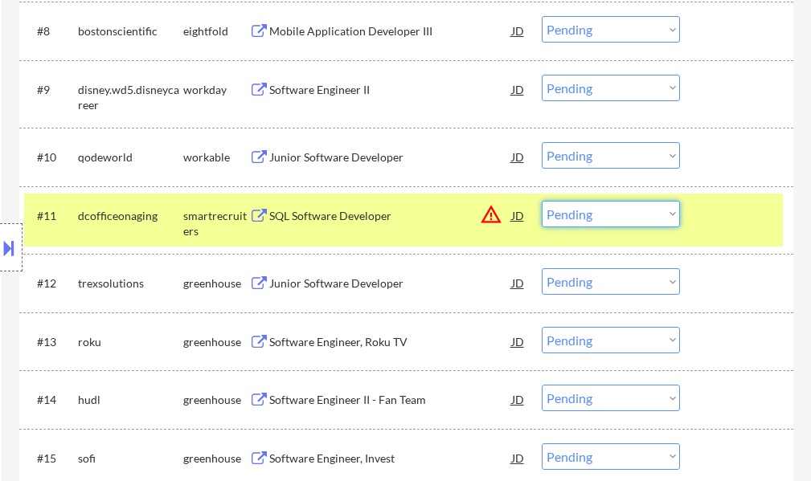
click at [600, 211] on select "Choose an option... Pending Applied Excluded (Questions) Excluded (Expired) Exc…" at bounding box center [611, 214] width 138 height 27
click at [542, 201] on select "Choose an option... Pending Applied Excluded (Questions) Excluded (Expired) Exc…" at bounding box center [611, 214] width 138 height 27
click at [715, 212] on div at bounding box center [738, 215] width 71 height 29
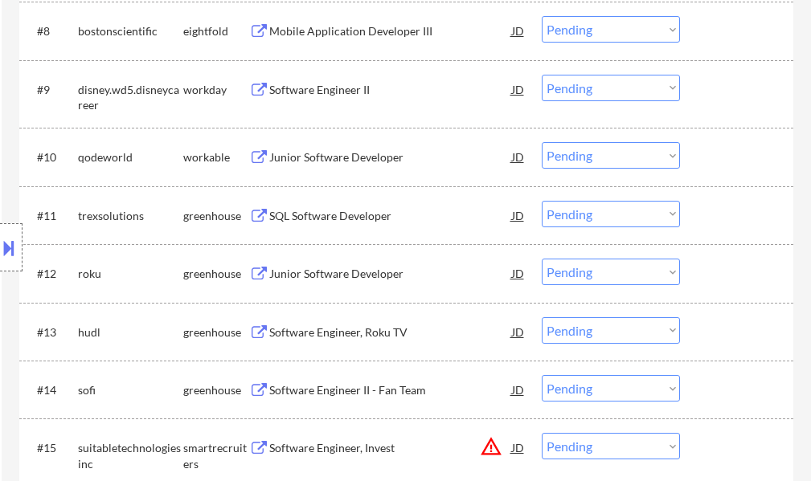
click at [317, 218] on div "SQL Software Developer" at bounding box center [390, 216] width 243 height 16
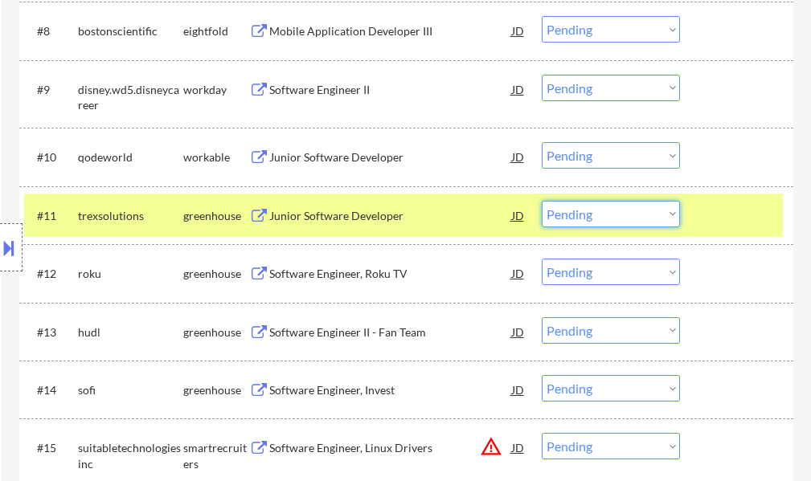
click at [607, 215] on select "Choose an option... Pending Applied Excluded (Questions) Excluded (Expired) Exc…" at bounding box center [611, 214] width 138 height 27
click at [542, 201] on select "Choose an option... Pending Applied Excluded (Questions) Excluded (Expired) Exc…" at bounding box center [611, 214] width 138 height 27
click at [723, 211] on div at bounding box center [738, 215] width 71 height 29
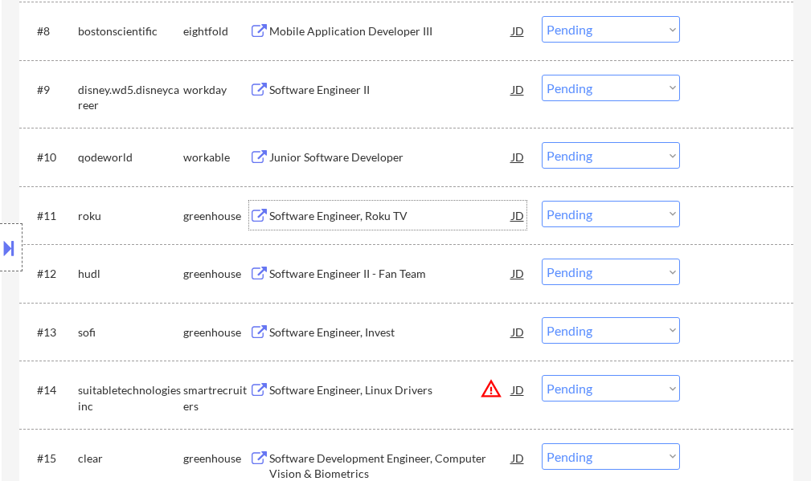
click at [398, 221] on div "Software Engineer, Roku TV" at bounding box center [390, 216] width 243 height 16
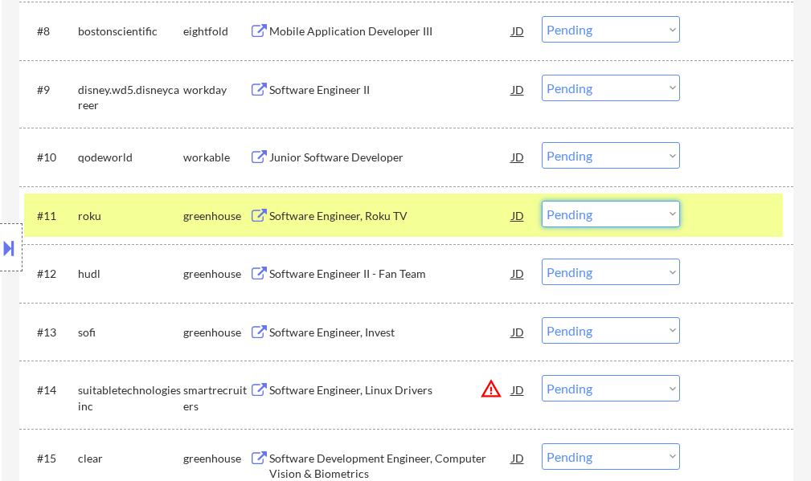
click at [595, 215] on select "Choose an option... Pending Applied Excluded (Questions) Excluded (Expired) Exc…" at bounding box center [611, 214] width 138 height 27
click at [542, 201] on select "Choose an option... Pending Applied Excluded (Questions) Excluded (Expired) Exc…" at bounding box center [611, 214] width 138 height 27
click at [726, 220] on div at bounding box center [738, 215] width 71 height 29
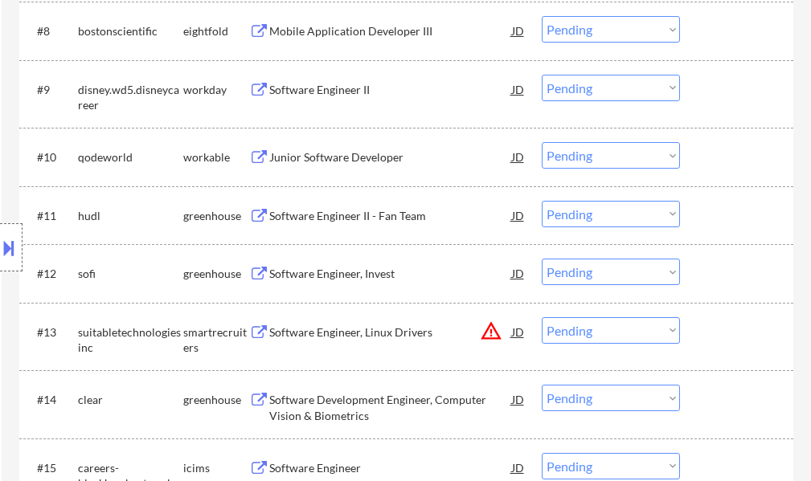
click at [319, 221] on div "Software Engineer II - Fan Team" at bounding box center [390, 216] width 243 height 16
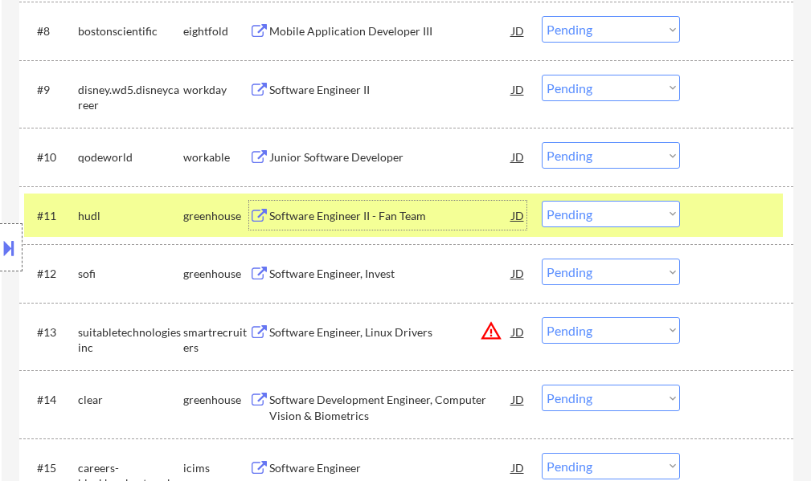
click at [603, 216] on select "Choose an option... Pending Applied Excluded (Questions) Excluded (Expired) Exc…" at bounding box center [611, 214] width 138 height 27
click at [542, 201] on select "Choose an option... Pending Applied Excluded (Questions) Excluded (Expired) Exc…" at bounding box center [611, 214] width 138 height 27
click at [710, 216] on div at bounding box center [738, 215] width 71 height 29
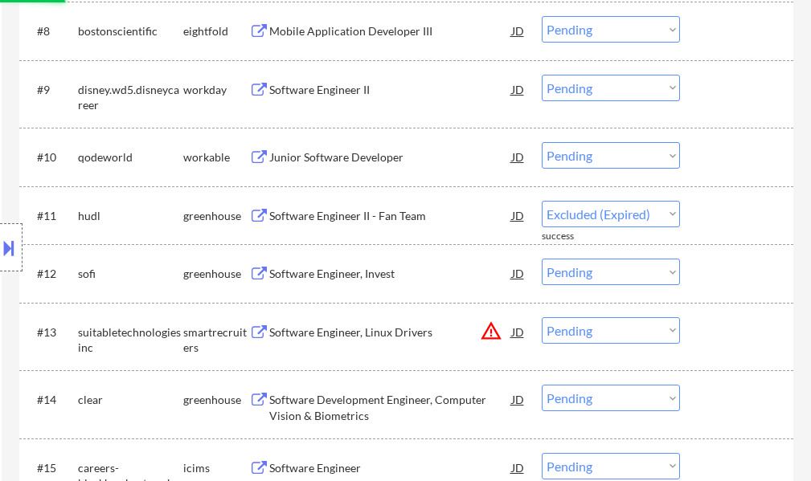
select select ""pending""
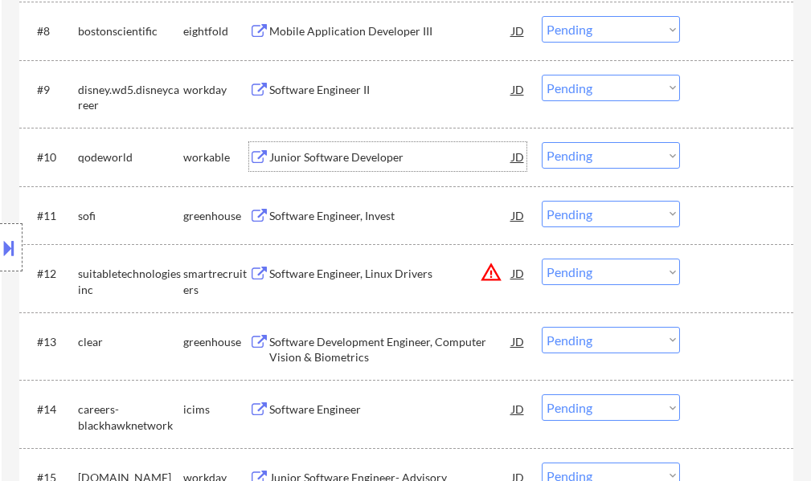
click at [352, 158] on div "Junior Software Developer" at bounding box center [390, 157] width 243 height 16
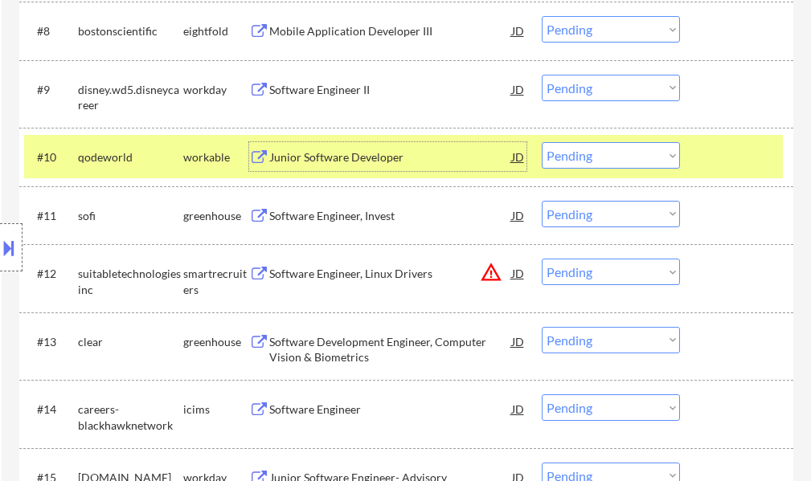
click at [574, 150] on select "Choose an option... Pending Applied Excluded (Questions) Excluded (Expired) Exc…" at bounding box center [611, 155] width 138 height 27
click at [542, 142] on select "Choose an option... Pending Applied Excluded (Questions) Excluded (Expired) Exc…" at bounding box center [611, 155] width 138 height 27
click at [704, 161] on div at bounding box center [738, 156] width 71 height 29
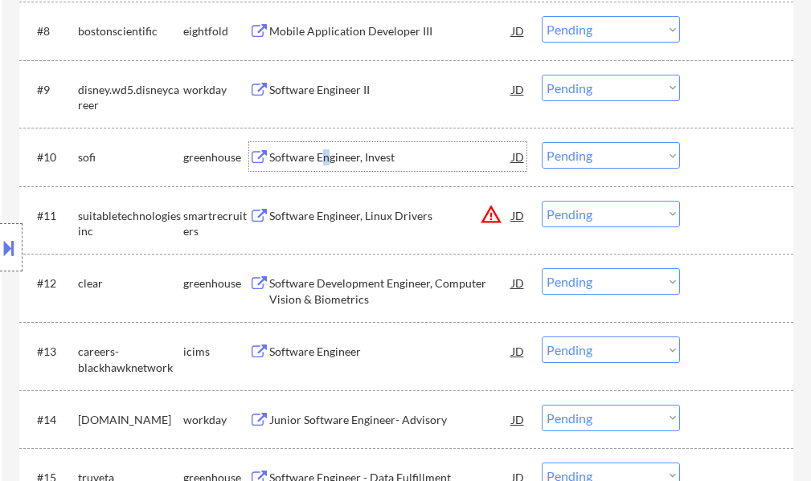
click at [326, 153] on div "Software Engineer, Invest" at bounding box center [390, 157] width 243 height 16
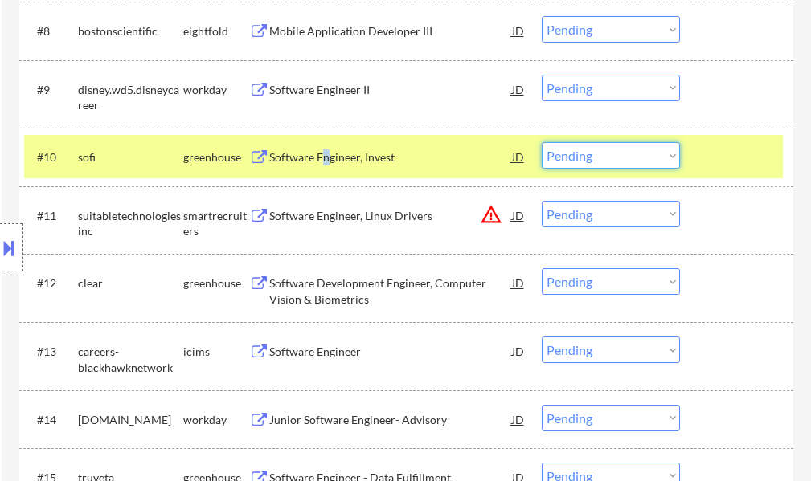
click at [612, 149] on select "Choose an option... Pending Applied Excluded (Questions) Excluded (Expired) Exc…" at bounding box center [611, 155] width 138 height 27
click at [542, 142] on select "Choose an option... Pending Applied Excluded (Questions) Excluded (Expired) Exc…" at bounding box center [611, 155] width 138 height 27
click at [724, 161] on div at bounding box center [738, 156] width 71 height 29
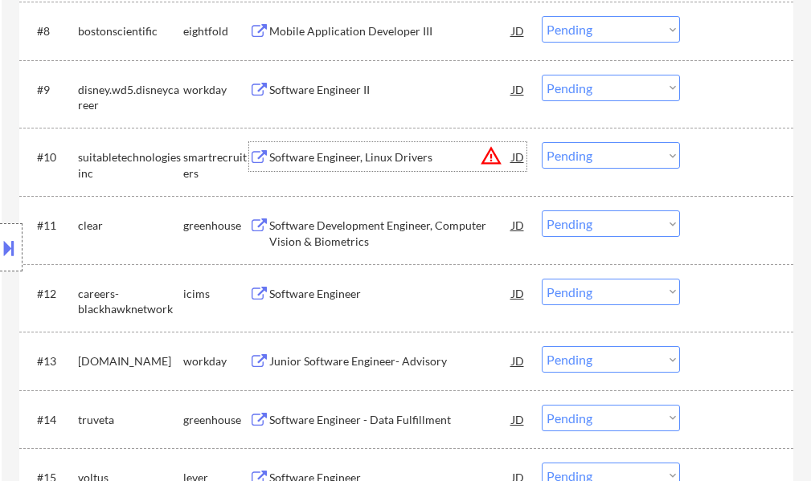
click at [309, 163] on div "Software Engineer, Linux Drivers" at bounding box center [390, 157] width 243 height 16
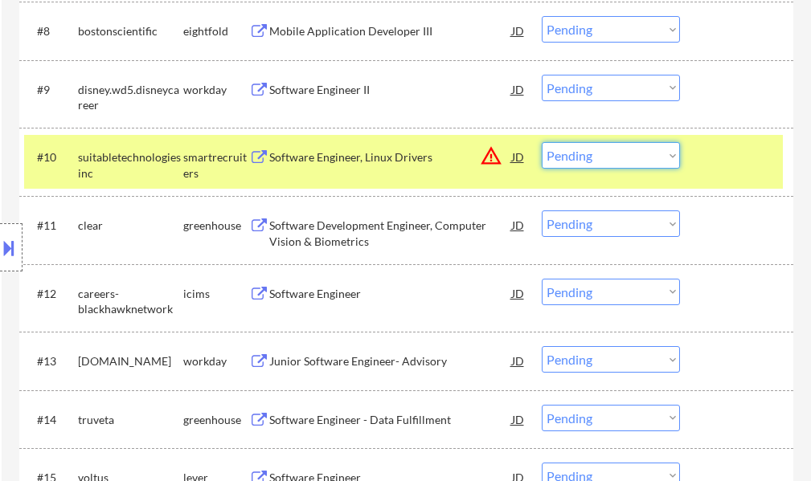
click at [570, 149] on select "Choose an option... Pending Applied Excluded (Questions) Excluded (Expired) Exc…" at bounding box center [611, 155] width 138 height 27
click at [542, 142] on select "Choose an option... Pending Applied Excluded (Questions) Excluded (Expired) Exc…" at bounding box center [611, 155] width 138 height 27
click at [738, 164] on div at bounding box center [738, 156] width 71 height 29
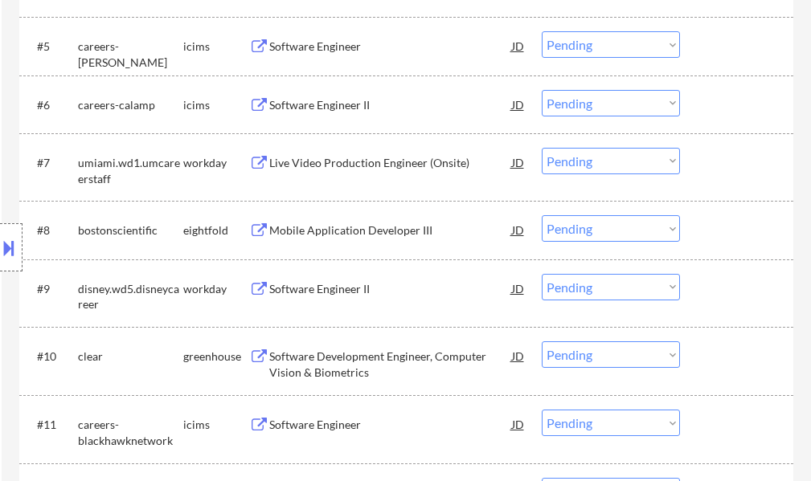
scroll to position [803, 0]
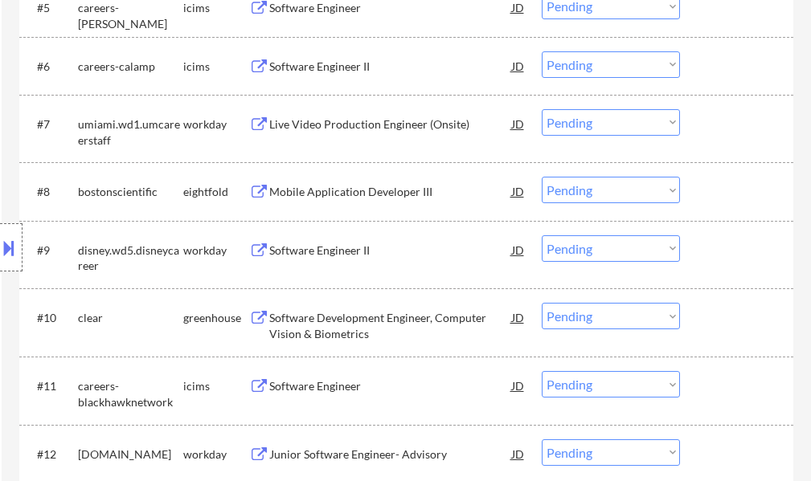
click at [329, 317] on div "Software Development Engineer, Computer Vision & Biometrics" at bounding box center [390, 325] width 243 height 31
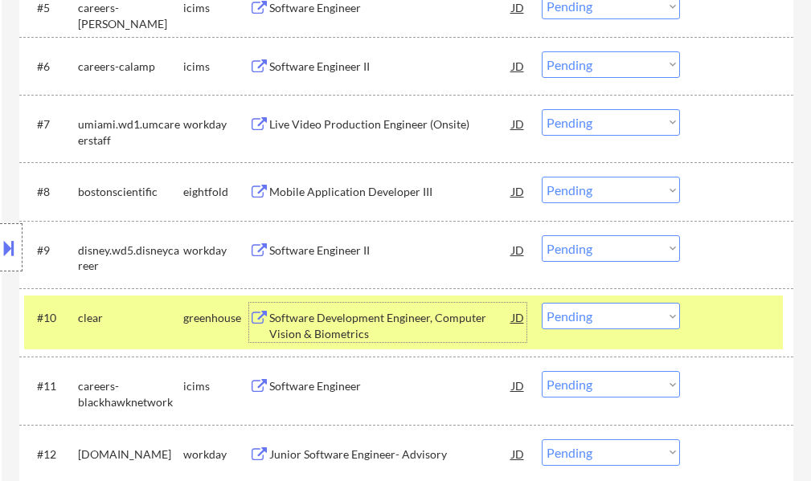
click at [623, 313] on select "Choose an option... Pending Applied Excluded (Questions) Excluded (Expired) Exc…" at bounding box center [611, 316] width 138 height 27
click at [542, 303] on select "Choose an option... Pending Applied Excluded (Questions) Excluded (Expired) Exc…" at bounding box center [611, 316] width 138 height 27
click at [709, 313] on div at bounding box center [738, 317] width 71 height 29
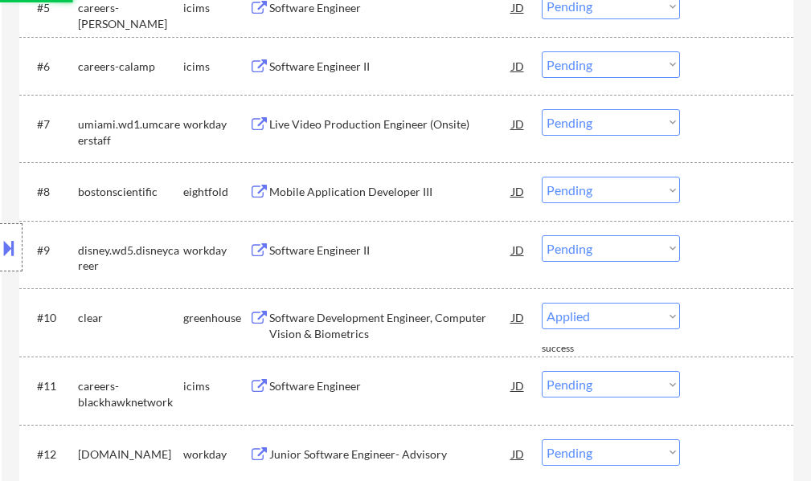
select select ""pending""
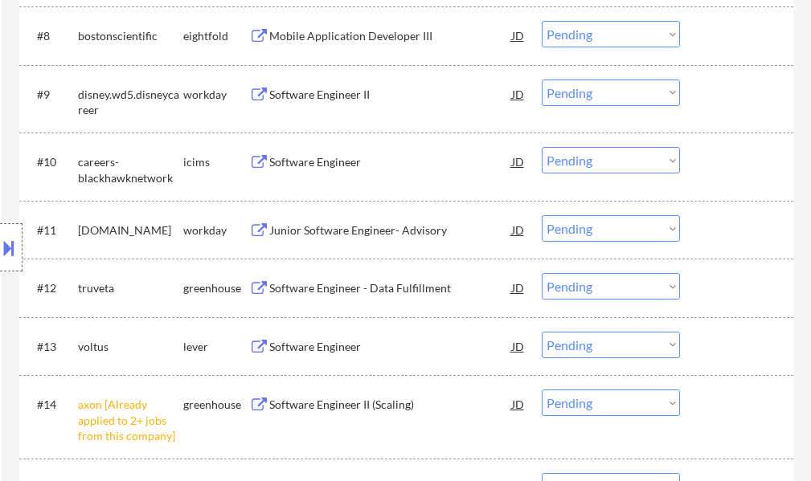
scroll to position [1044, 0]
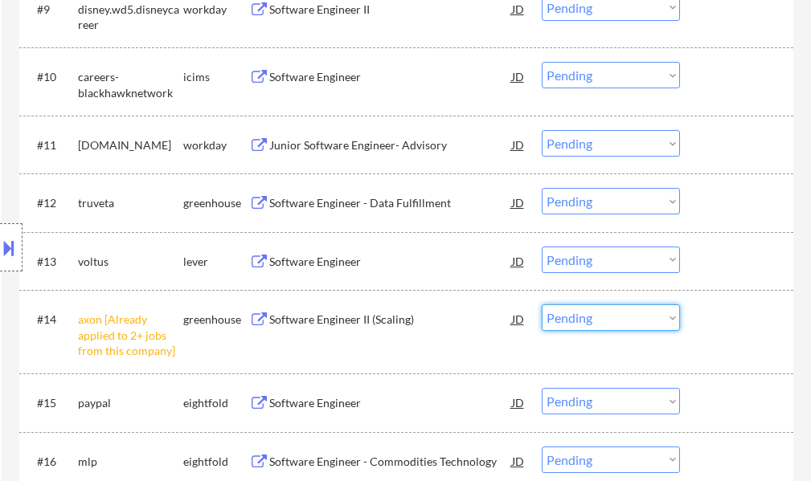
click at [600, 321] on select "Choose an option... Pending Applied Excluded (Questions) Excluded (Expired) Exc…" at bounding box center [611, 318] width 138 height 27
click at [542, 305] on select "Choose an option... Pending Applied Excluded (Questions) Excluded (Expired) Exc…" at bounding box center [611, 318] width 138 height 27
select select ""pending""
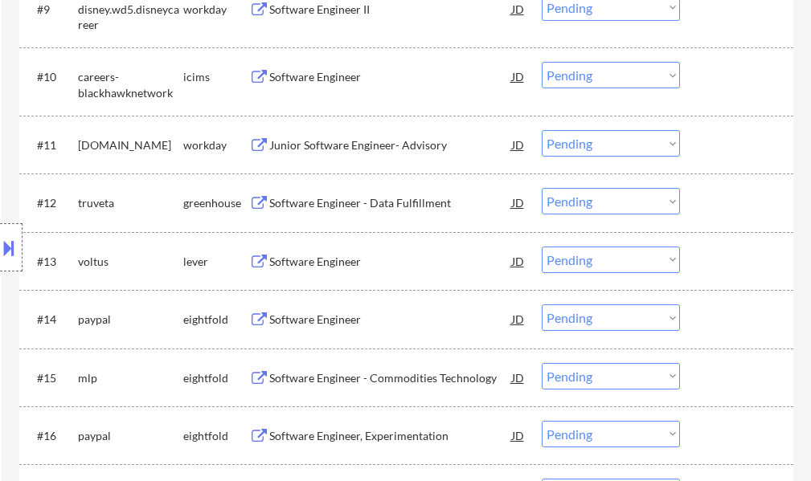
click at [365, 198] on div "Software Engineer - Data Fulfillment" at bounding box center [390, 203] width 243 height 16
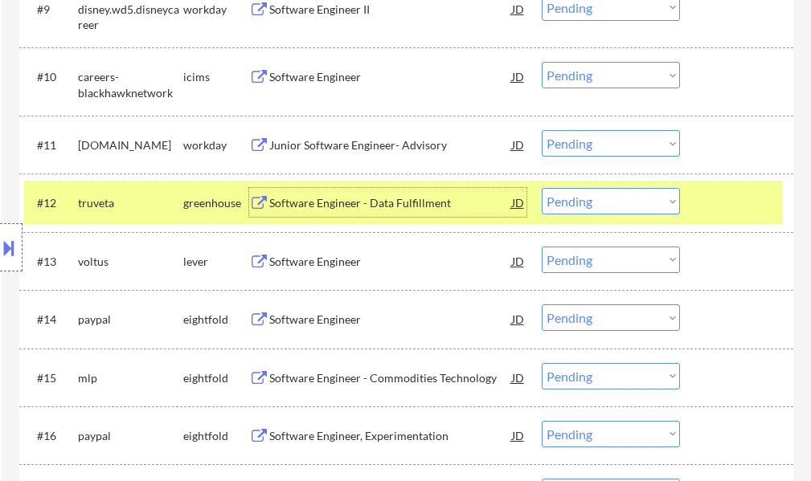
click at [587, 203] on select "Choose an option... Pending Applied Excluded (Questions) Excluded (Expired) Exc…" at bounding box center [611, 201] width 138 height 27
click at [542, 188] on select "Choose an option... Pending Applied Excluded (Questions) Excluded (Expired) Exc…" at bounding box center [611, 201] width 138 height 27
click at [703, 198] on div at bounding box center [738, 202] width 71 height 29
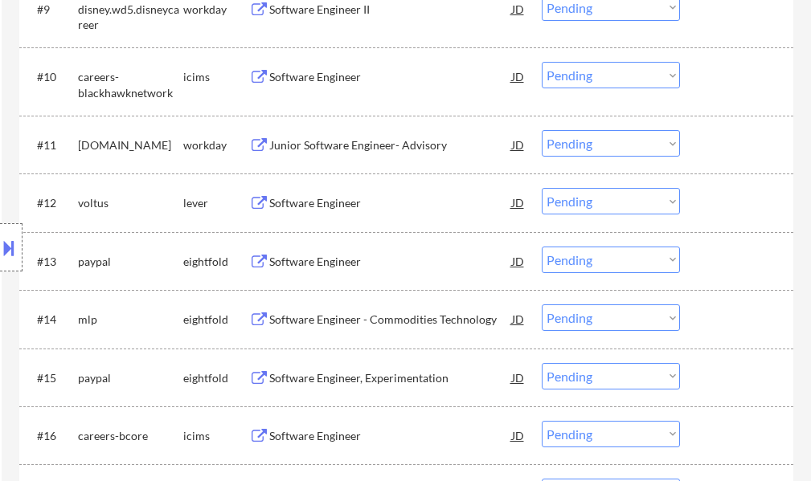
click at [322, 200] on div "Software Engineer" at bounding box center [390, 203] width 243 height 16
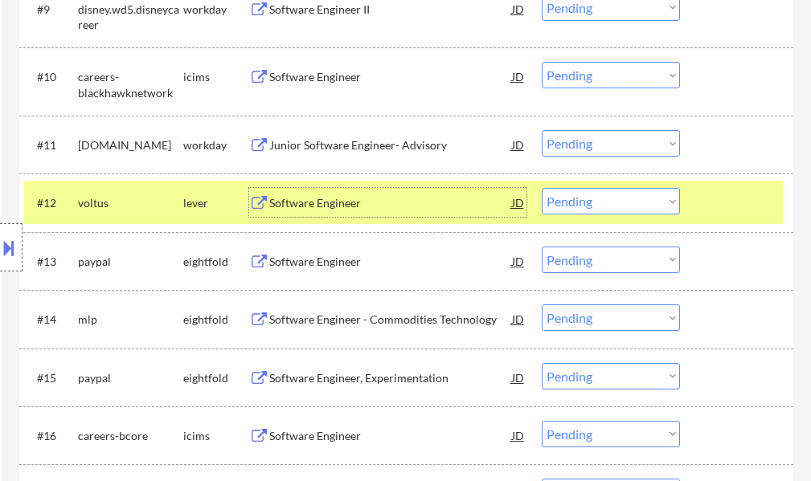
click at [648, 198] on select "Choose an option... Pending Applied Excluded (Questions) Excluded (Expired) Exc…" at bounding box center [611, 201] width 138 height 27
click at [542, 188] on select "Choose an option... Pending Applied Excluded (Questions) Excluded (Expired) Exc…" at bounding box center [611, 201] width 138 height 27
click at [734, 207] on div at bounding box center [738, 202] width 71 height 29
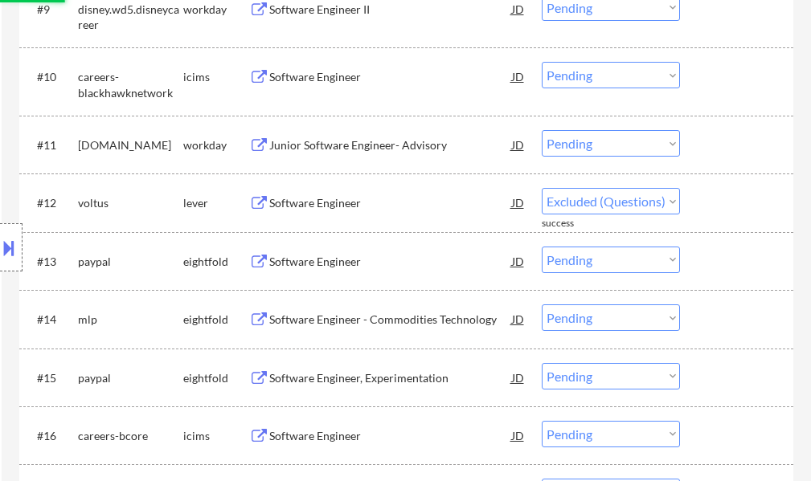
select select ""pending""
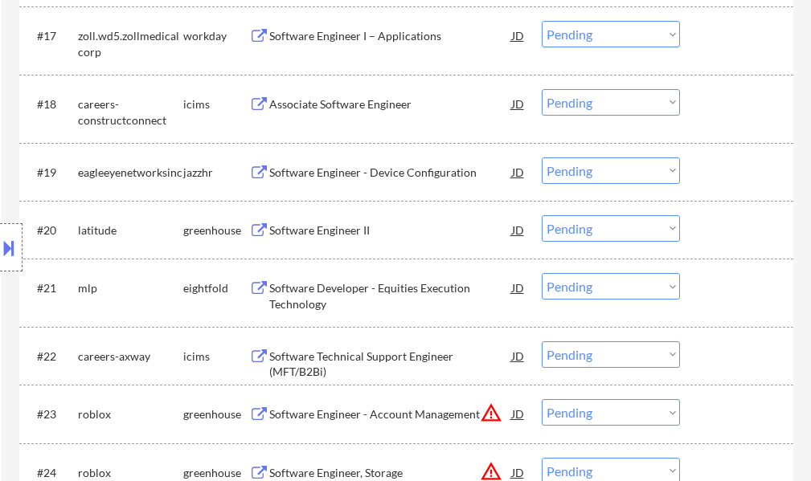
scroll to position [1527, 0]
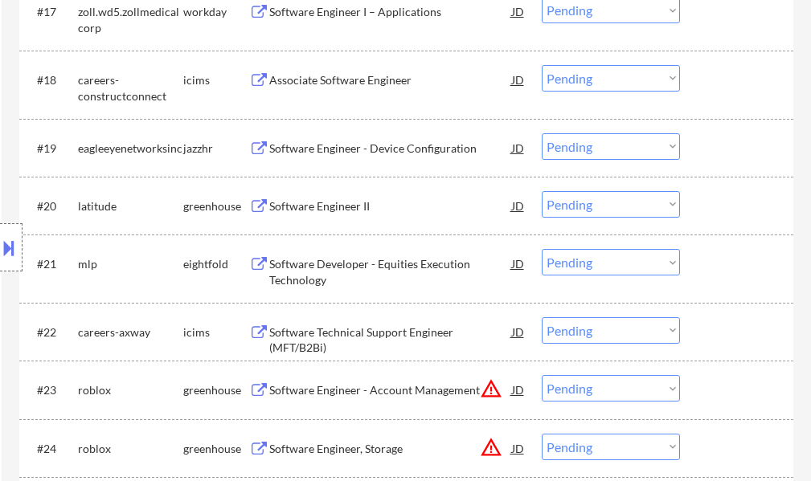
click at [318, 205] on div "Software Engineer II" at bounding box center [390, 206] width 243 height 16
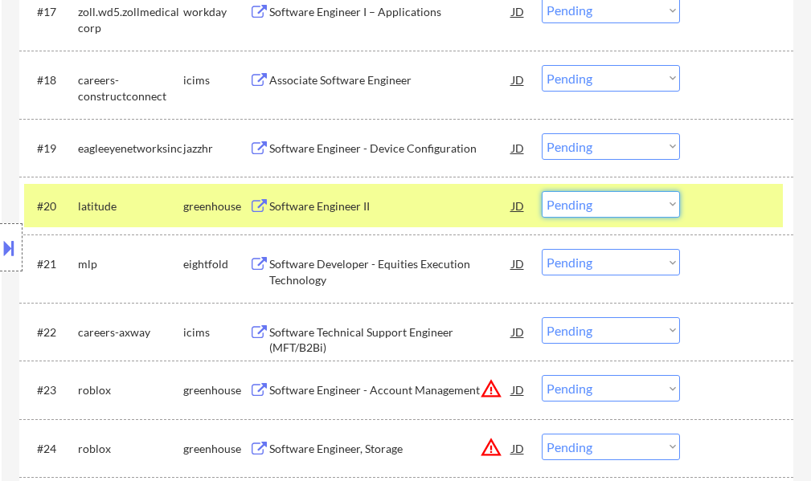
click at [560, 201] on select "Choose an option... Pending Applied Excluded (Questions) Excluded (Expired) Exc…" at bounding box center [611, 204] width 138 height 27
click at [542, 191] on select "Choose an option... Pending Applied Excluded (Questions) Excluded (Expired) Exc…" at bounding box center [611, 204] width 138 height 27
click at [722, 207] on div at bounding box center [738, 205] width 71 height 29
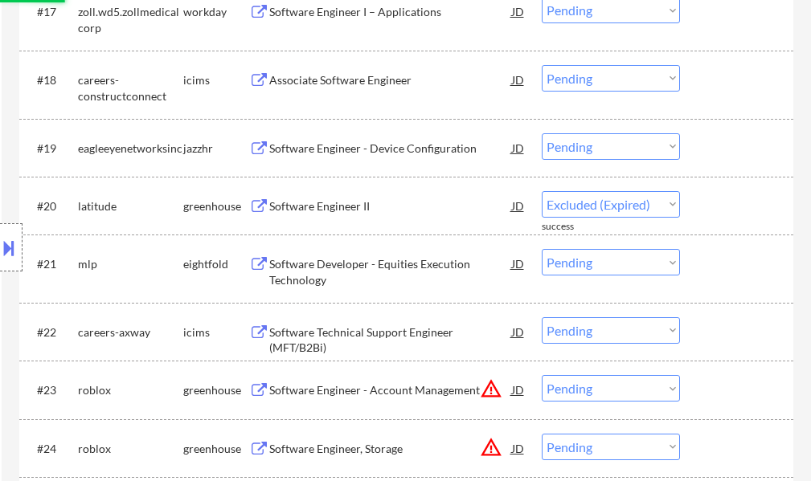
select select ""pending""
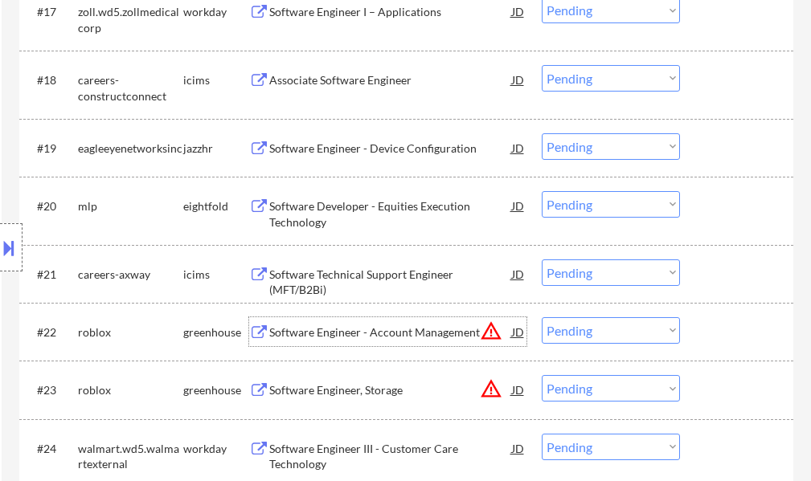
click at [335, 325] on div "Software Engineer - Account Management" at bounding box center [390, 333] width 243 height 16
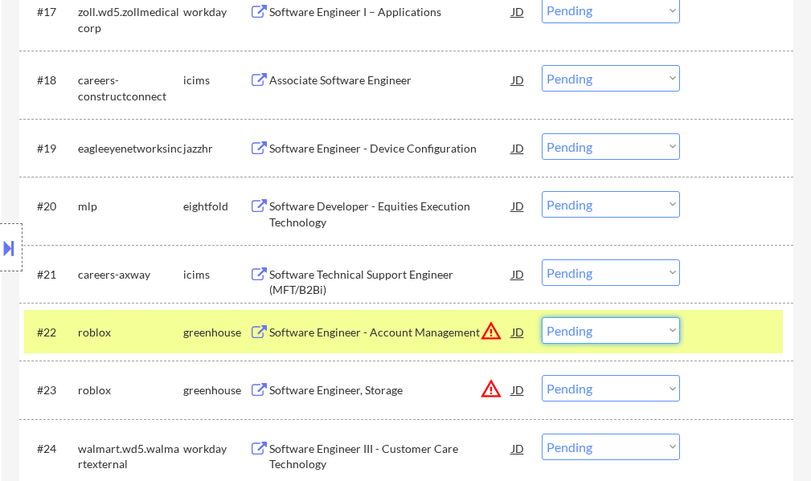
click at [628, 336] on select "Choose an option... Pending Applied Excluded (Questions) Excluded (Expired) Exc…" at bounding box center [611, 330] width 138 height 27
click at [542, 317] on select "Choose an option... Pending Applied Excluded (Questions) Excluded (Expired) Exc…" at bounding box center [611, 330] width 138 height 27
click at [713, 325] on div at bounding box center [738, 331] width 71 height 29
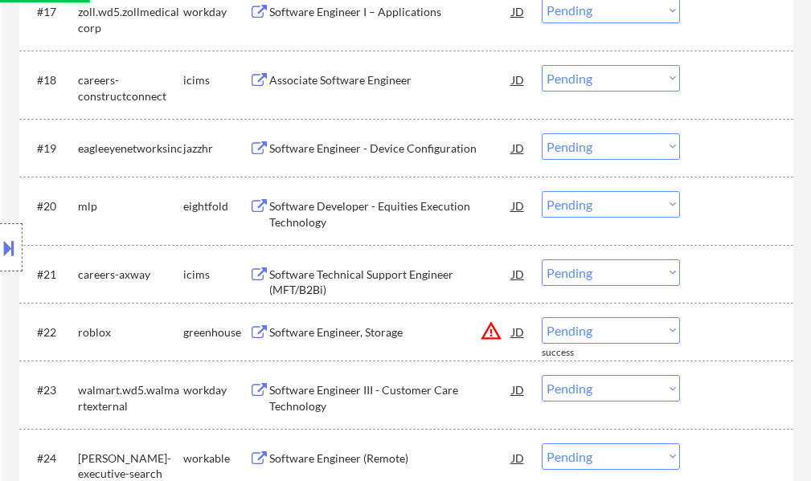
click at [371, 339] on div "Software Engineer, Storage" at bounding box center [390, 333] width 243 height 16
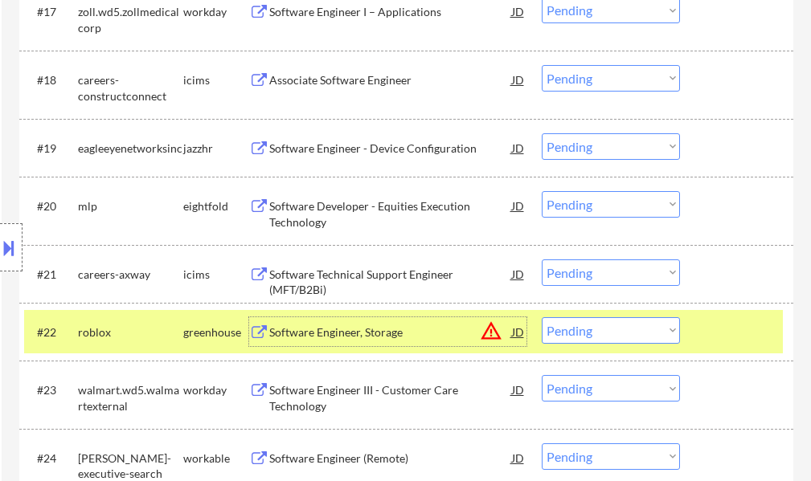
click at [637, 342] on select "Choose an option... Pending Applied Excluded (Questions) Excluded (Expired) Exc…" at bounding box center [611, 330] width 138 height 27
click at [542, 317] on select "Choose an option... Pending Applied Excluded (Questions) Excluded (Expired) Exc…" at bounding box center [611, 330] width 138 height 27
click at [725, 337] on div at bounding box center [738, 331] width 71 height 29
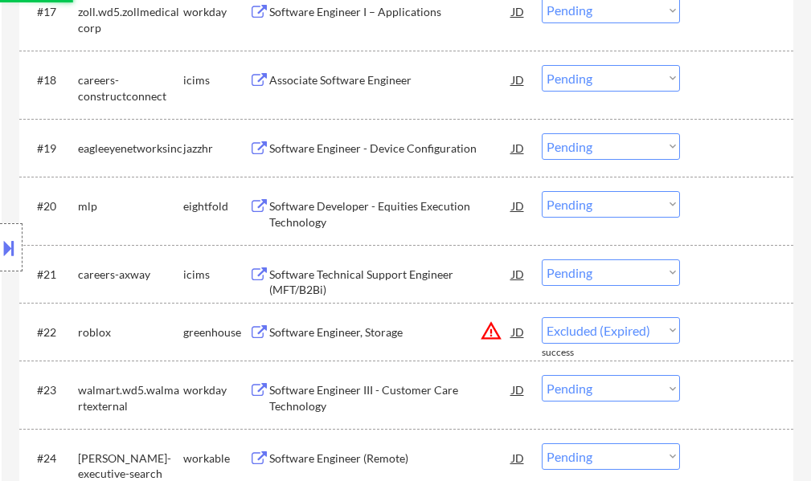
select select ""pending""
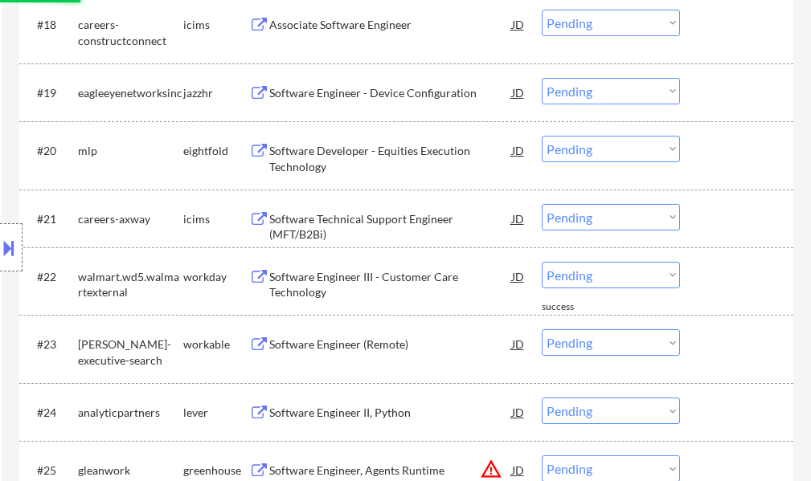
scroll to position [1687, 0]
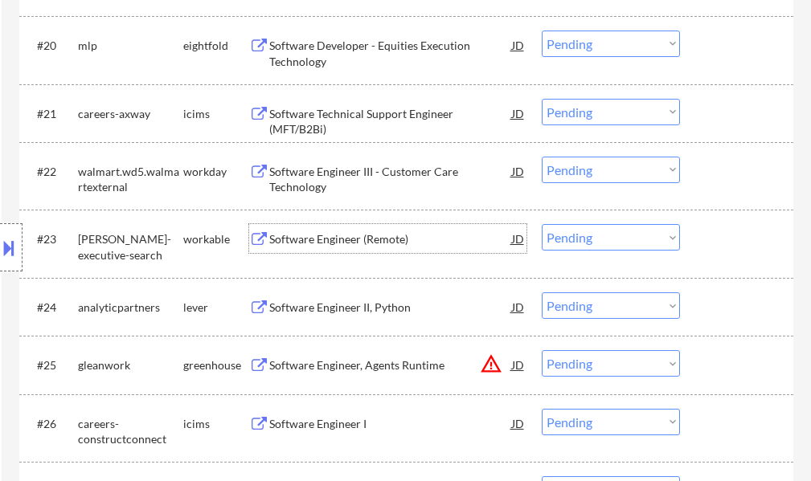
click at [356, 236] on div "Software Engineer (Remote)" at bounding box center [390, 239] width 243 height 16
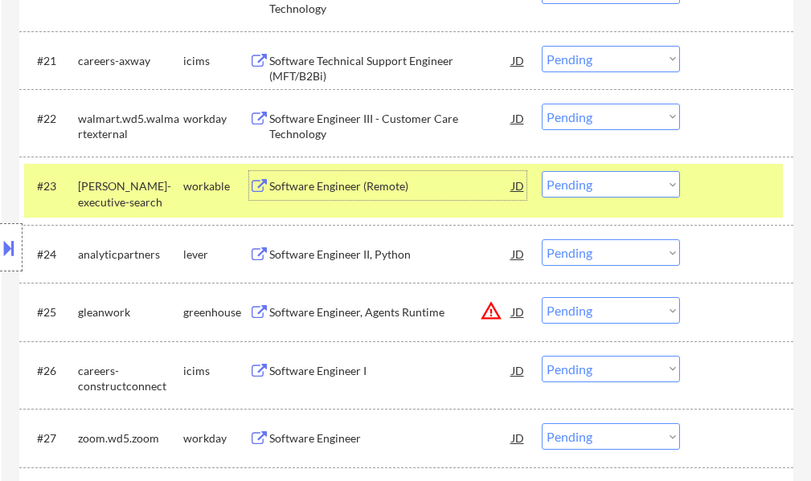
scroll to position [1768, 0]
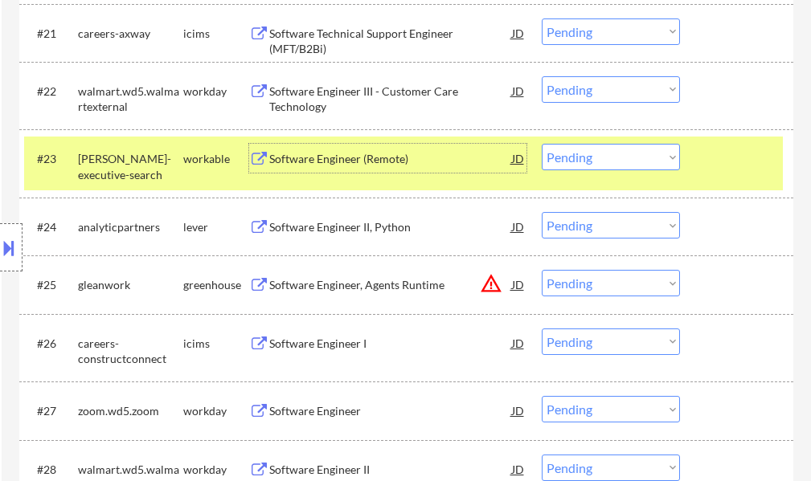
click at [571, 160] on select "Choose an option... Pending Applied Excluded (Questions) Excluded (Expired) Exc…" at bounding box center [611, 157] width 138 height 27
click at [542, 144] on select "Choose an option... Pending Applied Excluded (Questions) Excluded (Expired) Exc…" at bounding box center [611, 157] width 138 height 27
click at [713, 160] on div at bounding box center [738, 158] width 71 height 29
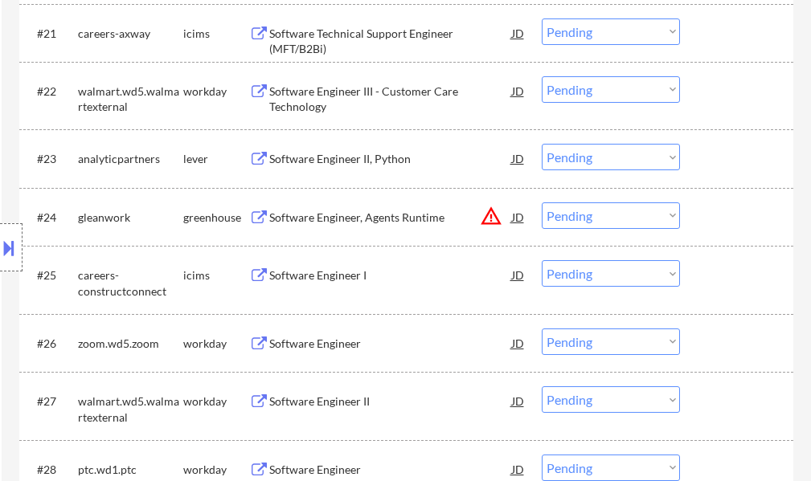
click at [395, 156] on div "Software Engineer II, Python" at bounding box center [390, 159] width 243 height 16
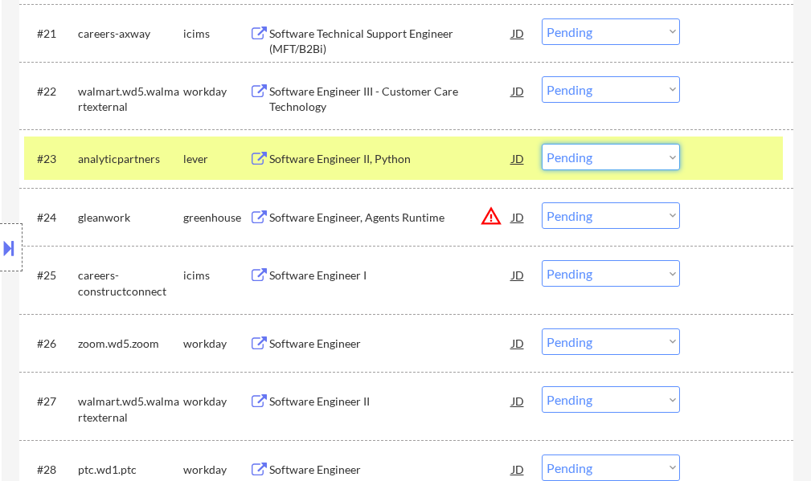
click at [571, 154] on select "Choose an option... Pending Applied Excluded (Questions) Excluded (Expired) Exc…" at bounding box center [611, 157] width 138 height 27
click at [542, 144] on select "Choose an option... Pending Applied Excluded (Questions) Excluded (Expired) Exc…" at bounding box center [611, 157] width 138 height 27
click at [712, 160] on div at bounding box center [738, 158] width 71 height 29
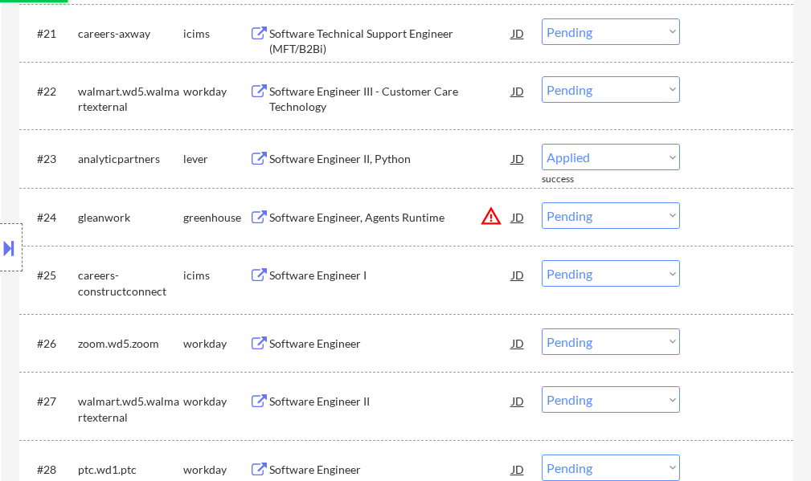
select select ""pending""
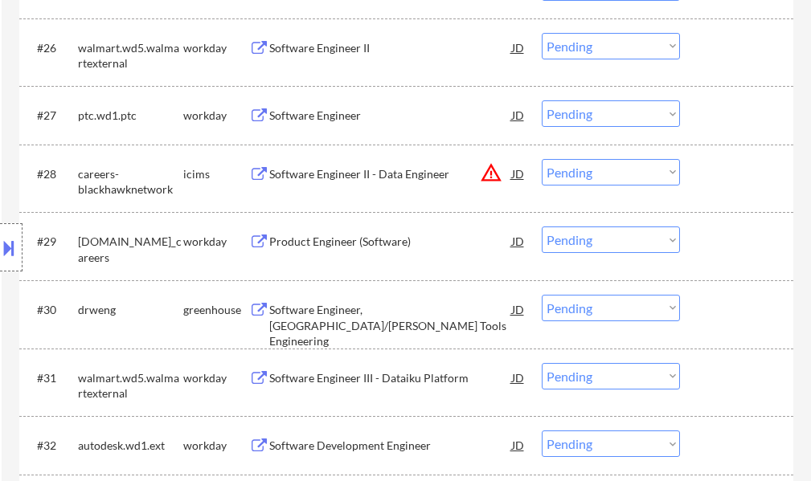
scroll to position [2089, 0]
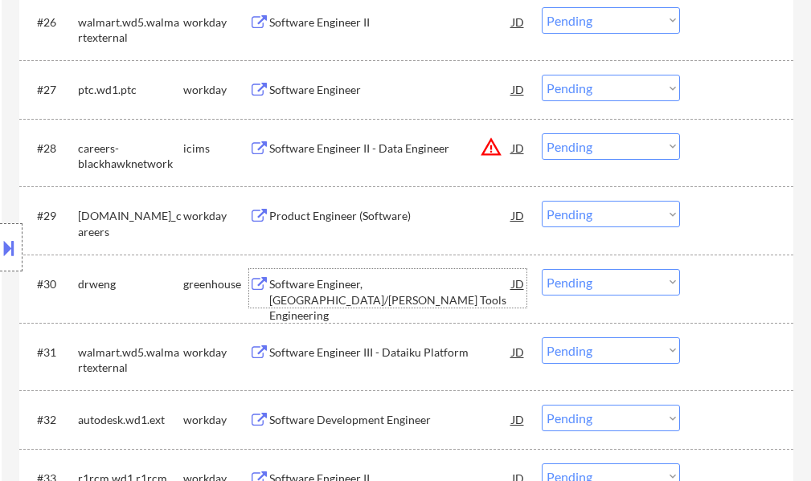
click at [333, 285] on div "Software Engineer, Cumberland/FICCO Tools Engineering" at bounding box center [390, 299] width 243 height 47
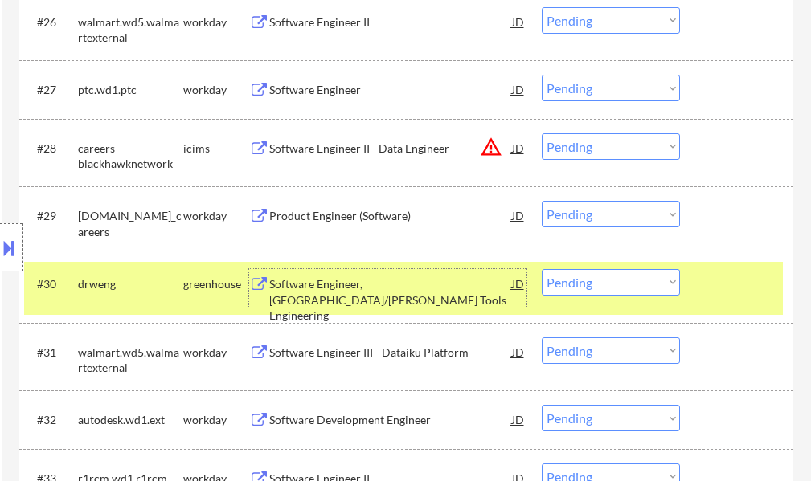
click at [599, 282] on select "Choose an option... Pending Applied Excluded (Questions) Excluded (Expired) Exc…" at bounding box center [611, 282] width 138 height 27
click at [542, 269] on select "Choose an option... Pending Applied Excluded (Questions) Excluded (Expired) Exc…" at bounding box center [611, 282] width 138 height 27
click at [718, 285] on div at bounding box center [738, 283] width 71 height 29
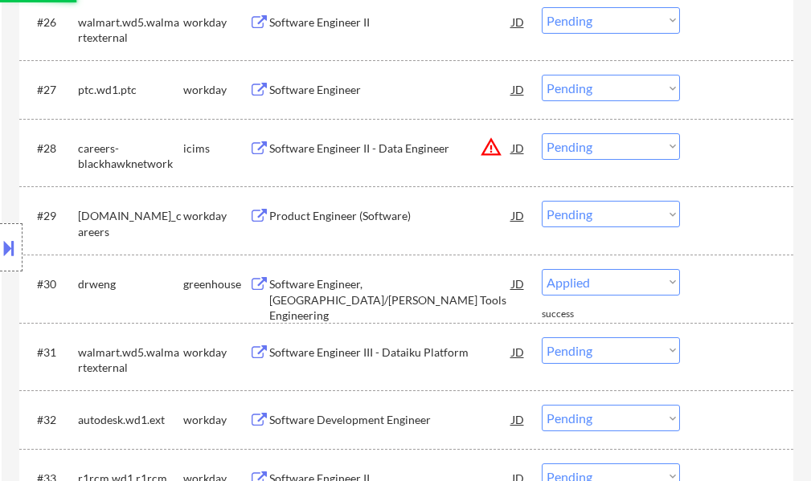
select select ""pending""
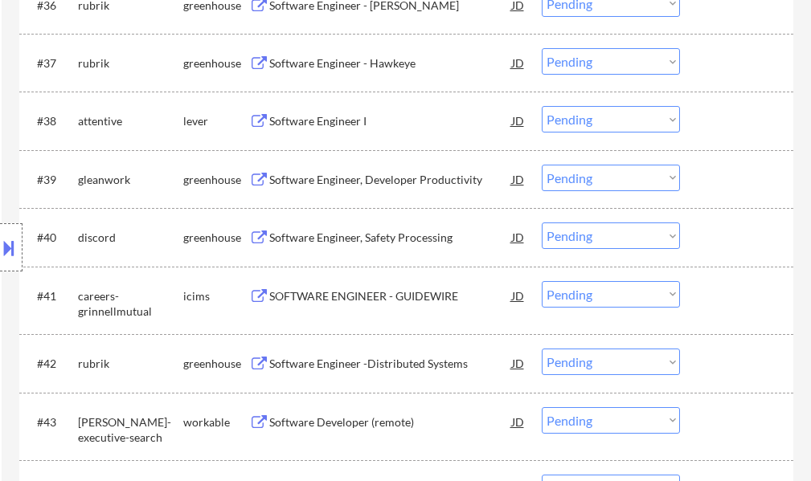
scroll to position [2745, 0]
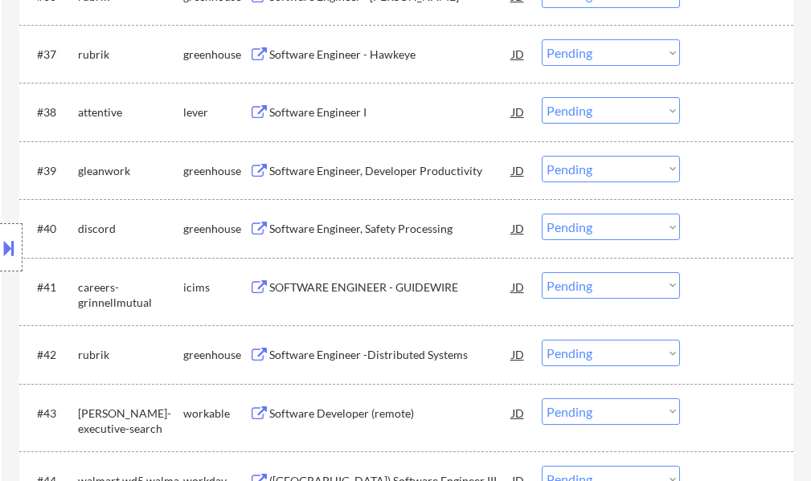
click at [299, 112] on div "Software Engineer I" at bounding box center [390, 112] width 243 height 16
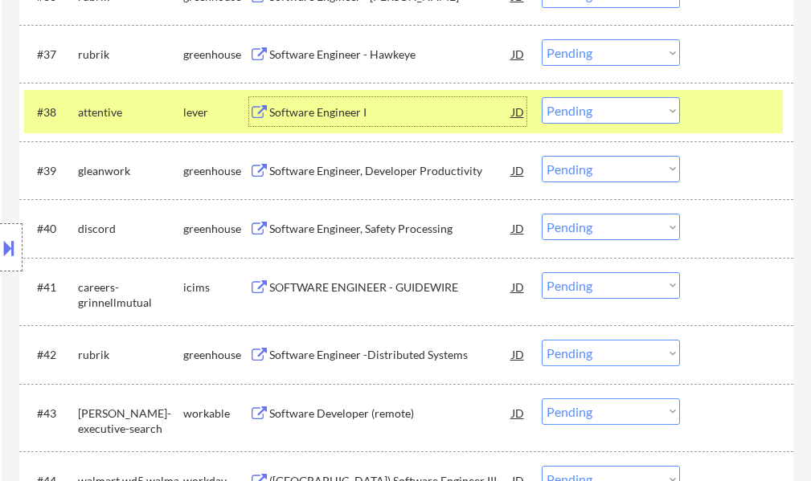
click at [600, 119] on select "Choose an option... Pending Applied Excluded (Questions) Excluded (Expired) Exc…" at bounding box center [611, 110] width 138 height 27
click at [542, 97] on select "Choose an option... Pending Applied Excluded (Questions) Excluded (Expired) Exc…" at bounding box center [611, 110] width 138 height 27
click at [717, 107] on div at bounding box center [738, 111] width 71 height 29
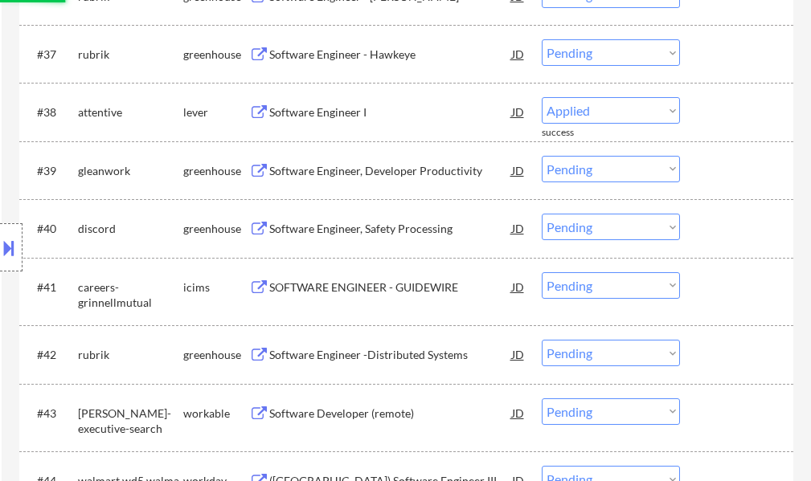
select select ""pending""
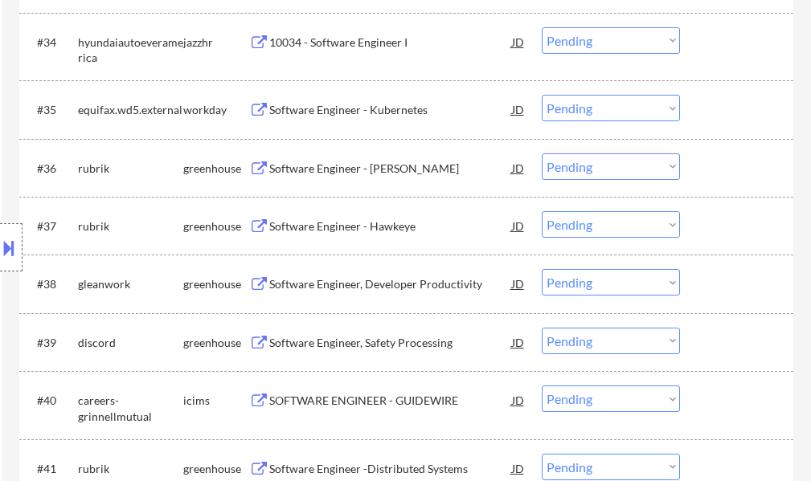
scroll to position [2622, 0]
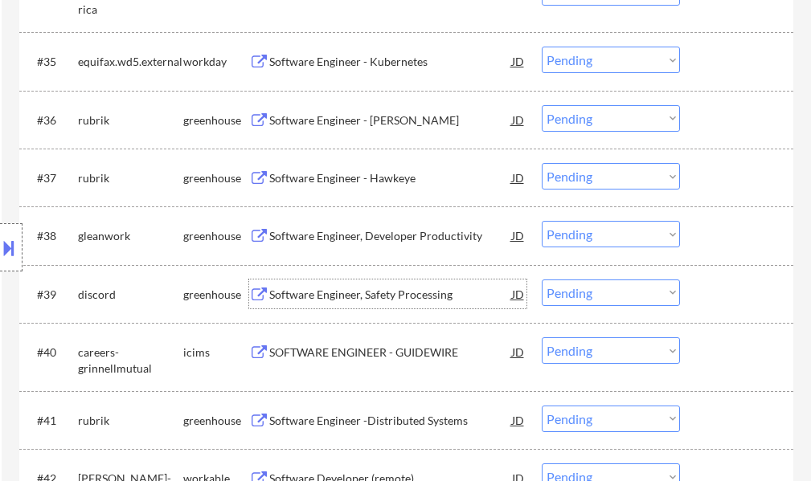
click at [317, 289] on div "Software Engineer, Safety Processing" at bounding box center [390, 295] width 243 height 16
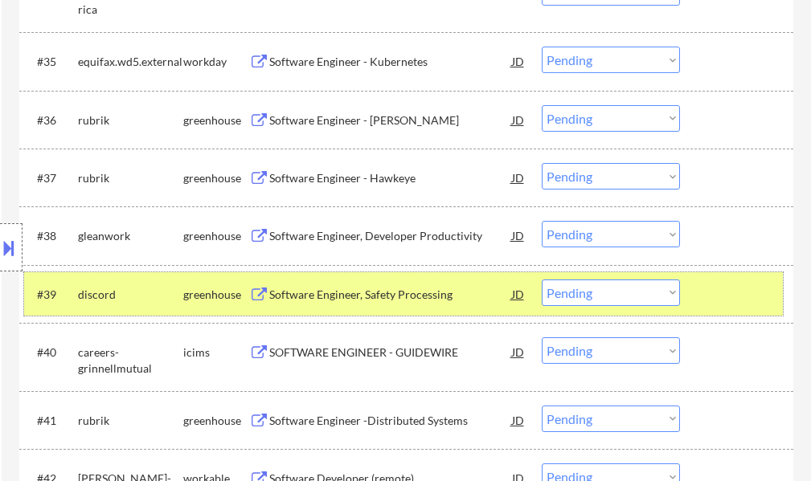
click at [750, 292] on div at bounding box center [738, 294] width 71 height 29
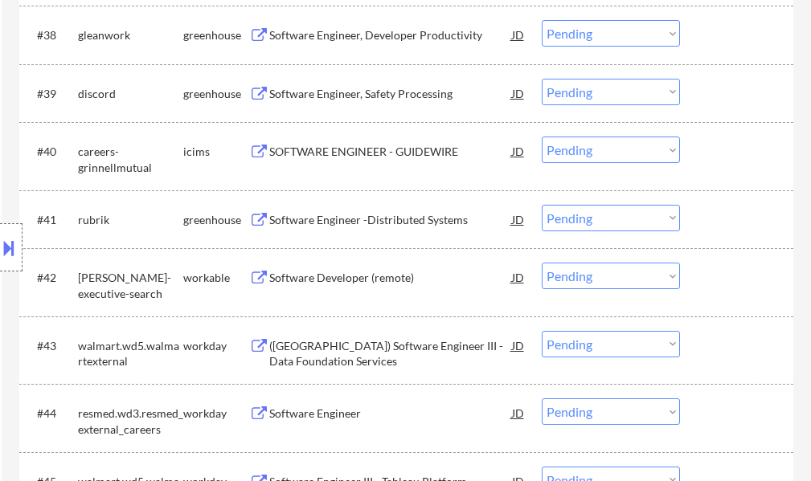
scroll to position [2863, 0]
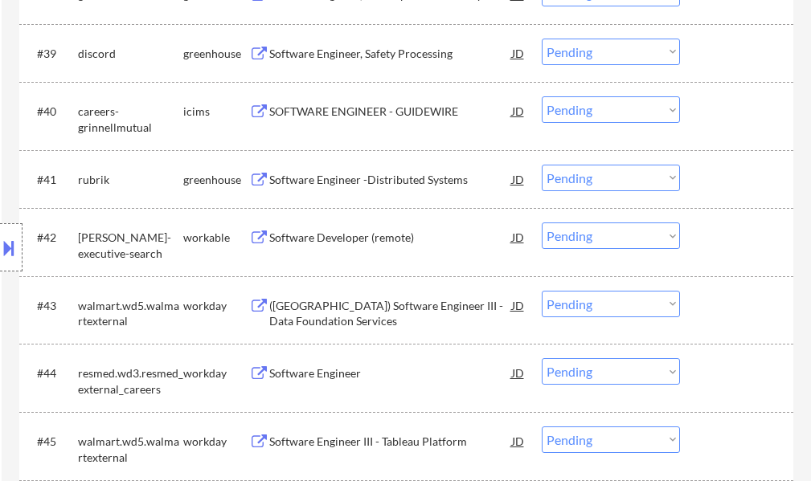
click at [321, 236] on div "Software Developer (remote)" at bounding box center [390, 238] width 243 height 16
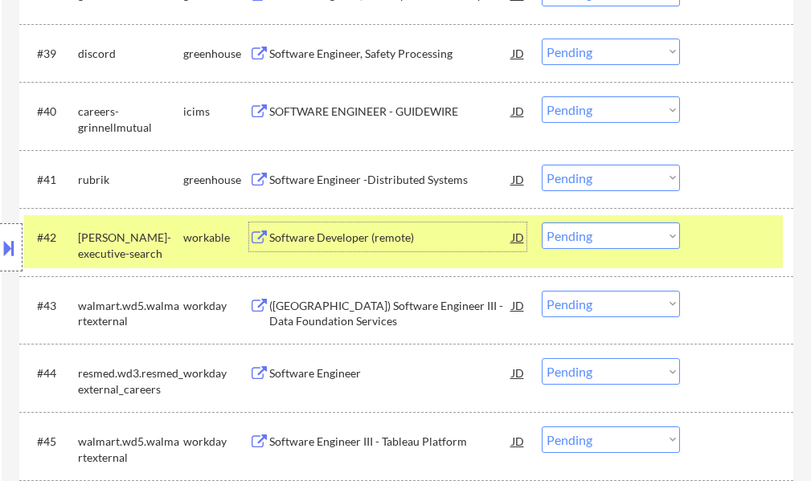
click at [711, 218] on div "#42 keller-executive-search workable Software Developer (remote) JD warning_amb…" at bounding box center [403, 241] width 758 height 53
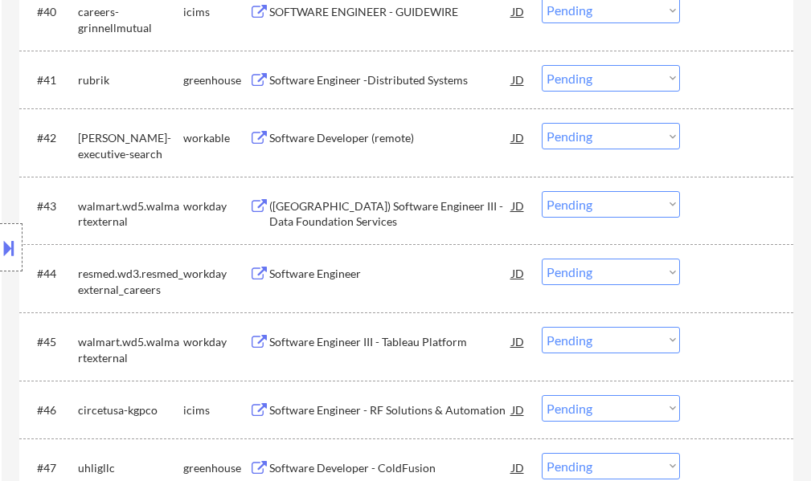
scroll to position [3104, 0]
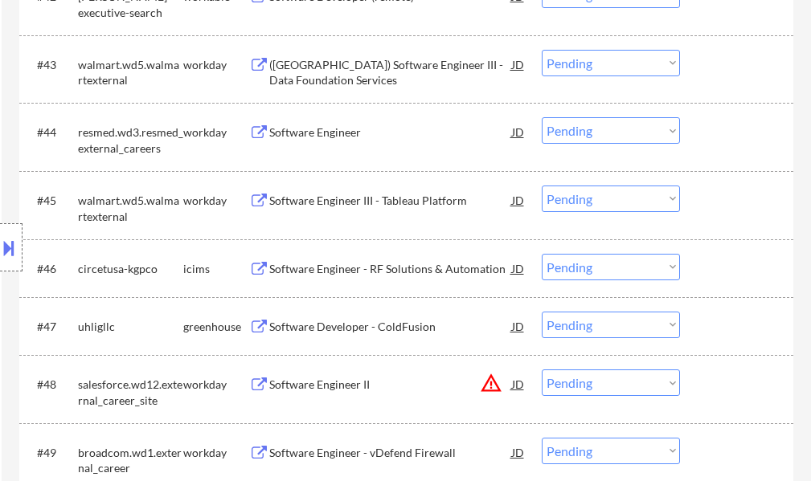
click at [367, 329] on div "Software Developer - ColdFusion" at bounding box center [390, 327] width 243 height 16
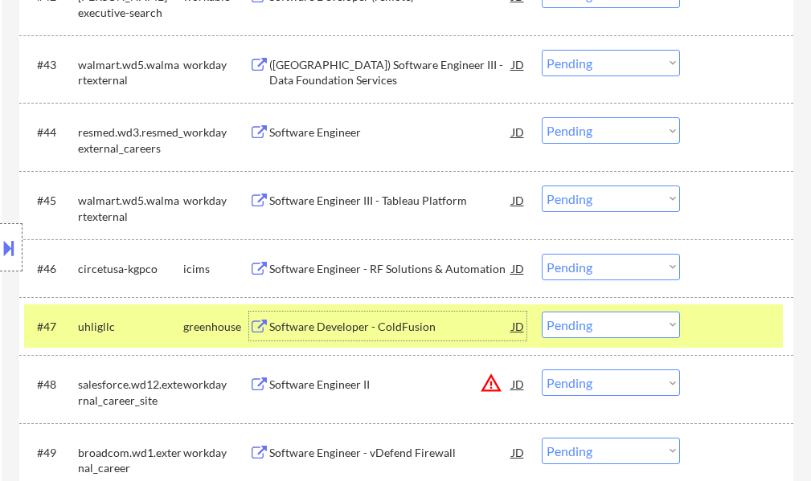
click at [708, 335] on div at bounding box center [738, 326] width 71 height 29
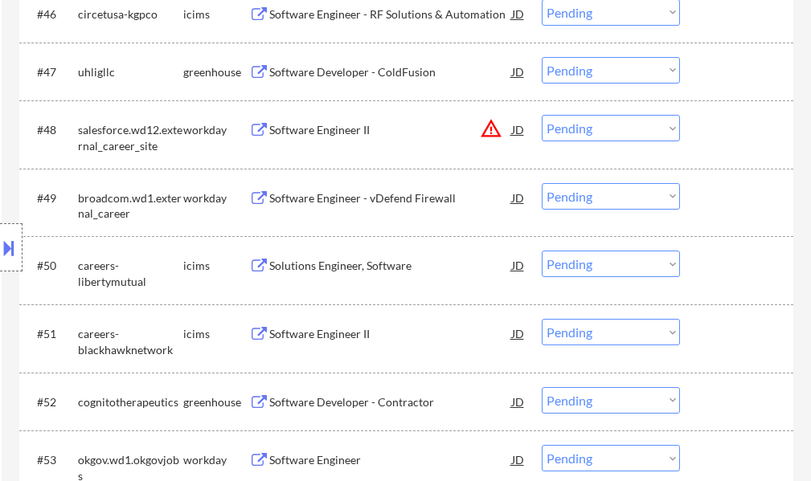
scroll to position [3505, 0]
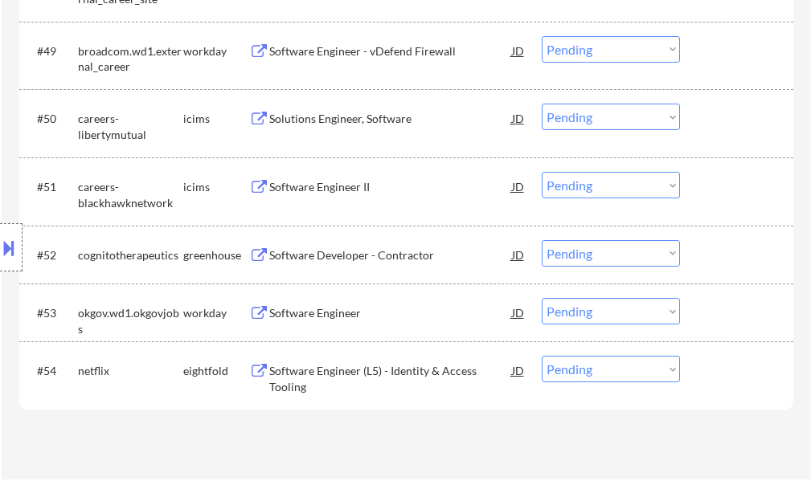
click at [382, 260] on div "Software Developer - Contractor" at bounding box center [390, 255] width 243 height 16
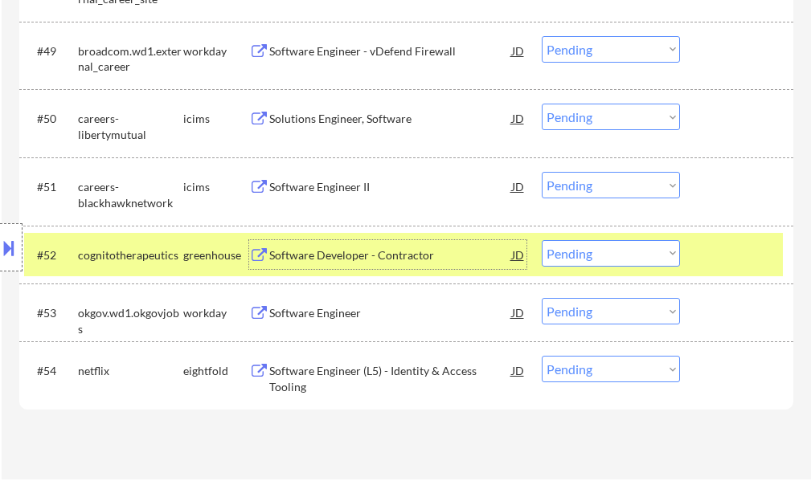
click at [571, 255] on select "Choose an option... Pending Applied Excluded (Questions) Excluded (Expired) Exc…" at bounding box center [611, 253] width 138 height 27
click at [542, 240] on select "Choose an option... Pending Applied Excluded (Questions) Excluded (Expired) Exc…" at bounding box center [611, 253] width 138 height 27
select select ""pending""
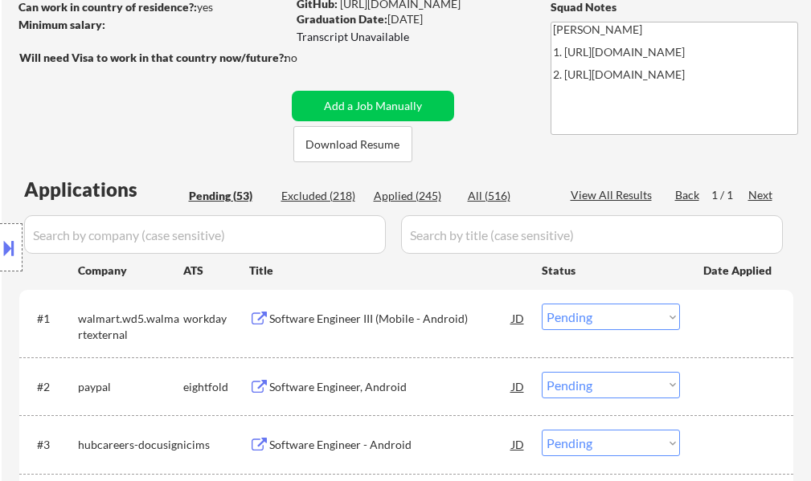
scroll to position [198, 0]
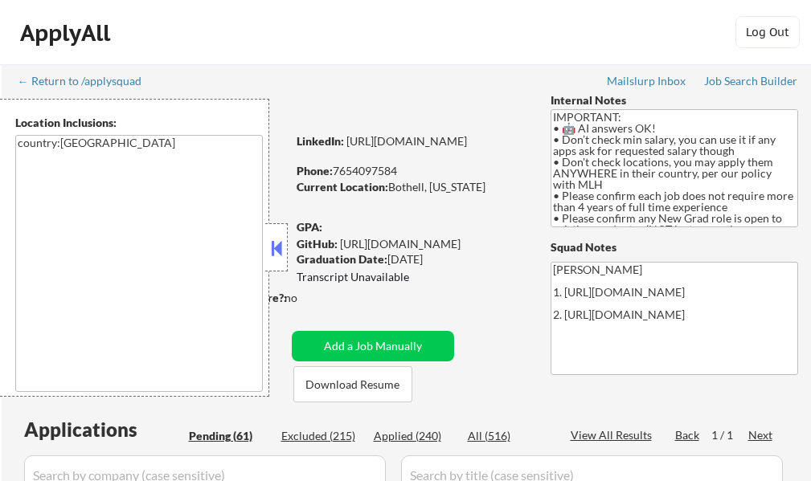
select select ""pending""
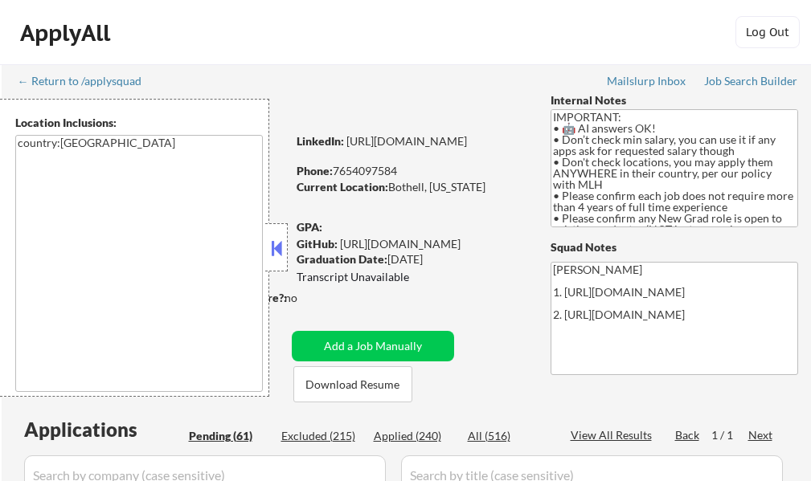
select select ""pending""
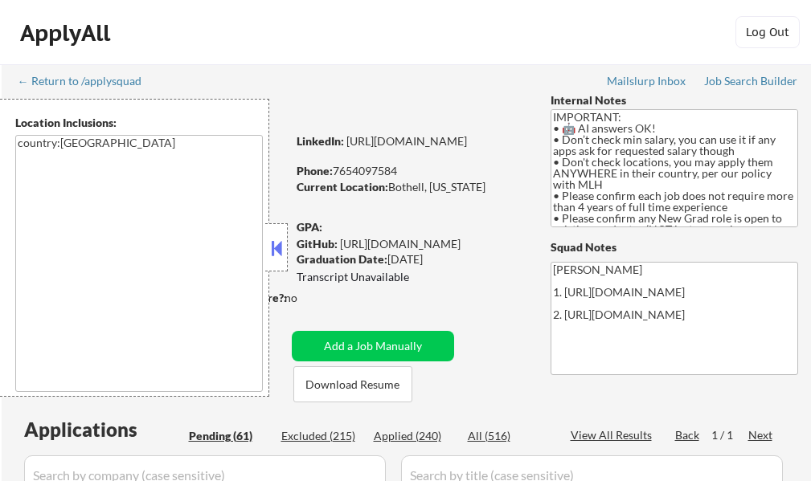
select select ""pending""
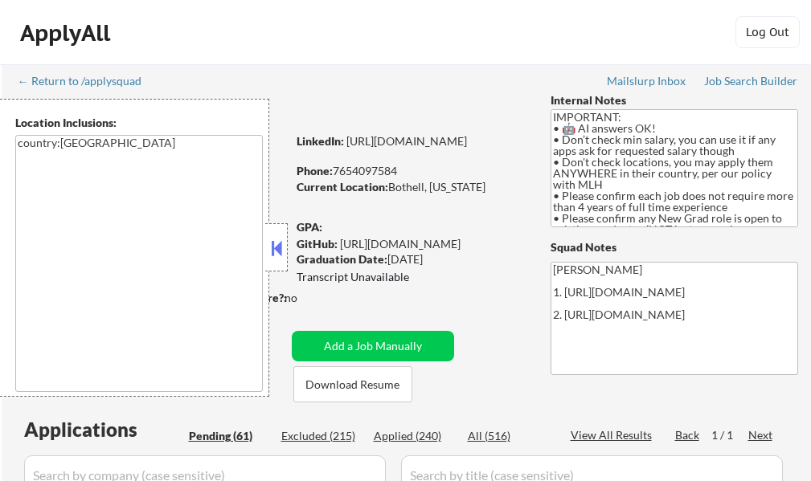
select select ""pending""
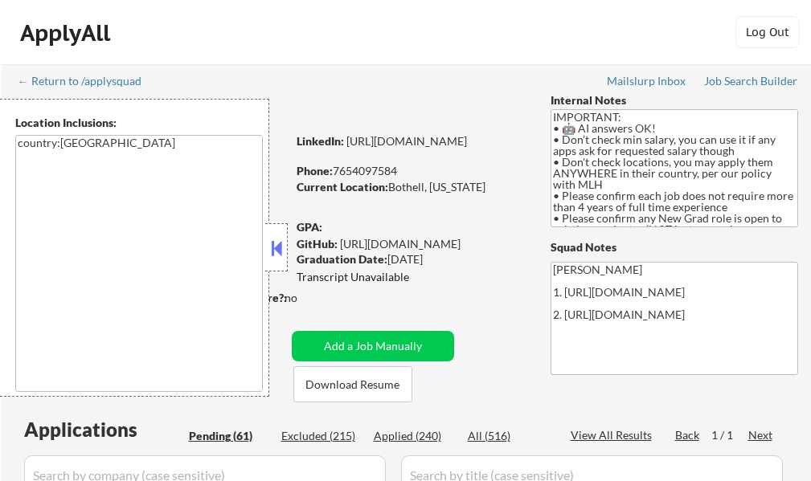
select select ""pending""
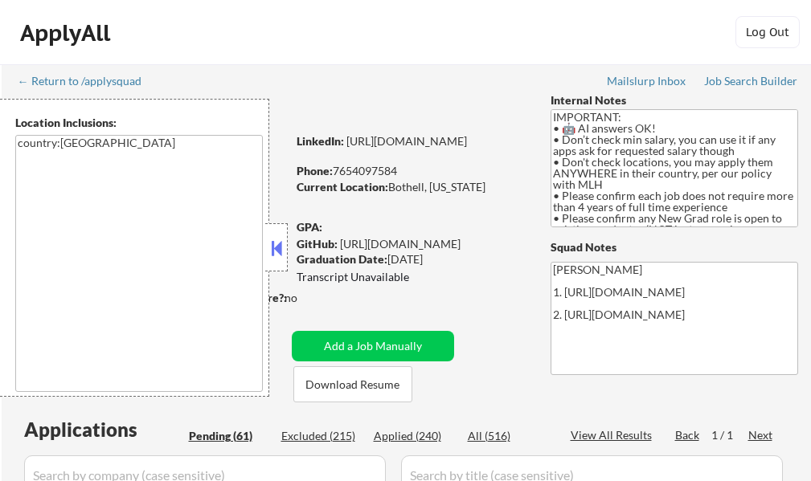
select select ""pending""
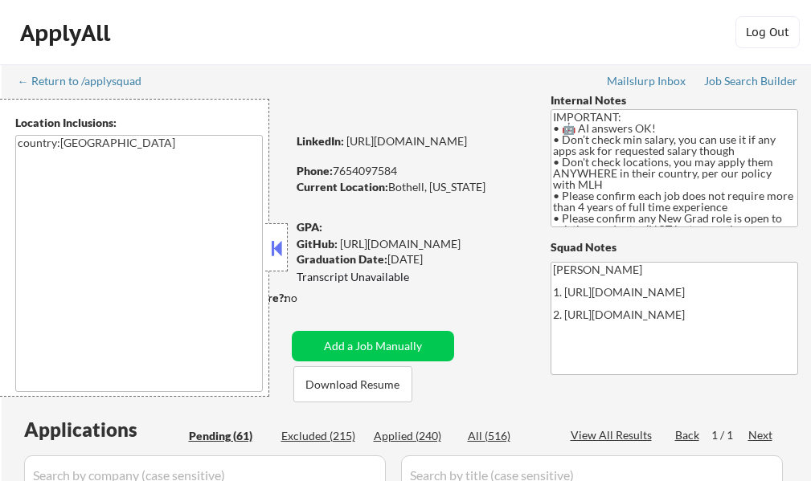
select select ""pending""
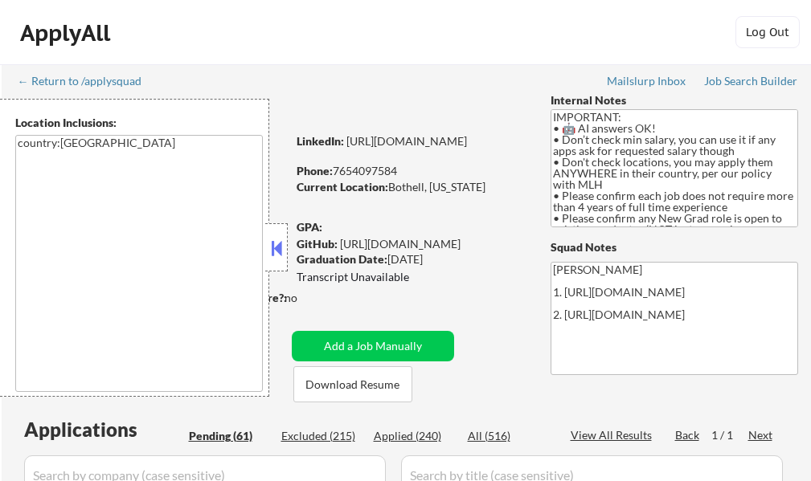
select select ""pending""
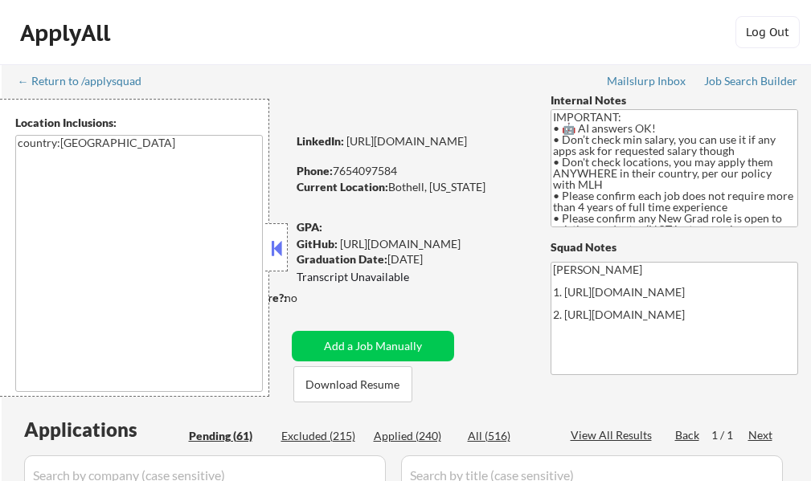
select select ""pending""
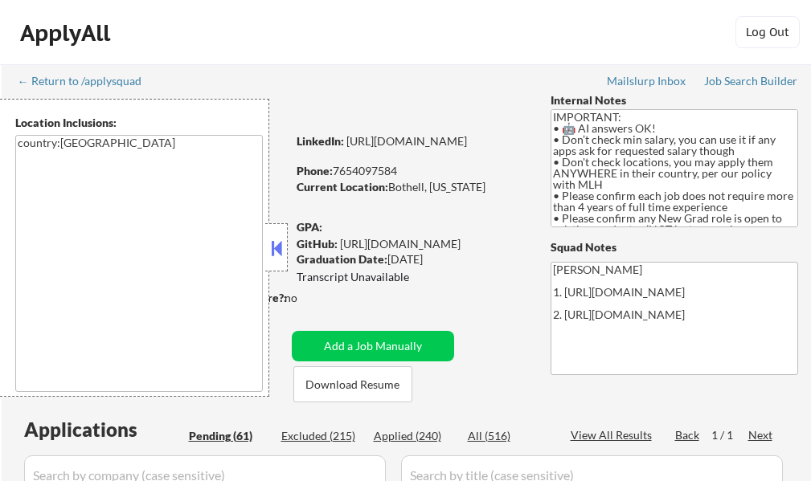
select select ""pending""
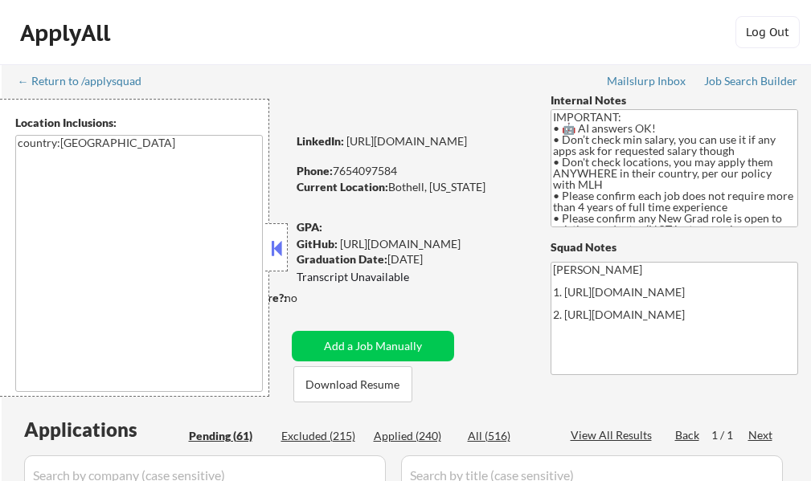
select select ""pending""
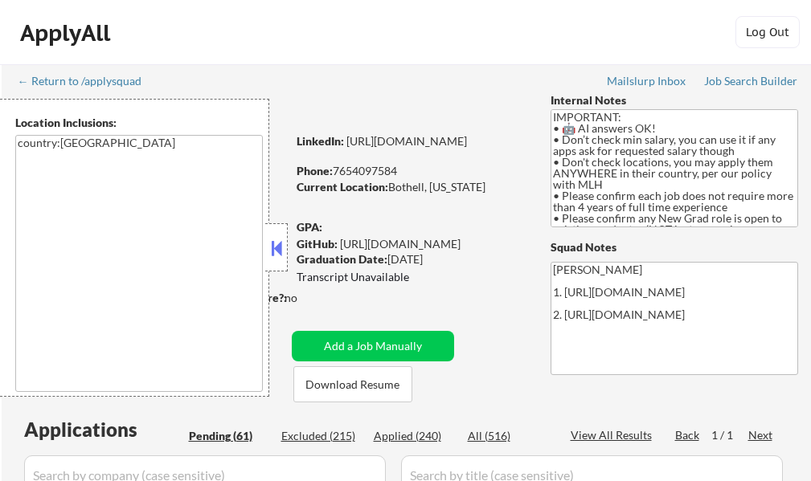
select select ""pending""
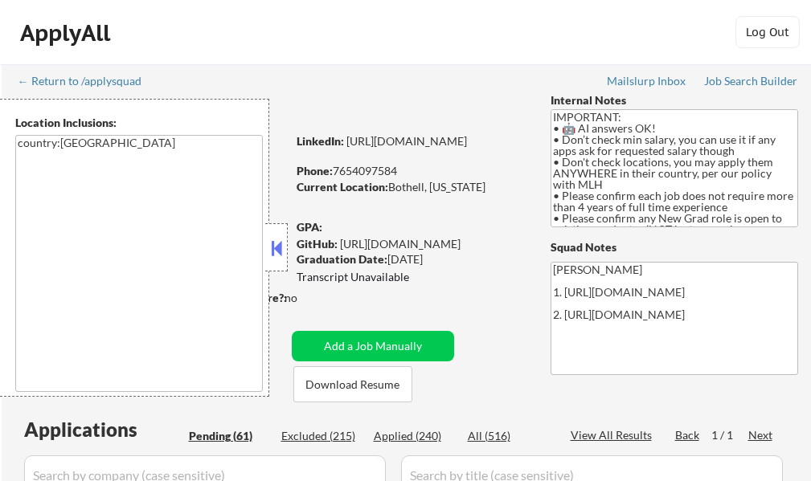
select select ""pending""
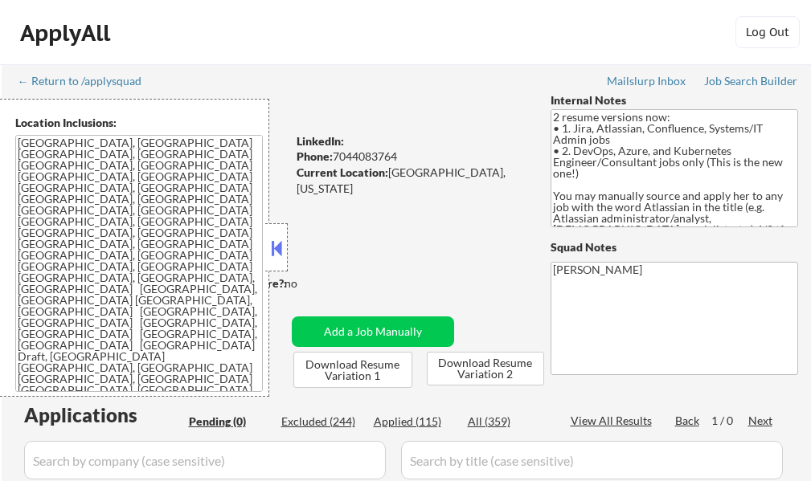
click at [276, 247] on button at bounding box center [277, 248] width 18 height 24
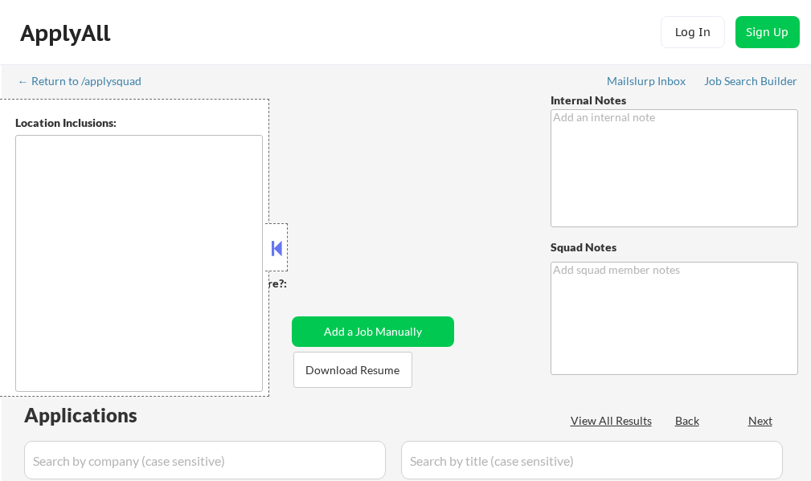
type textarea "Outreach to expand location - 7/28, 10/6 BM Added 10 more to his count because …"
type textarea "Lucky Mailslurp ✔️"
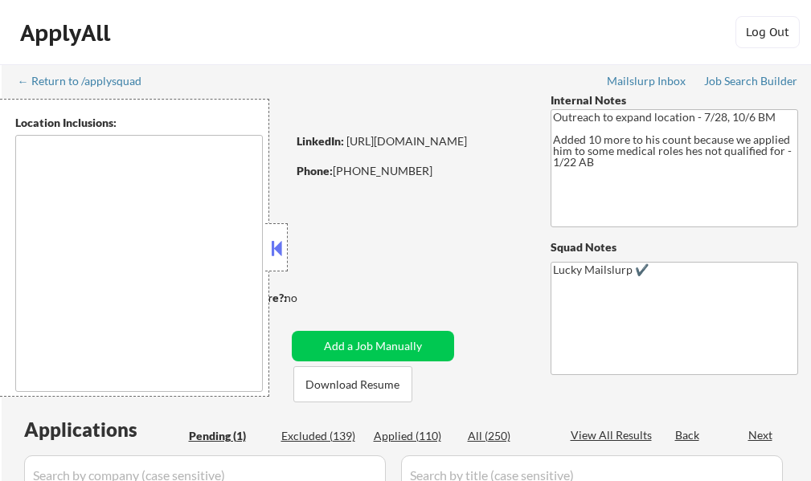
type textarea "[GEOGRAPHIC_DATA], [GEOGRAPHIC_DATA] [GEOGRAPHIC_DATA], [GEOGRAPHIC_DATA] [GEOG…"
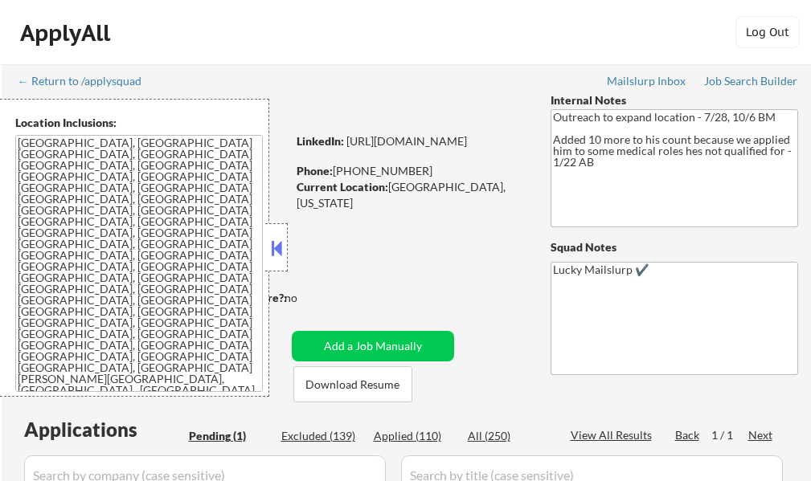
click at [282, 257] on button at bounding box center [277, 248] width 18 height 24
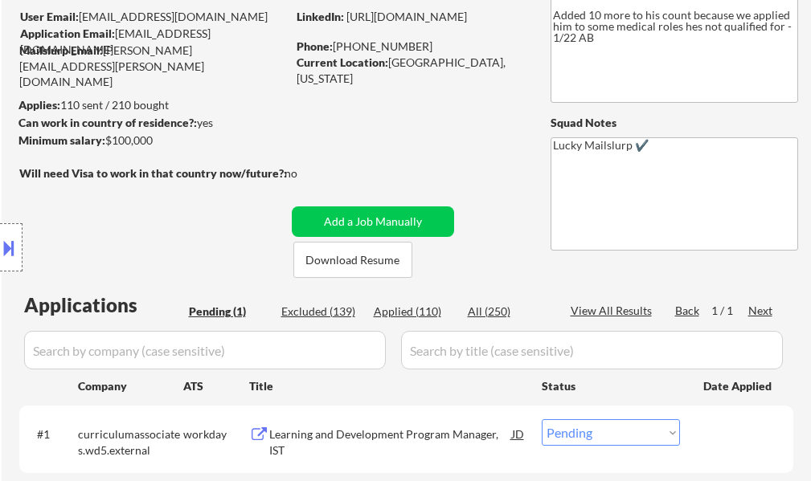
scroll to position [402, 0]
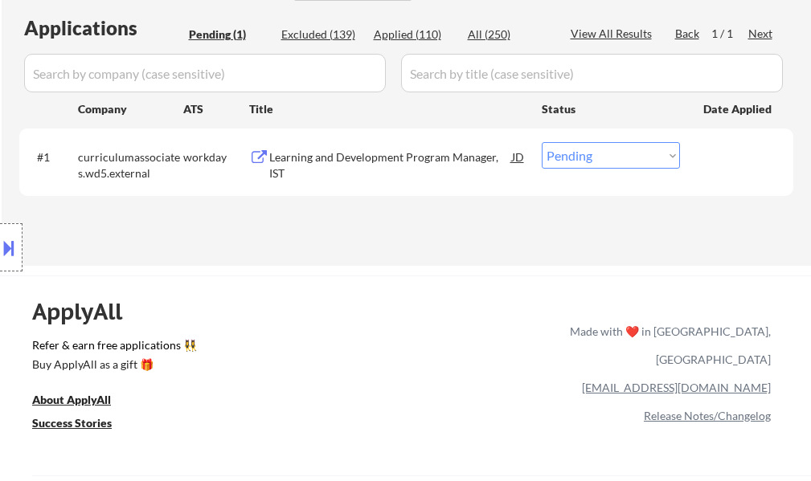
click at [308, 166] on div "Learning and Development Program Manager, IST" at bounding box center [390, 164] width 243 height 31
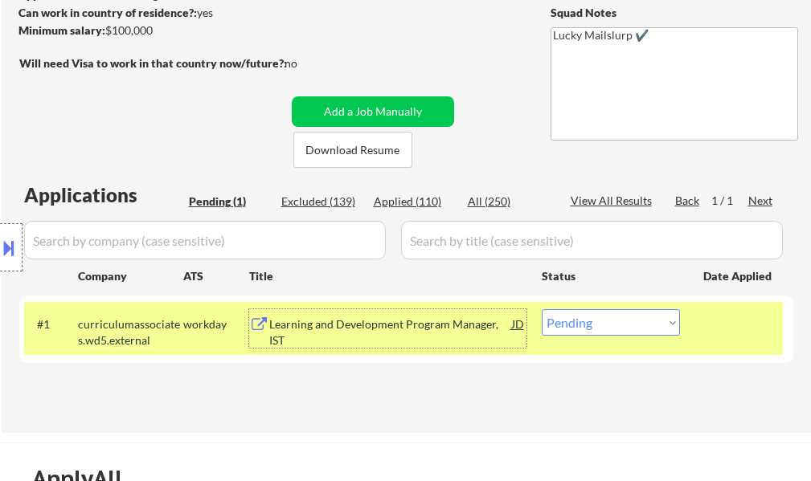
scroll to position [241, 0]
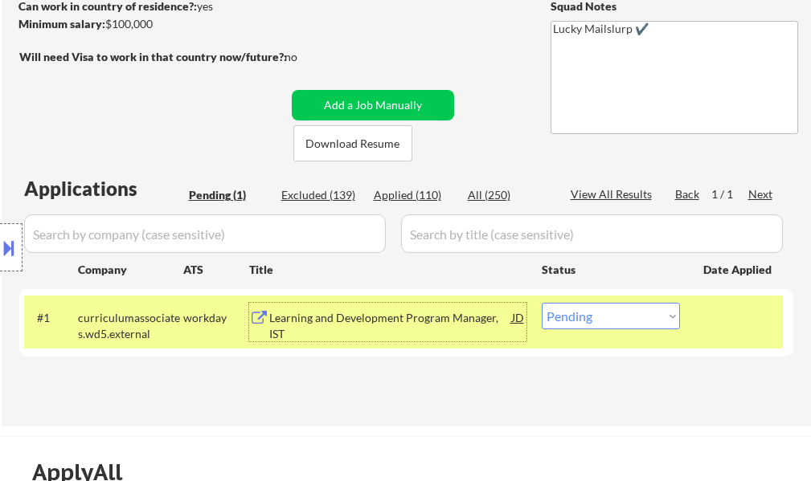
click at [557, 309] on select "Choose an option... Pending Applied Excluded (Questions) Excluded (Expired) Exc…" at bounding box center [611, 316] width 138 height 27
select select ""applied""
click at [542, 303] on select "Choose an option... Pending Applied Excluded (Questions) Excluded (Expired) Exc…" at bounding box center [611, 316] width 138 height 27
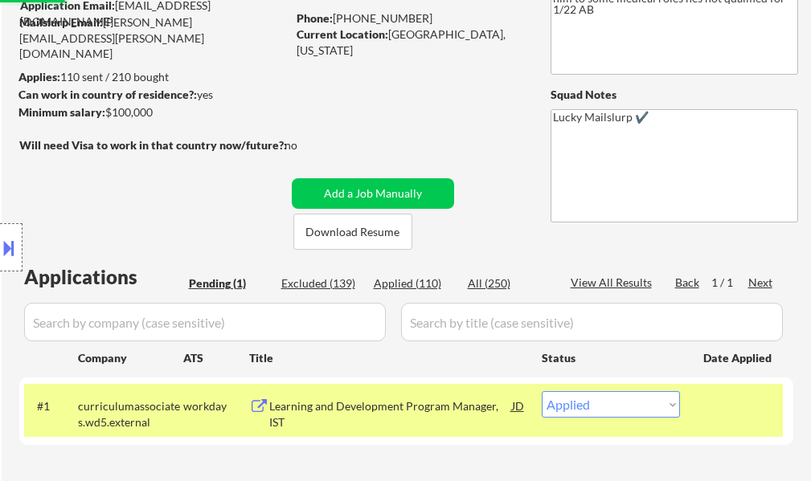
scroll to position [80, 0]
